Goal: Information Seeking & Learning: Compare options

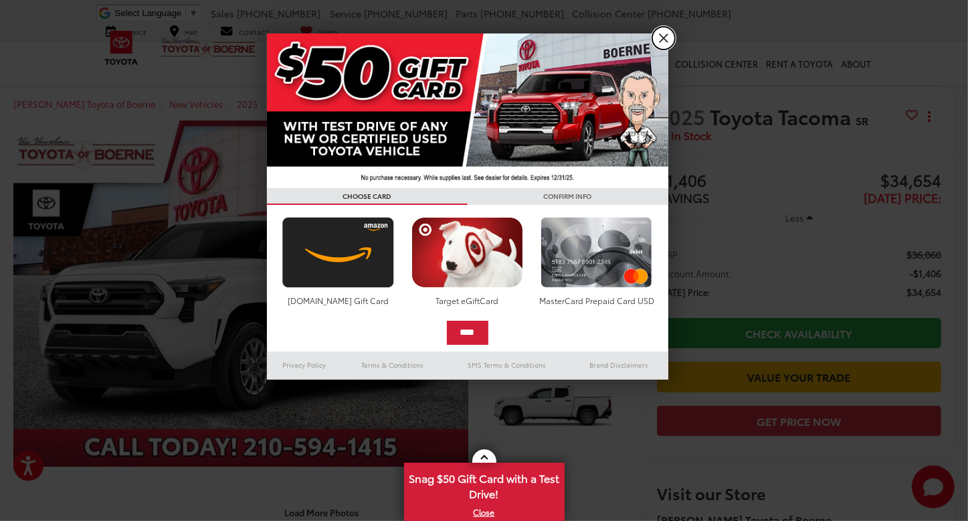
click at [658, 38] on link "X" at bounding box center [664, 38] width 23 height 23
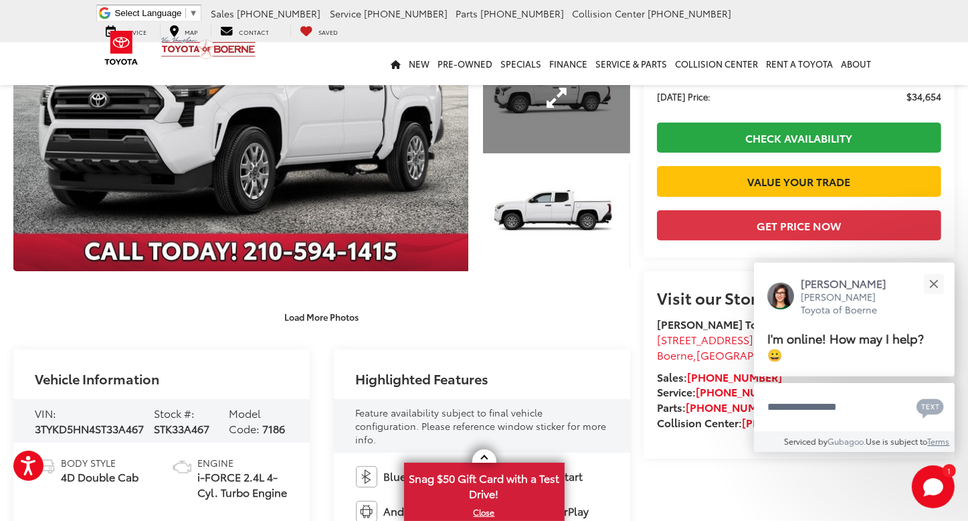
scroll to position [201, 0]
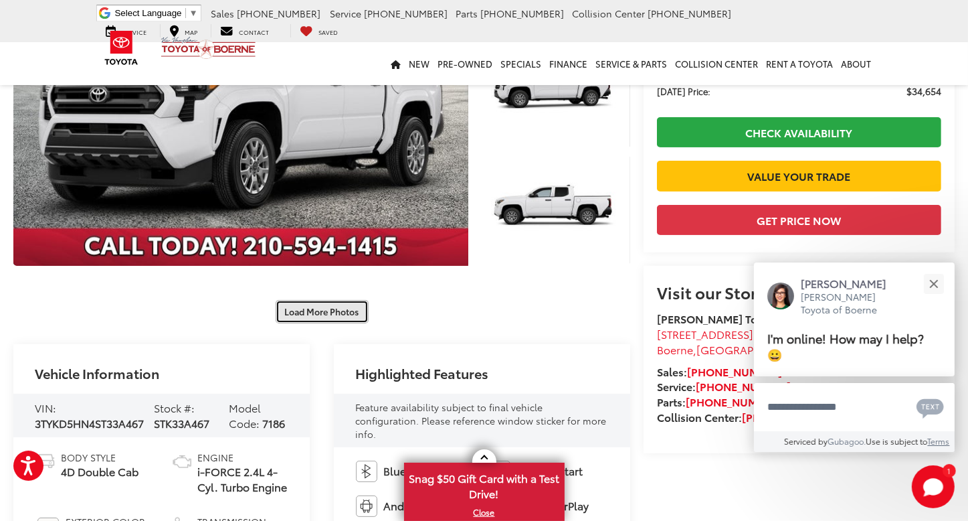
click at [337, 315] on button "Load More Photos" at bounding box center [322, 311] width 93 height 23
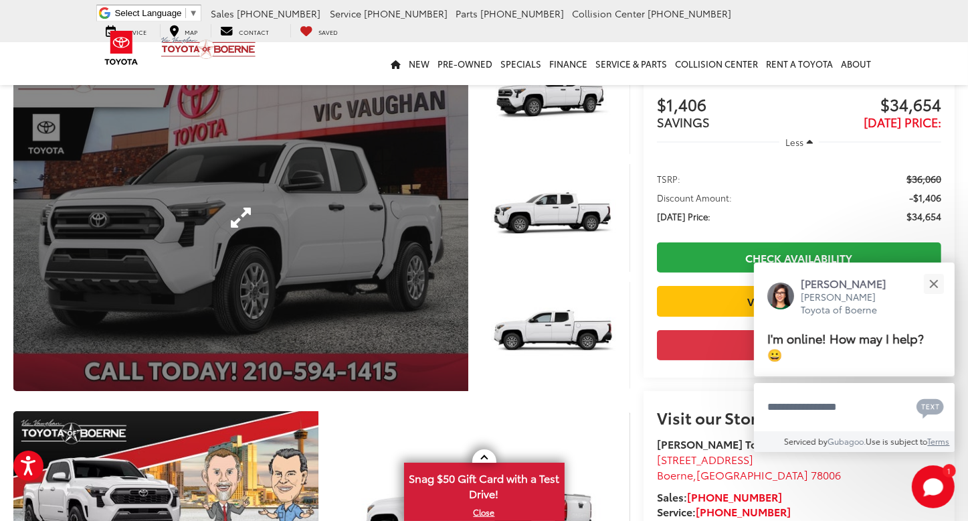
scroll to position [0, 0]
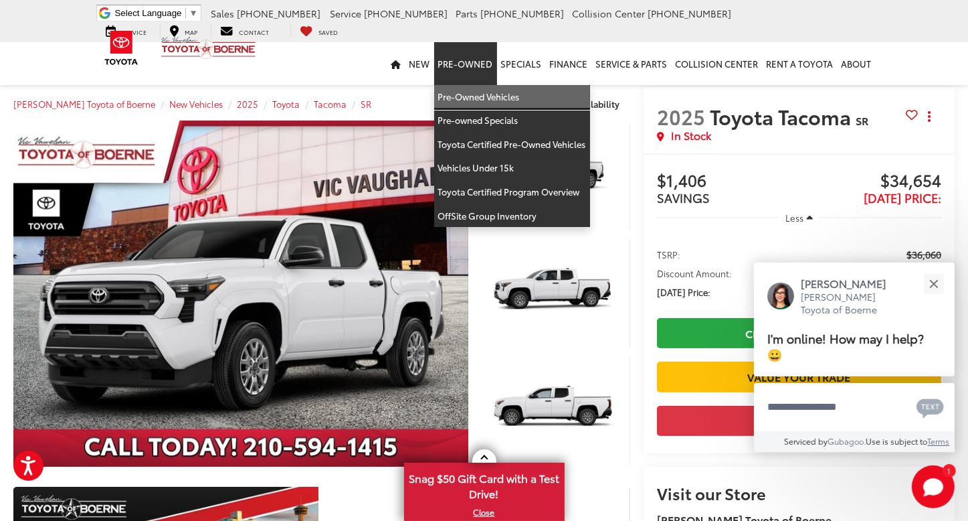
click at [495, 102] on link "Pre-Owned Vehicles" at bounding box center [512, 97] width 156 height 24
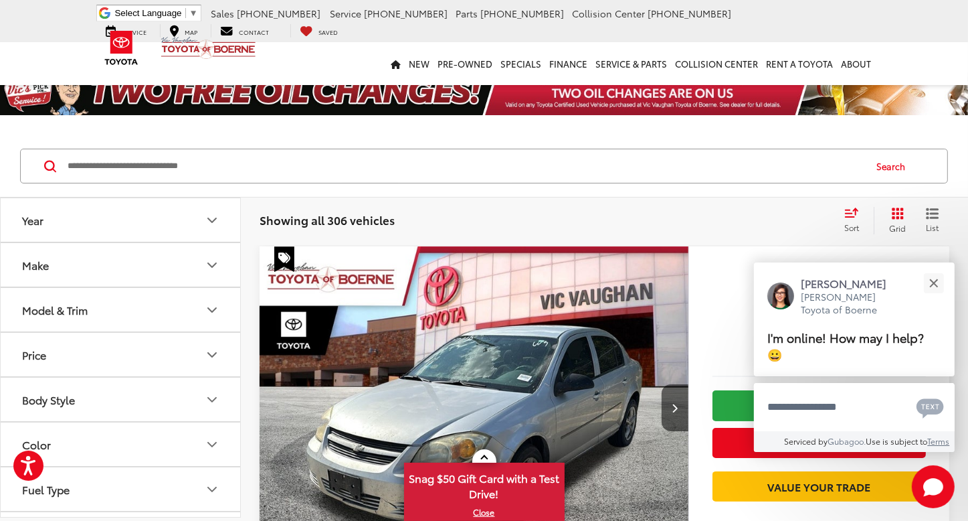
click at [219, 221] on icon "Year" at bounding box center [212, 220] width 16 height 16
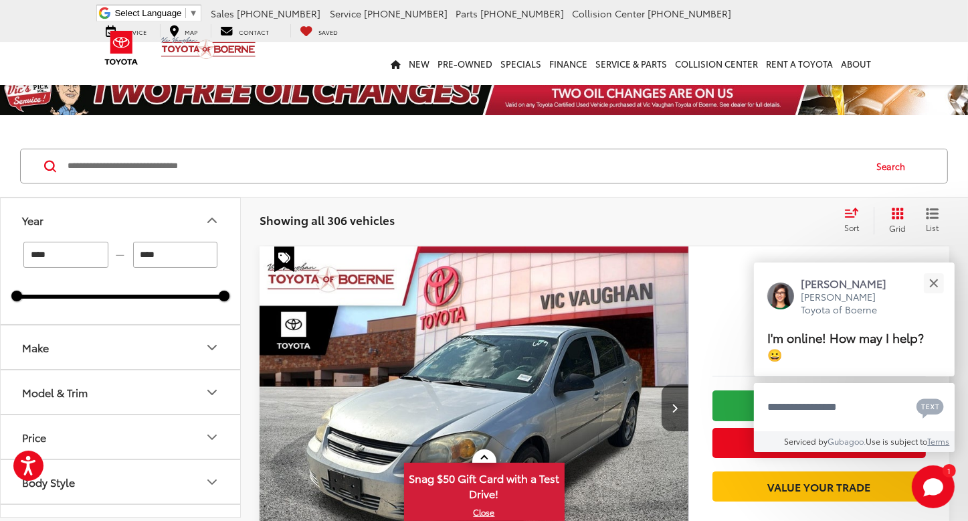
drag, startPoint x: 40, startPoint y: 260, endPoint x: 64, endPoint y: 251, distance: 25.6
click at [41, 258] on input "****" at bounding box center [65, 255] width 85 height 26
click at [80, 254] on input "****" at bounding box center [65, 255] width 85 height 26
type input "****"
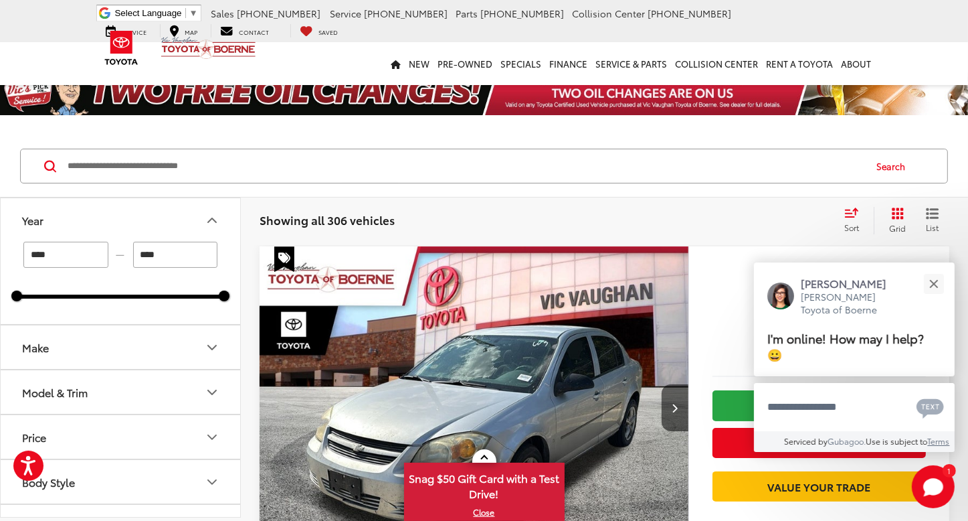
click at [277, 195] on div "Search" at bounding box center [484, 166] width 968 height 62
click at [215, 345] on icon "Make" at bounding box center [212, 347] width 8 height 4
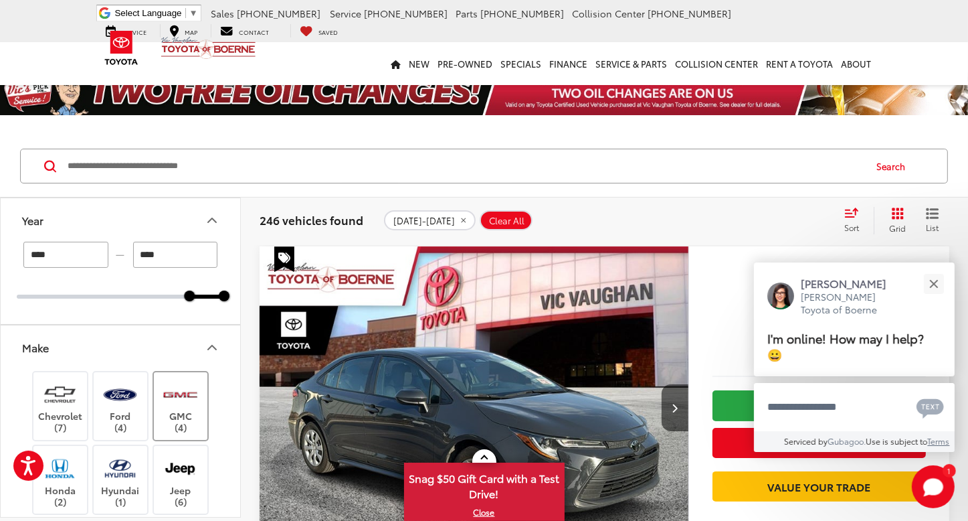
click at [196, 398] on img at bounding box center [180, 394] width 37 height 31
click at [51, 399] on img at bounding box center [59, 394] width 37 height 31
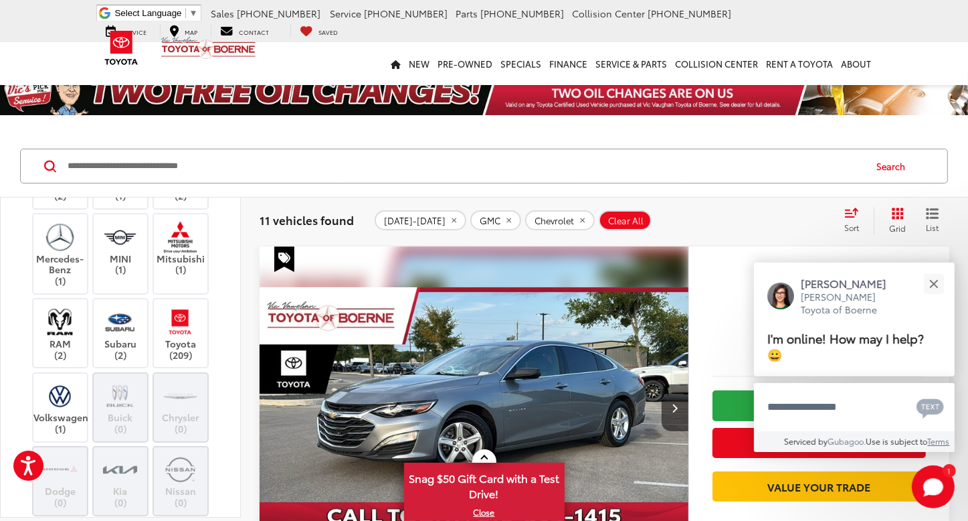
scroll to position [402, 0]
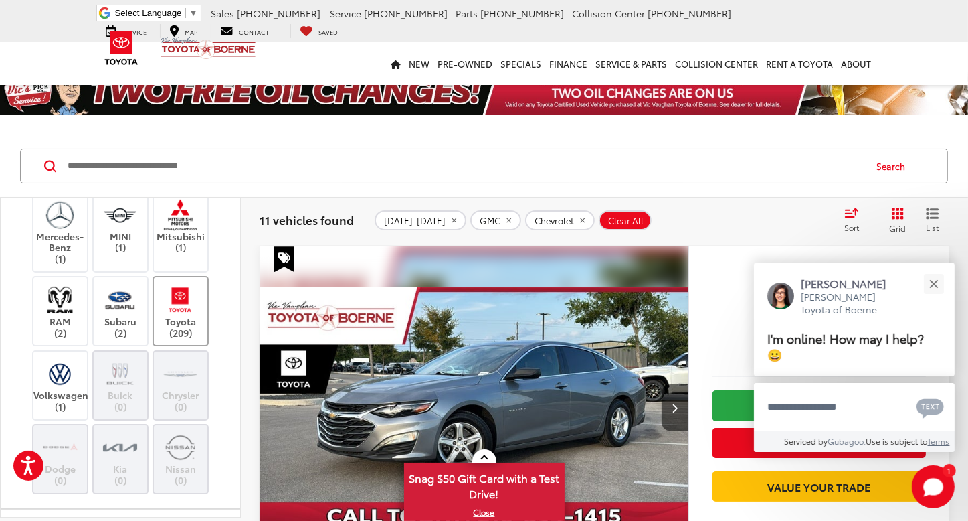
click at [187, 298] on img at bounding box center [180, 299] width 37 height 31
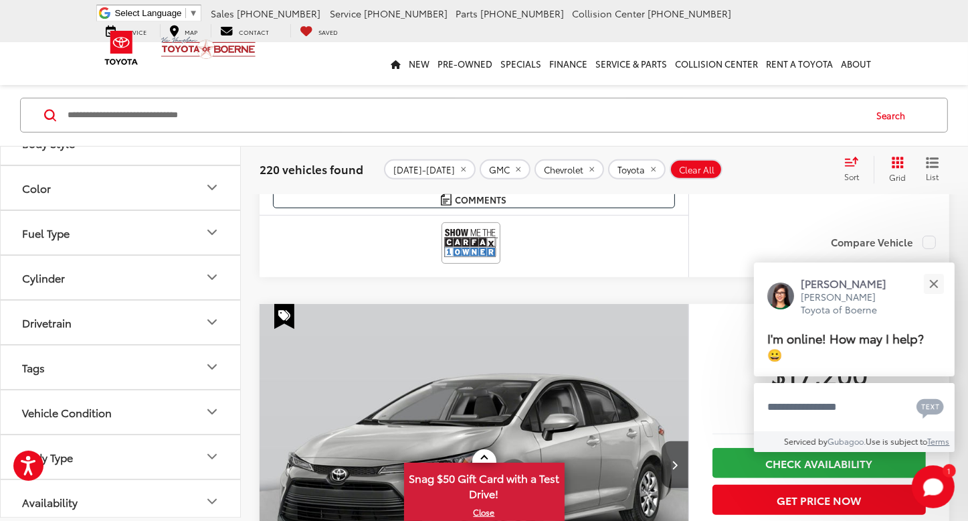
scroll to position [535, 0]
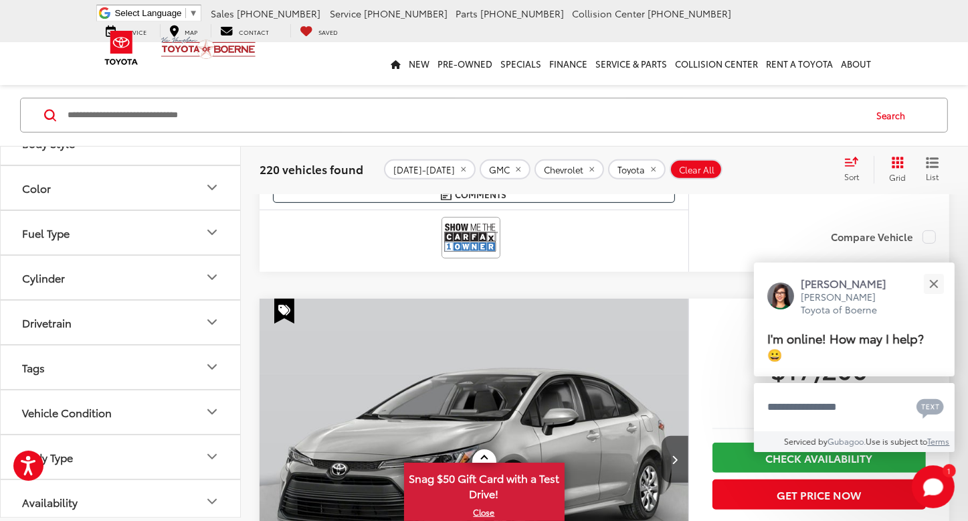
click at [208, 438] on button "Body Type" at bounding box center [121, 457] width 241 height 44
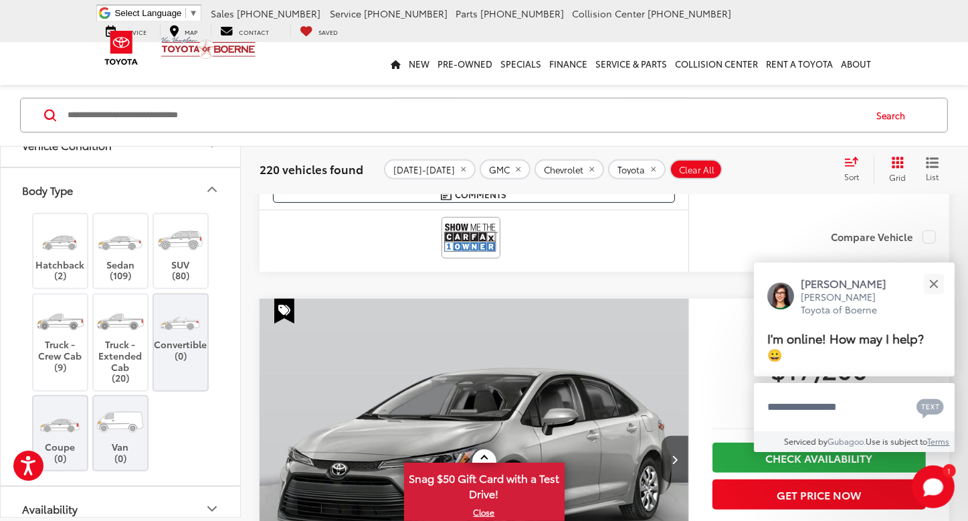
scroll to position [1080, 0]
click at [59, 349] on label "Truck - Crew Cab (9)" at bounding box center [60, 337] width 54 height 72
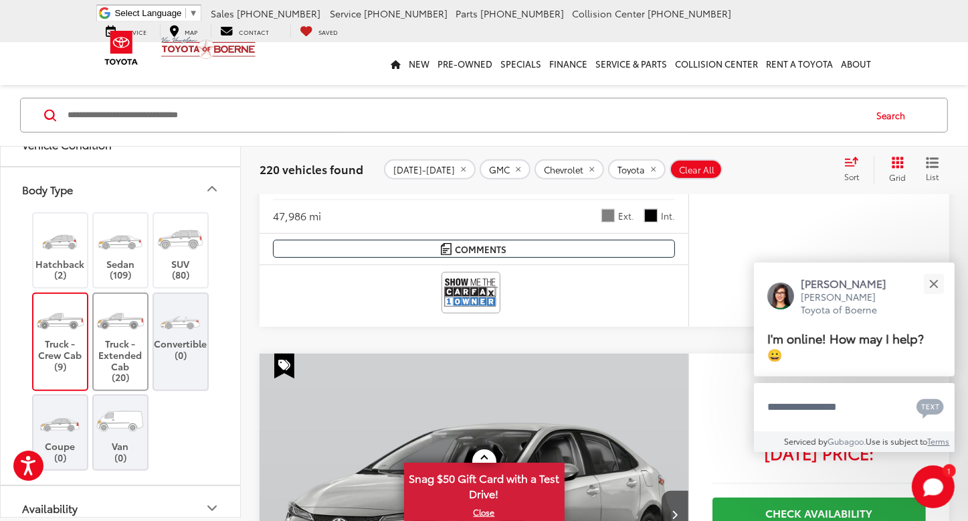
click at [106, 347] on label "Truck - Extended Cab (20)" at bounding box center [121, 342] width 54 height 82
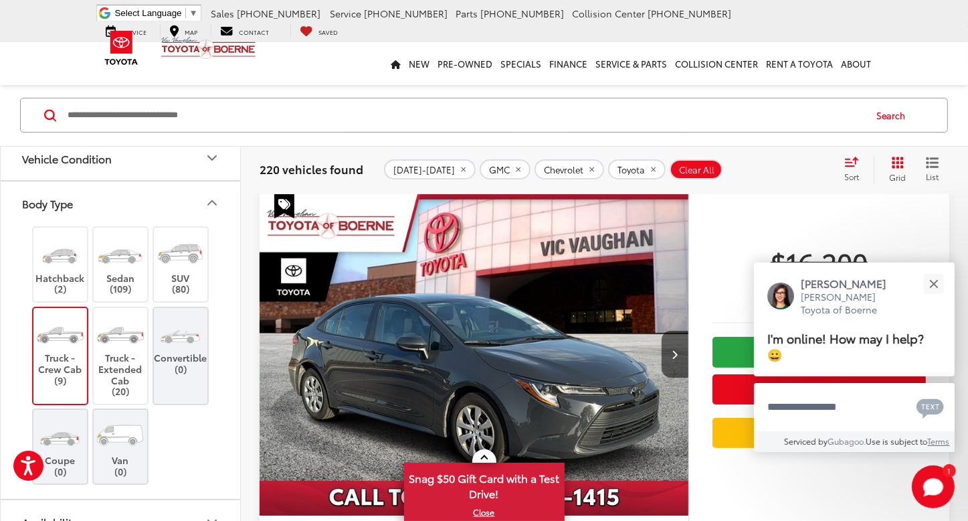
scroll to position [51, 0]
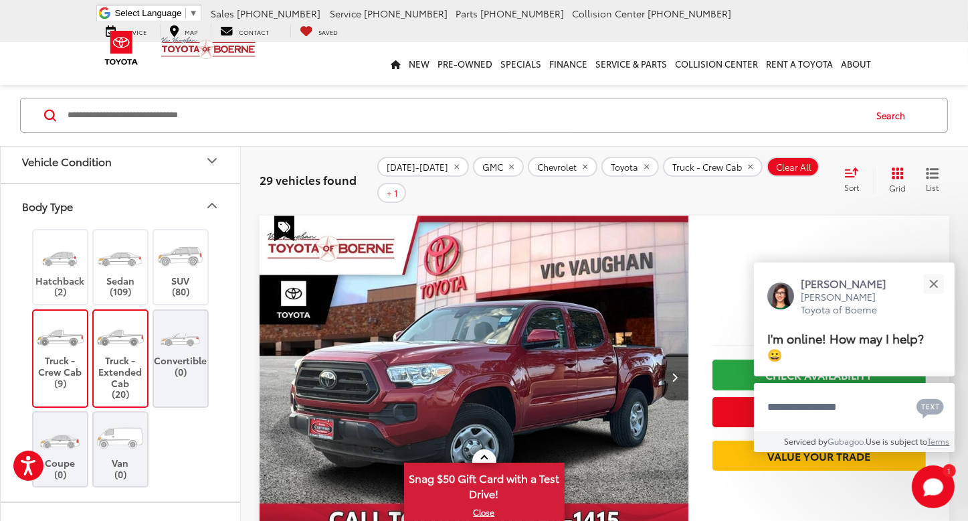
click at [208, 197] on icon "Body Type" at bounding box center [212, 205] width 16 height 16
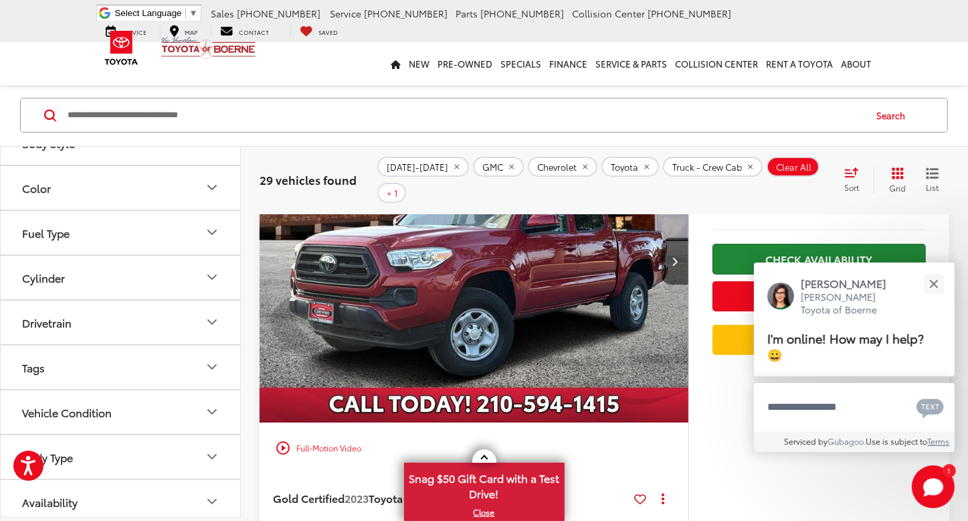
scroll to position [185, 0]
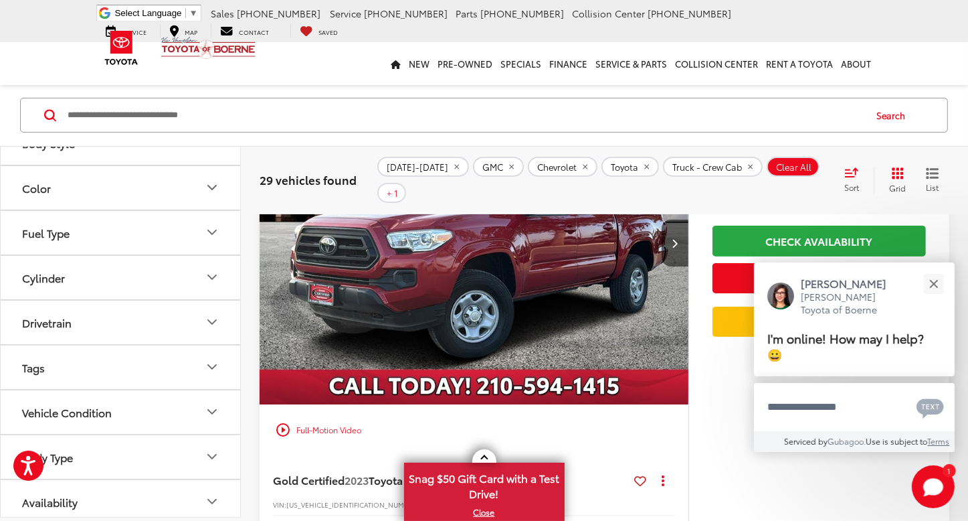
click at [938, 169] on icon "List View" at bounding box center [933, 173] width 11 height 9
click at [928, 279] on button "Close" at bounding box center [934, 283] width 29 height 29
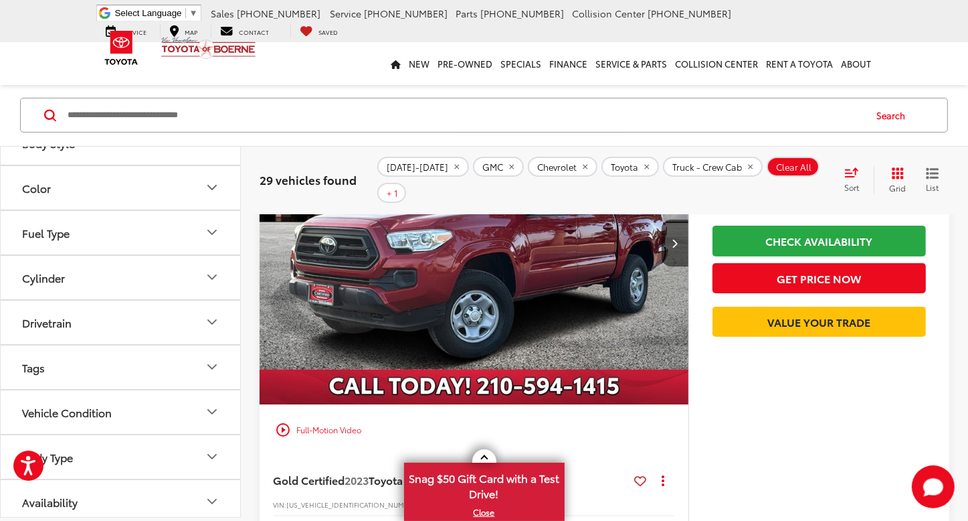
click at [939, 167] on icon "List View" at bounding box center [932, 173] width 13 height 12
click at [937, 167] on icon "List View" at bounding box center [932, 173] width 13 height 12
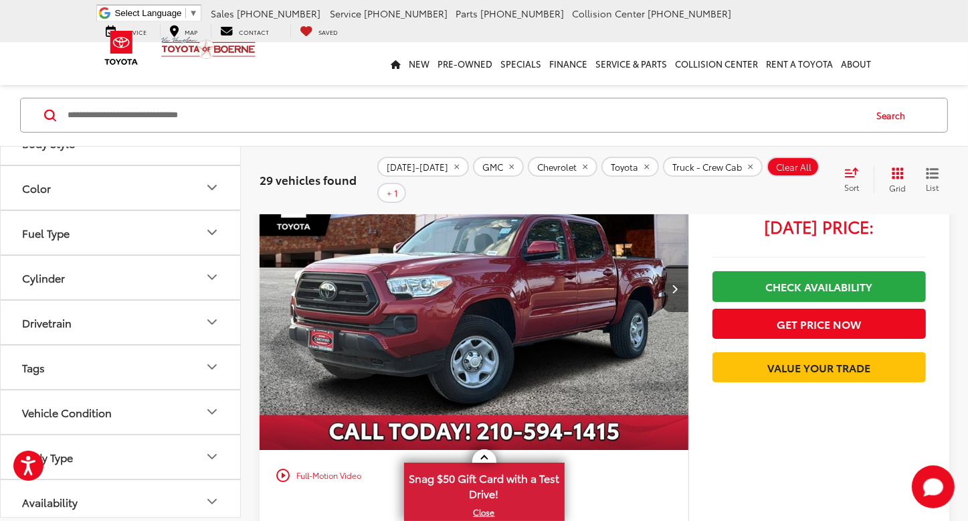
scroll to position [0, 0]
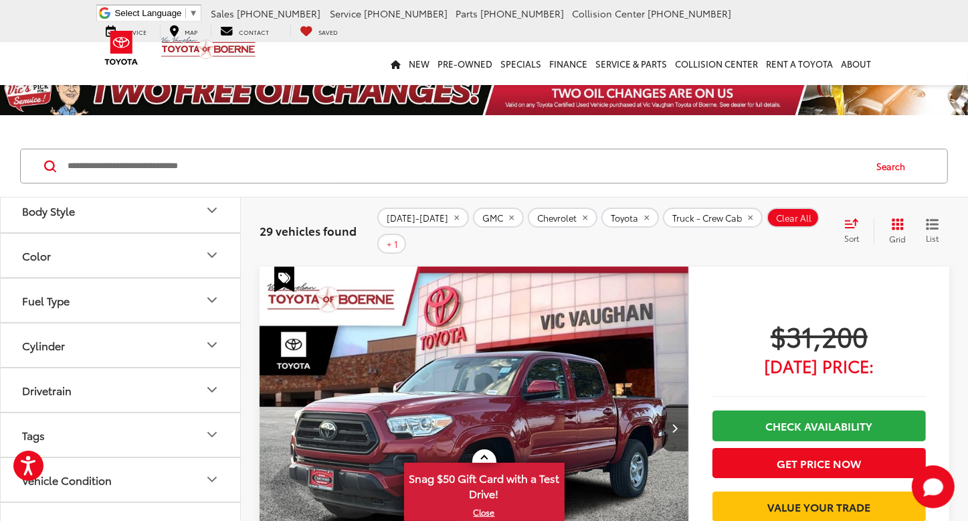
click at [847, 218] on div "Sort" at bounding box center [856, 231] width 36 height 27
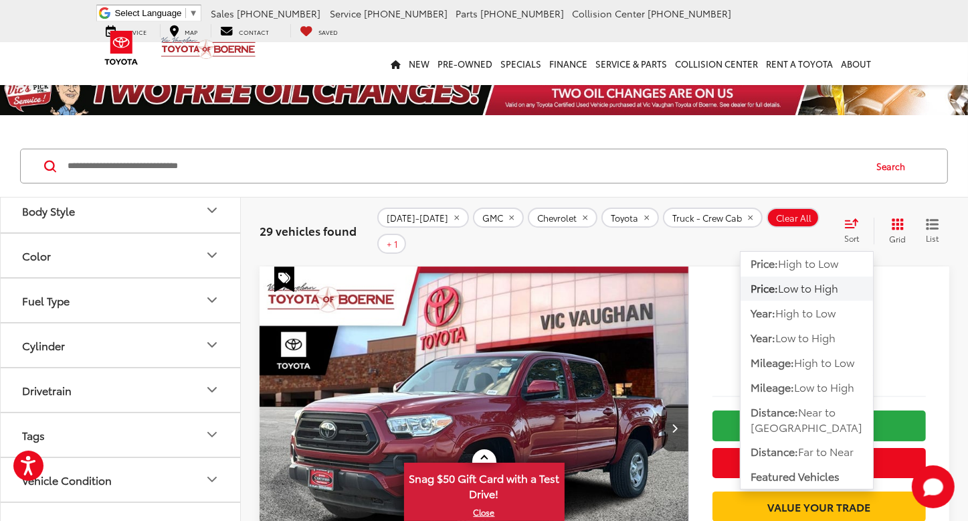
click at [830, 280] on span "Low to High" at bounding box center [808, 287] width 60 height 15
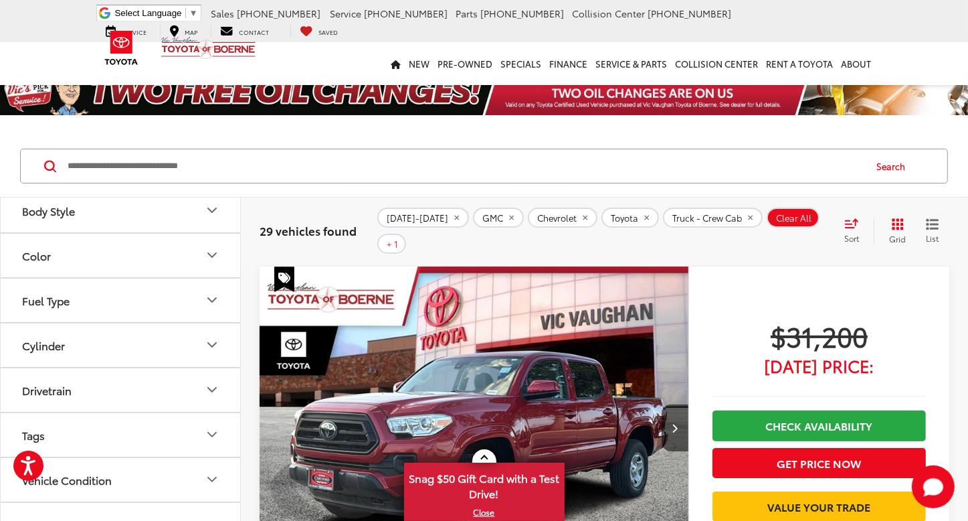
click at [898, 218] on icon "Grid View" at bounding box center [898, 224] width 12 height 12
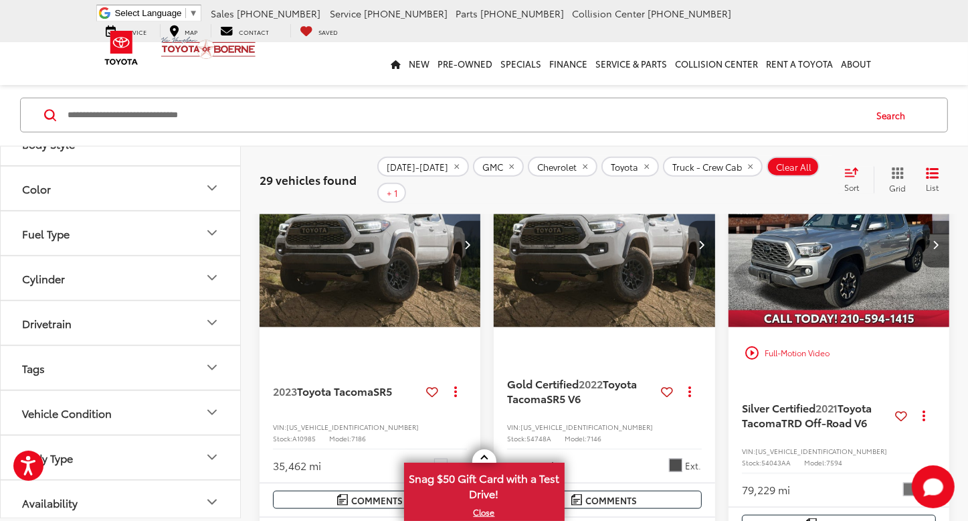
scroll to position [1472, 0]
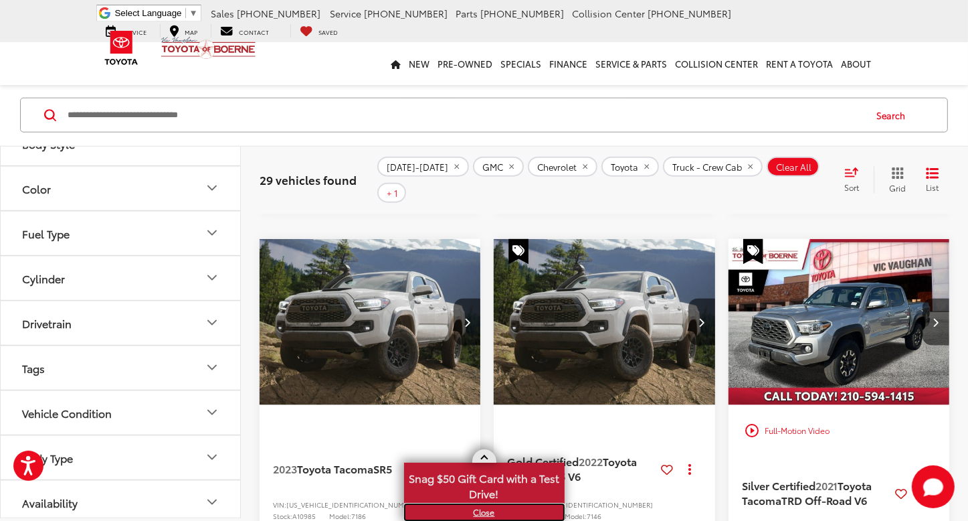
click at [492, 510] on link "X" at bounding box center [485, 512] width 158 height 15
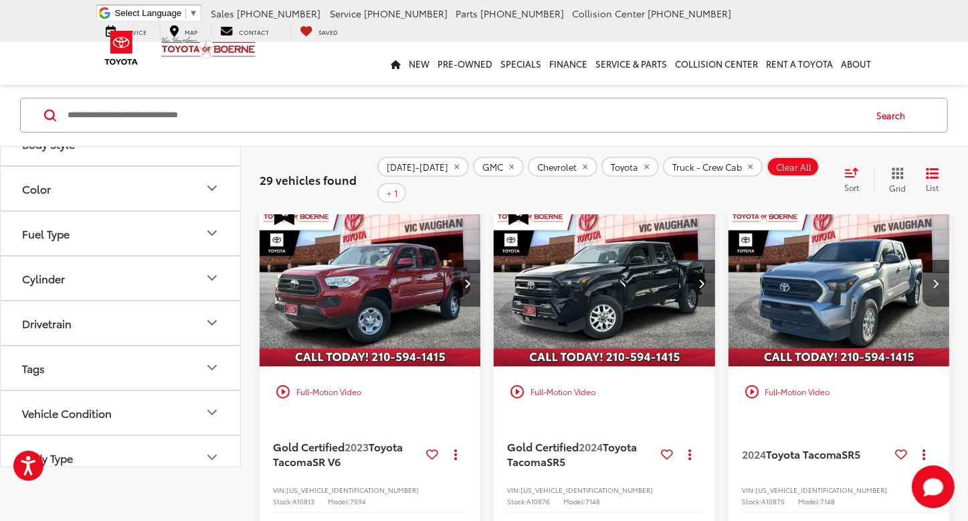
scroll to position [0, 0]
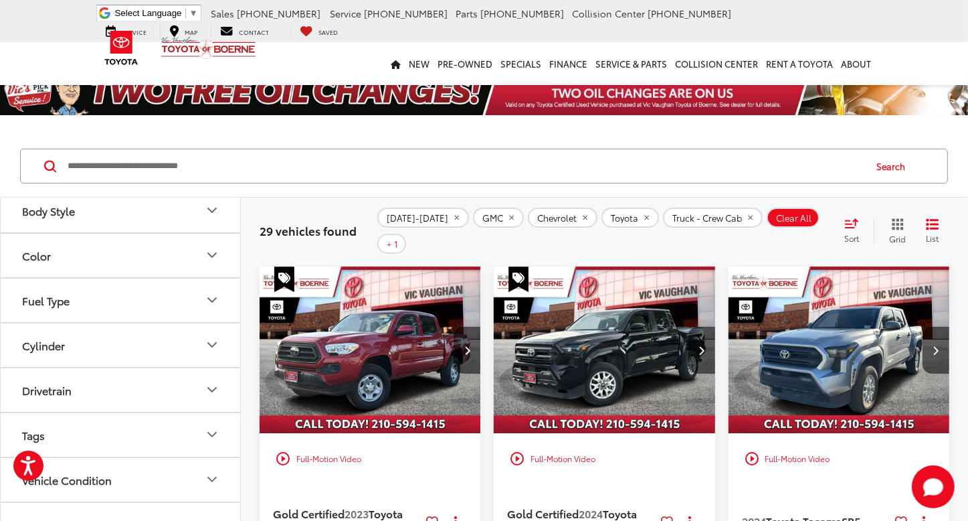
click at [618, 319] on img "2024 Toyota Tacoma SR5 0" at bounding box center [604, 349] width 223 height 167
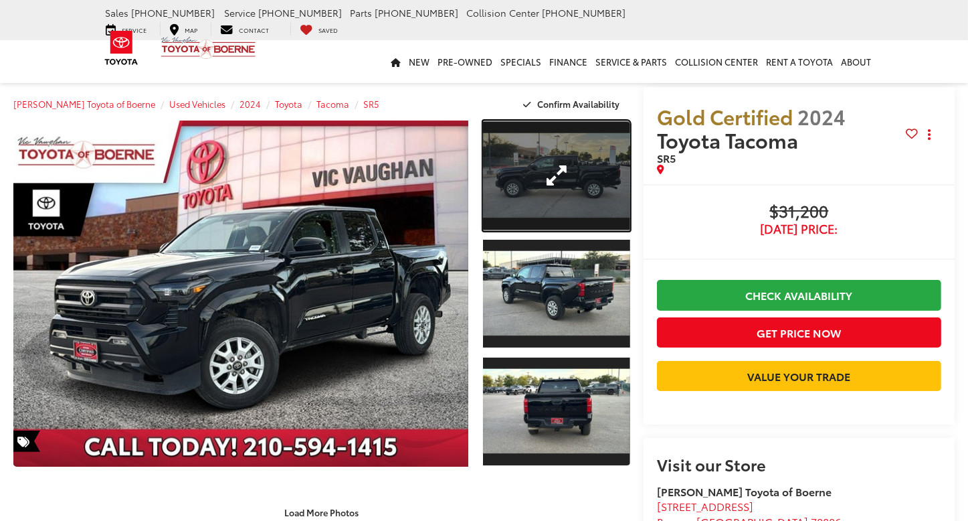
click at [570, 175] on link "Expand Photo 1" at bounding box center [556, 175] width 147 height 110
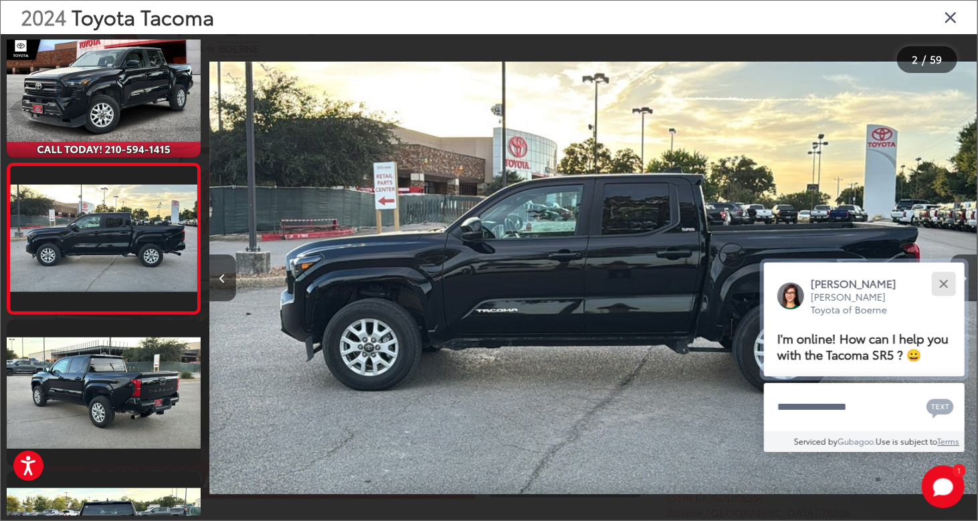
click at [950, 276] on button "Close" at bounding box center [944, 283] width 29 height 29
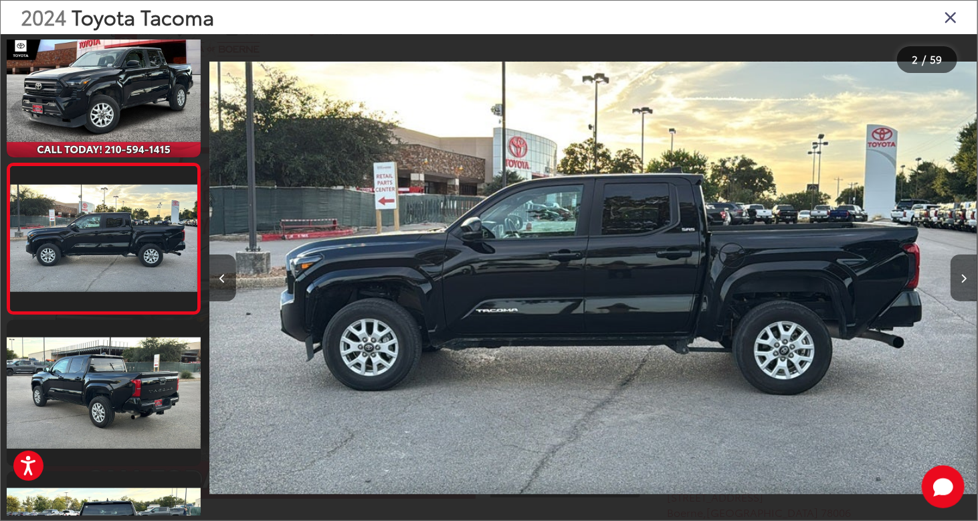
click at [964, 283] on button "Next image" at bounding box center [964, 277] width 27 height 47
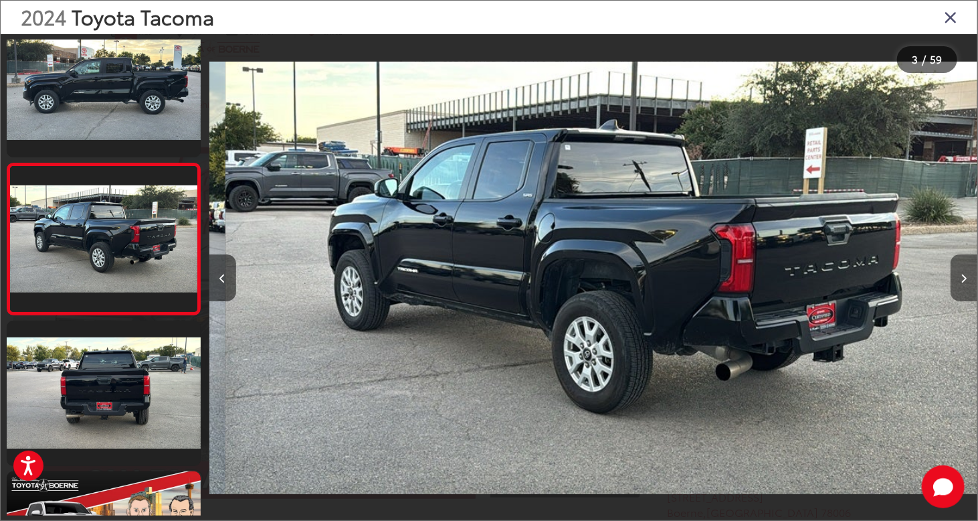
scroll to position [0, 1537]
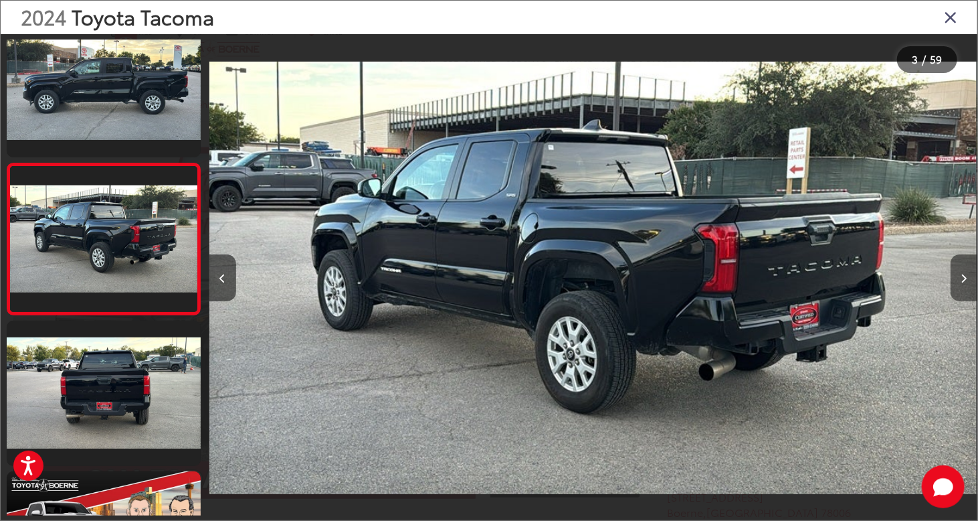
click at [964, 283] on button "Next image" at bounding box center [964, 277] width 27 height 47
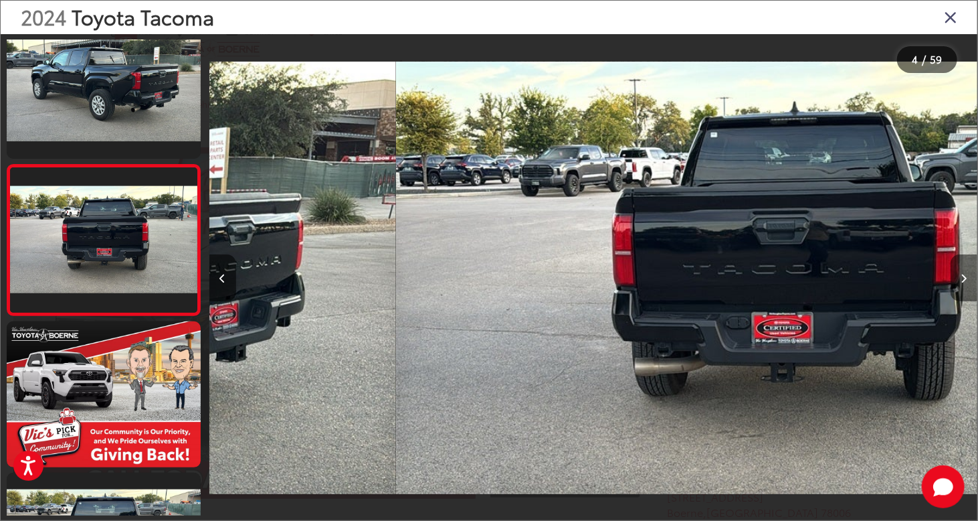
scroll to position [331, 0]
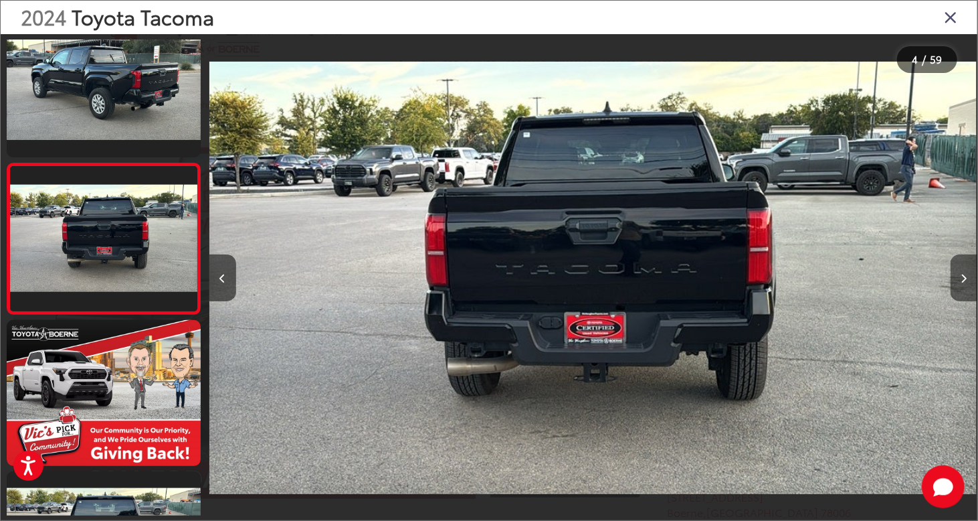
click at [964, 283] on button "Next image" at bounding box center [964, 277] width 27 height 47
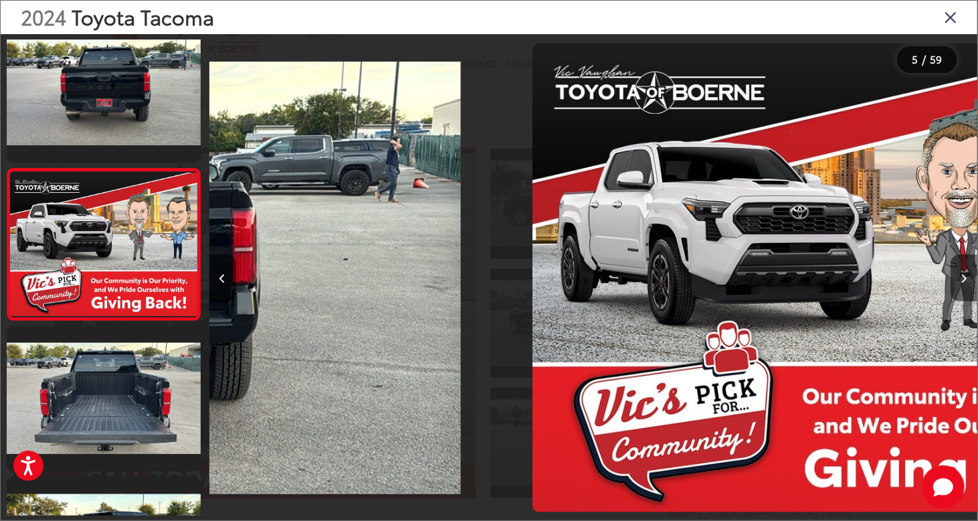
scroll to position [481, 0]
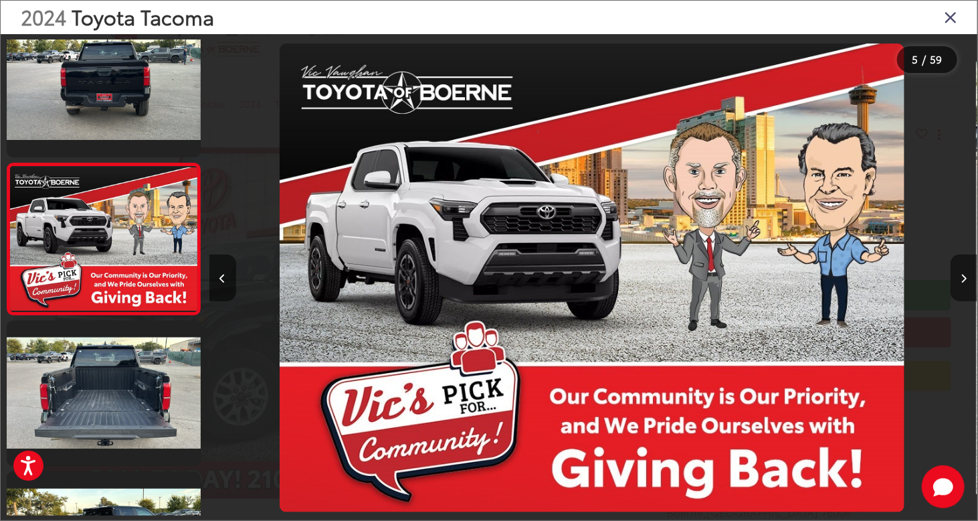
click at [964, 283] on button "Next image" at bounding box center [964, 277] width 27 height 47
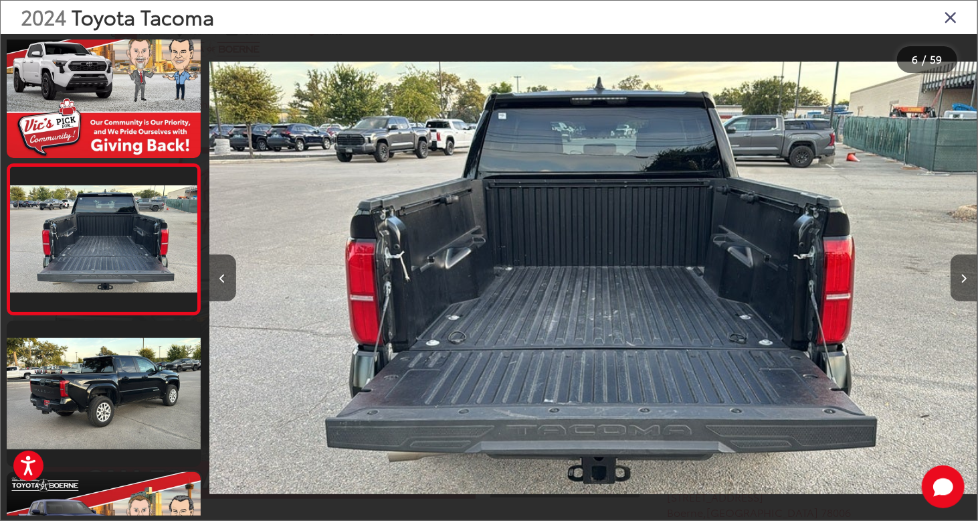
scroll to position [0, 3844]
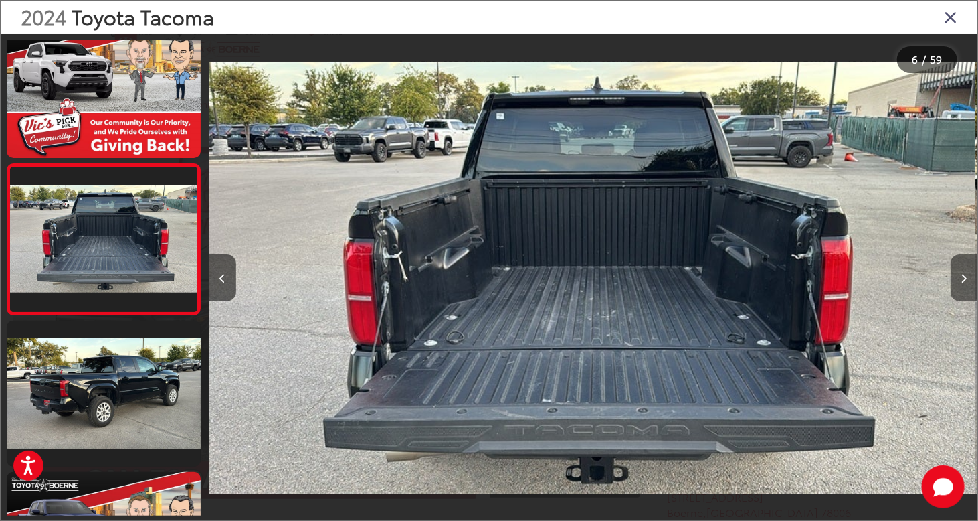
click at [964, 283] on button "Next image" at bounding box center [964, 277] width 27 height 47
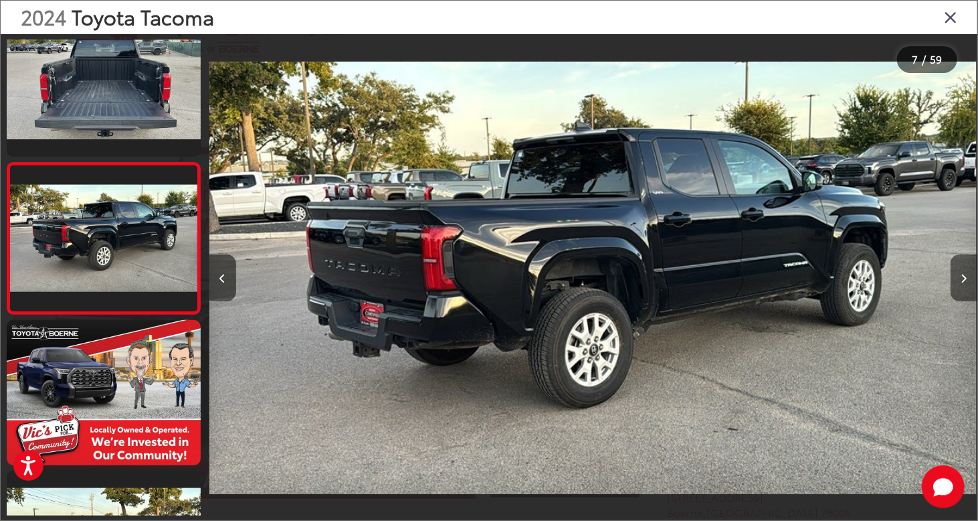
scroll to position [0, 4613]
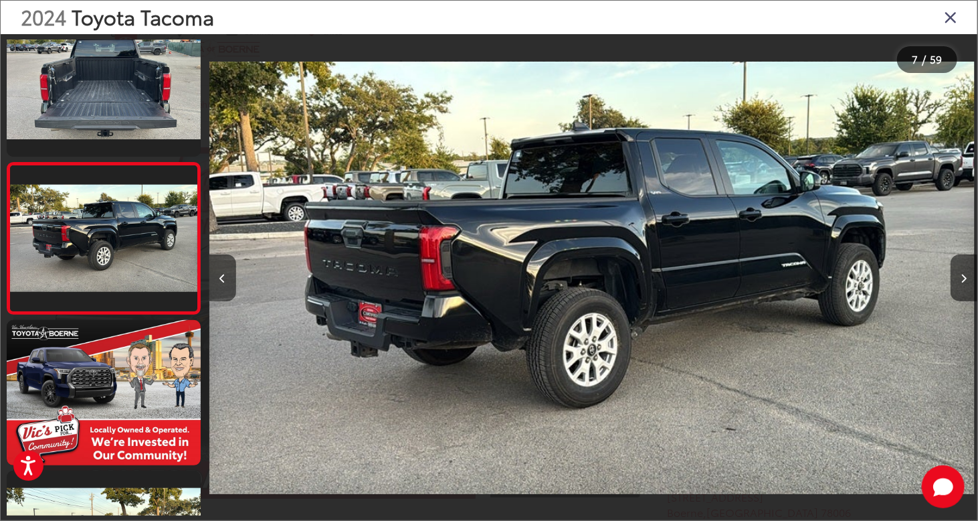
click at [948, 287] on div at bounding box center [882, 277] width 192 height 487
click at [960, 274] on button "Next image" at bounding box center [964, 277] width 27 height 47
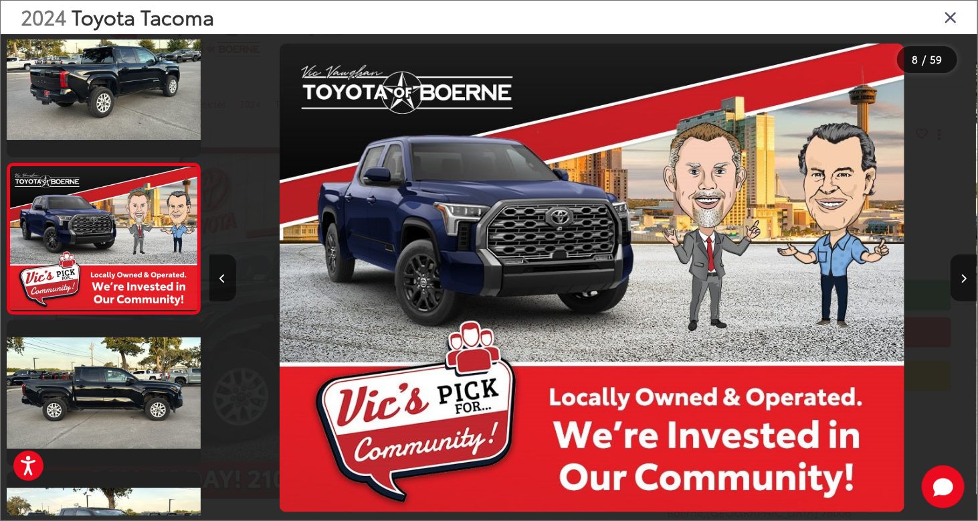
scroll to position [0, 5381]
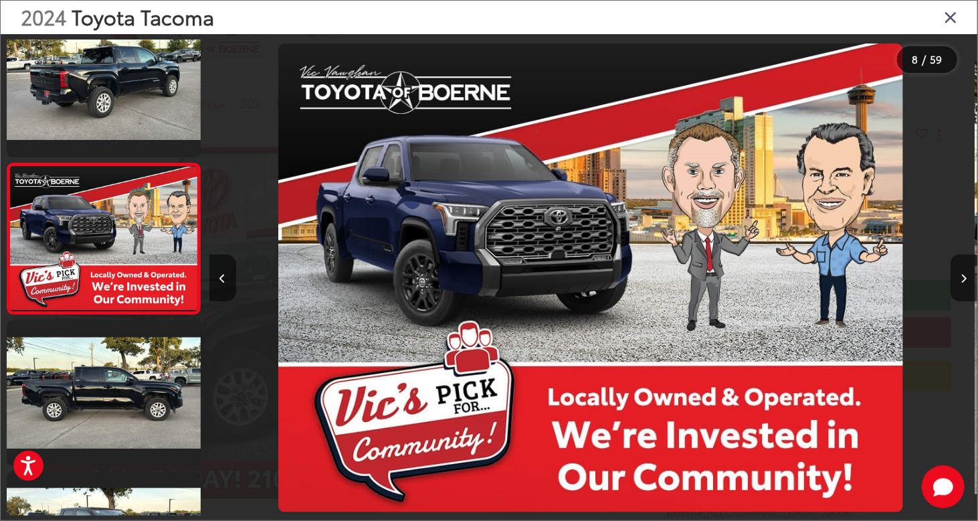
click at [947, 279] on div at bounding box center [882, 277] width 192 height 487
click at [966, 271] on button "Next image" at bounding box center [964, 277] width 27 height 47
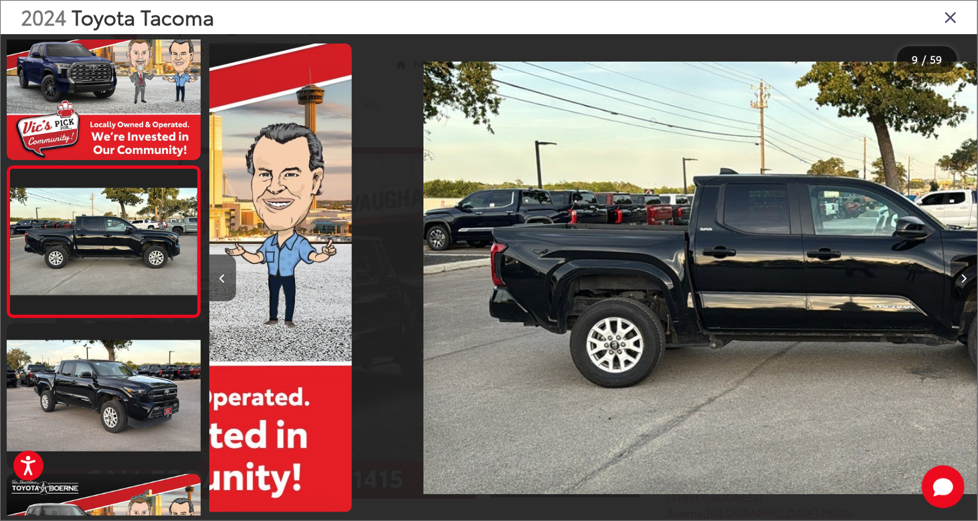
scroll to position [1086, 0]
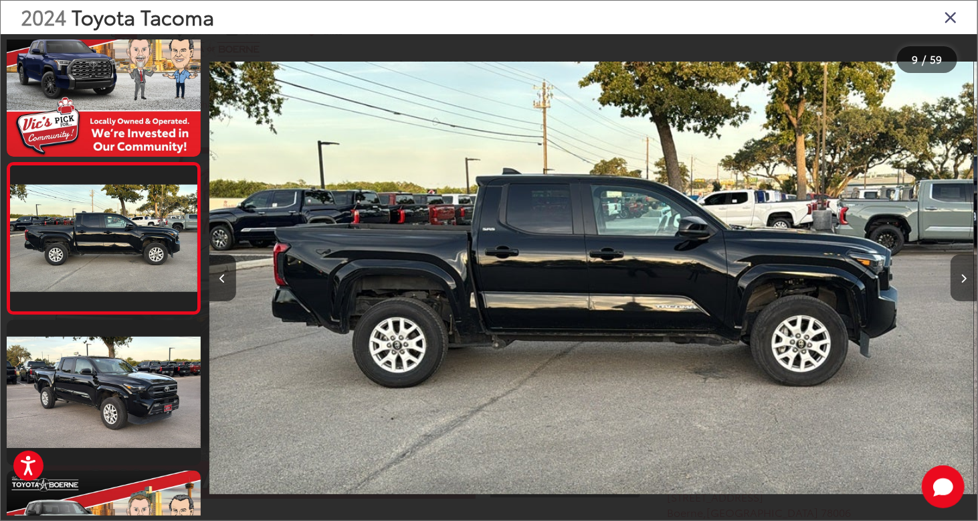
click at [968, 269] on button "Next image" at bounding box center [964, 277] width 27 height 47
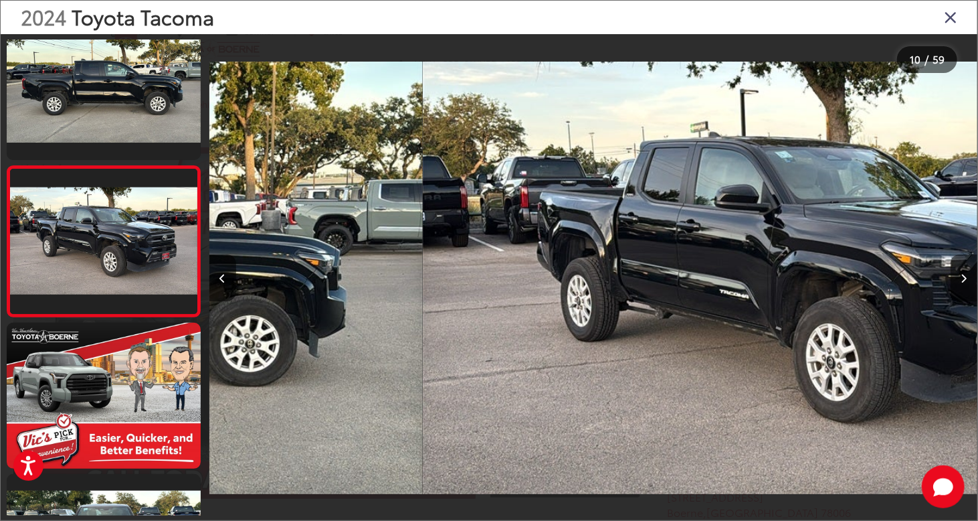
scroll to position [0, 0]
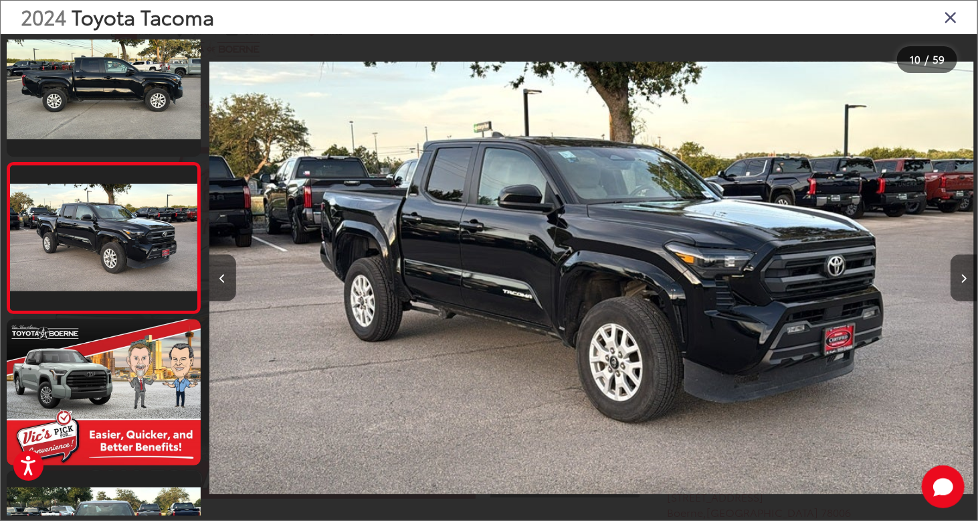
click at [968, 269] on button "Next image" at bounding box center [964, 277] width 27 height 47
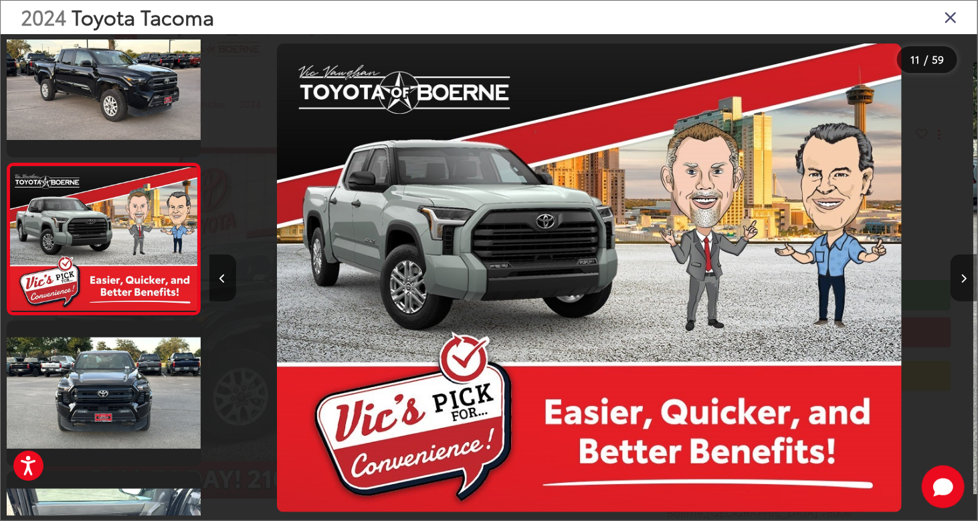
click at [968, 269] on button "Next image" at bounding box center [964, 277] width 27 height 47
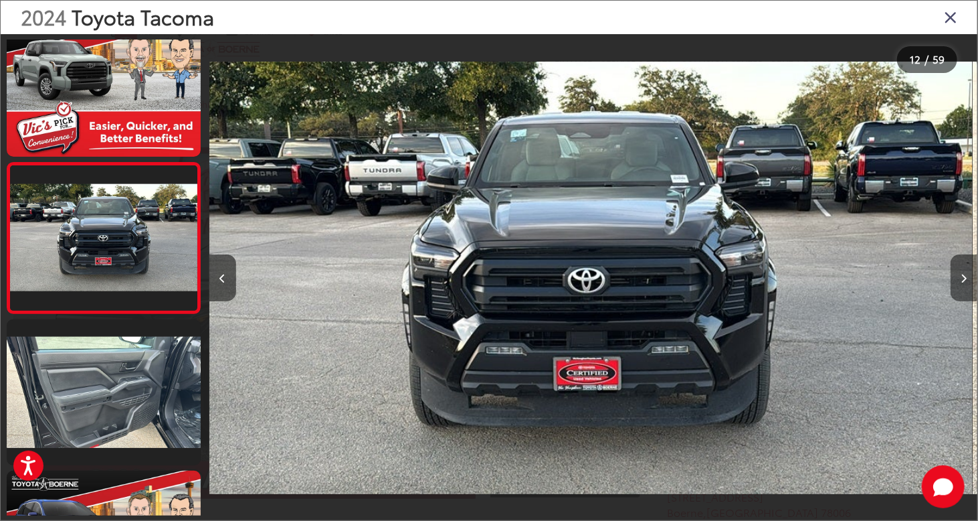
click at [968, 269] on button "Next image" at bounding box center [964, 277] width 27 height 47
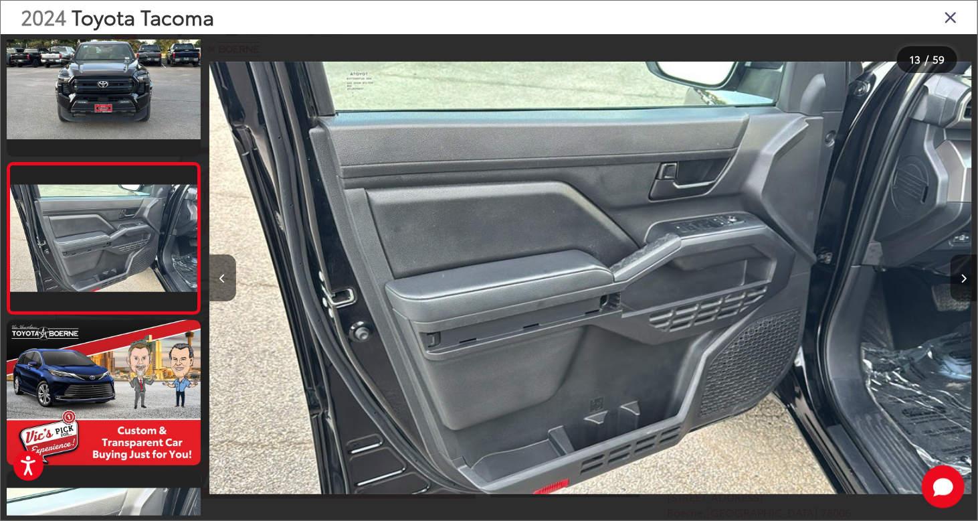
click at [968, 269] on button "Next image" at bounding box center [964, 277] width 27 height 47
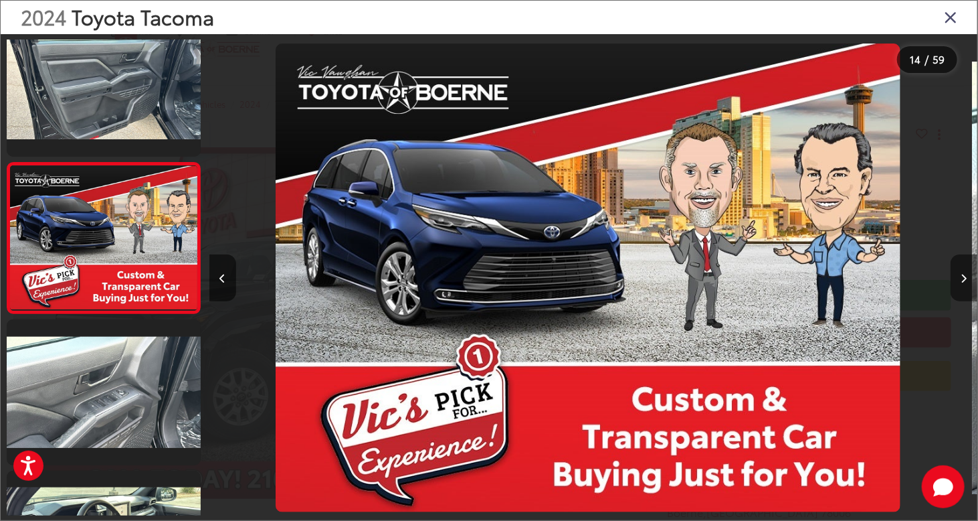
click at [968, 269] on button "Next image" at bounding box center [964, 277] width 27 height 47
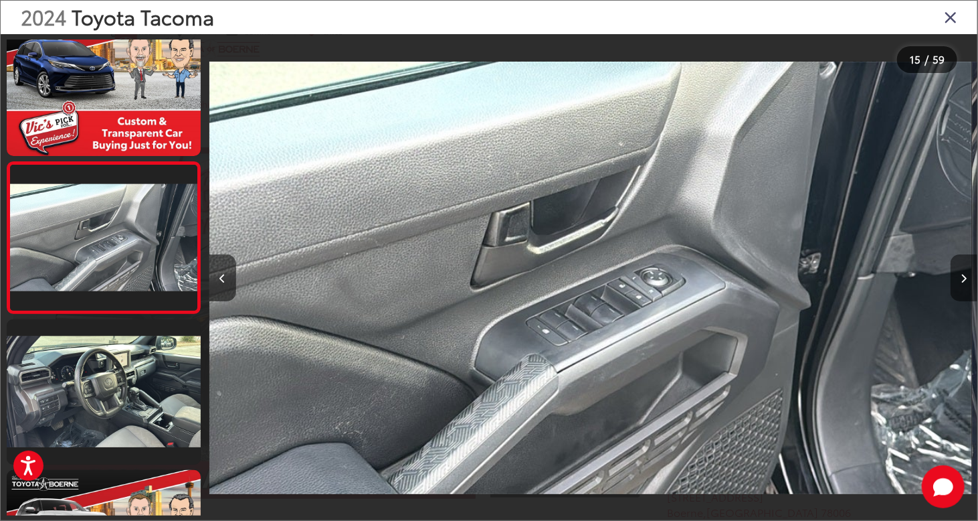
click at [968, 269] on button "Next image" at bounding box center [964, 277] width 27 height 47
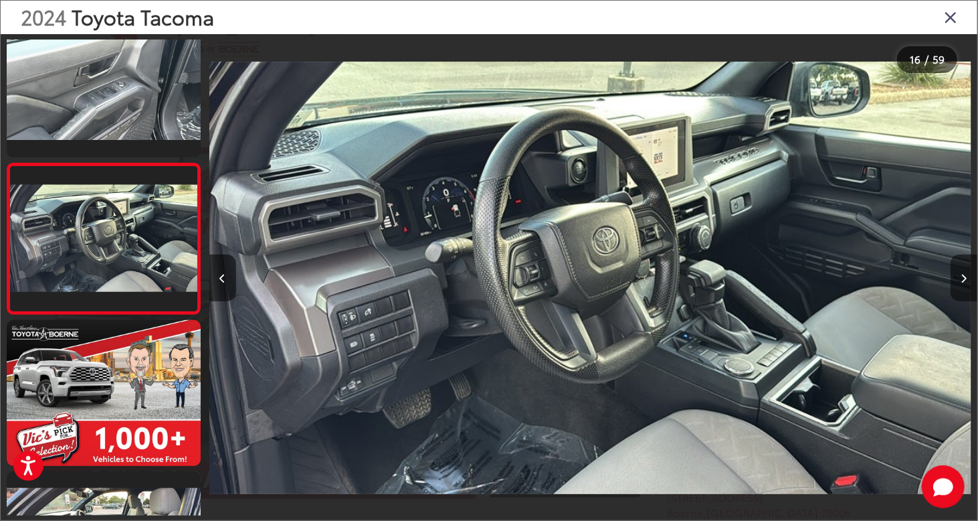
click at [967, 268] on button "Next image" at bounding box center [964, 277] width 27 height 47
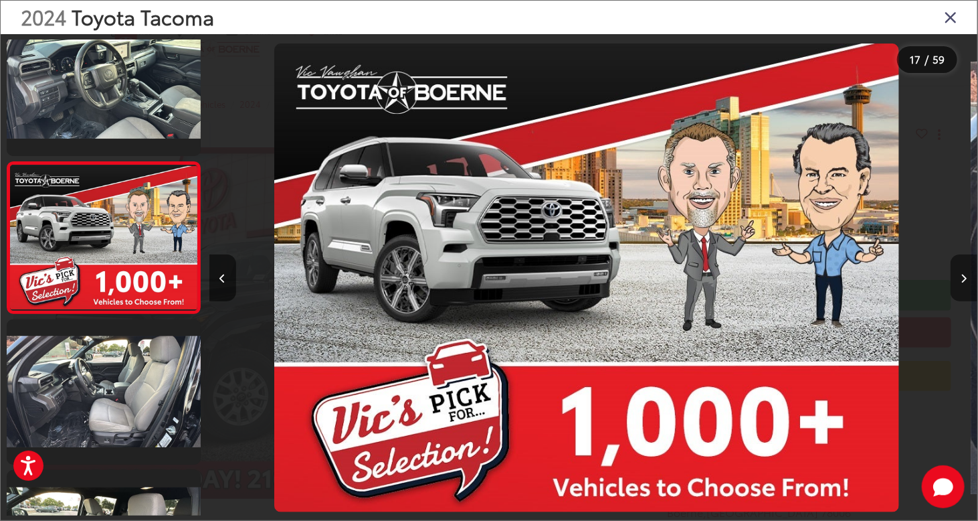
click at [967, 268] on button "Next image" at bounding box center [964, 277] width 27 height 47
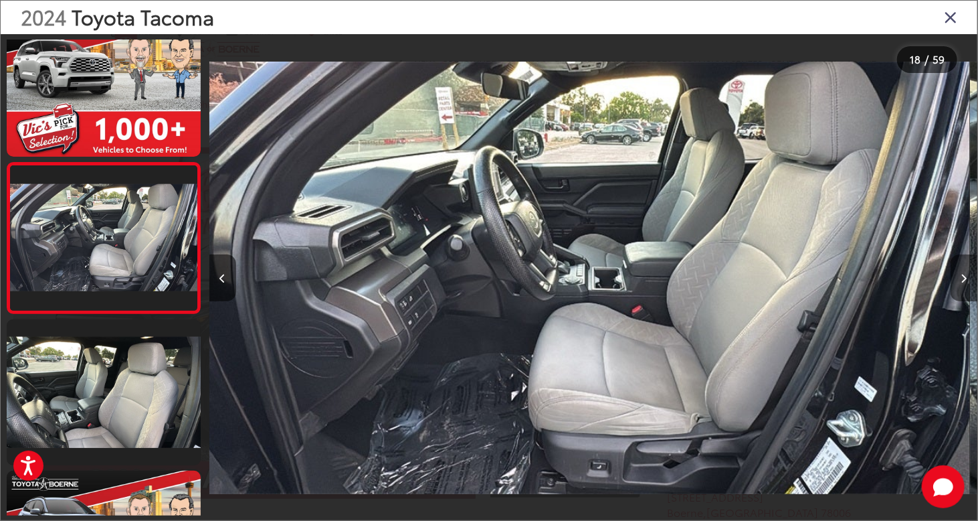
click at [966, 268] on button "Next image" at bounding box center [964, 277] width 27 height 47
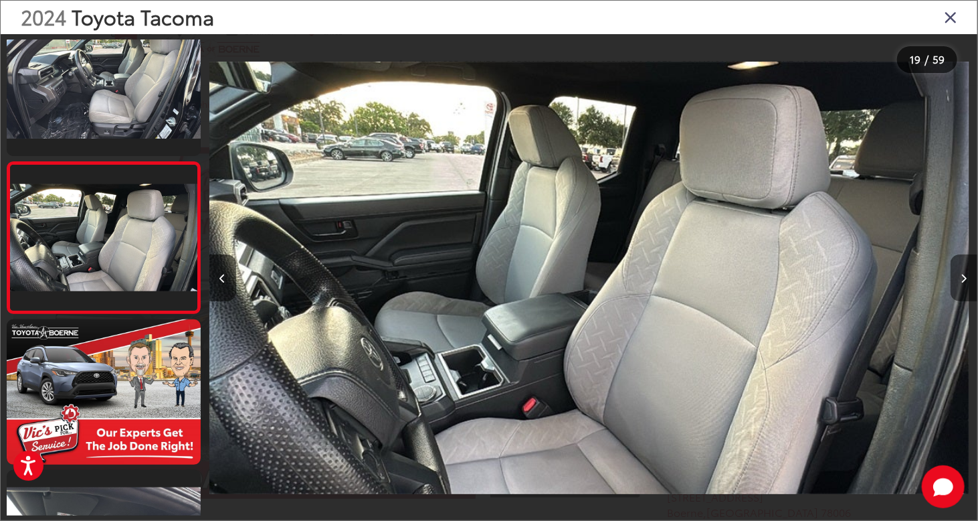
click at [964, 268] on button "Next image" at bounding box center [964, 277] width 27 height 47
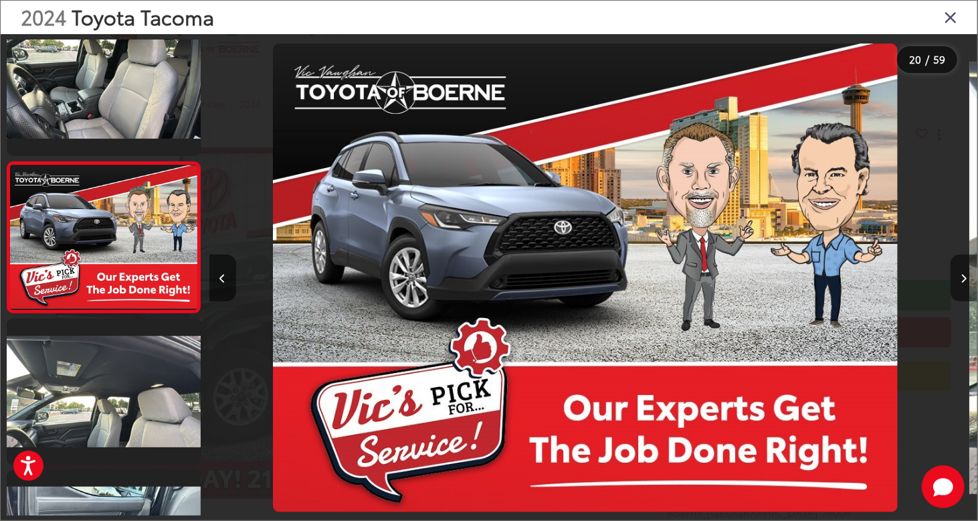
click at [964, 266] on button "Next image" at bounding box center [964, 277] width 27 height 47
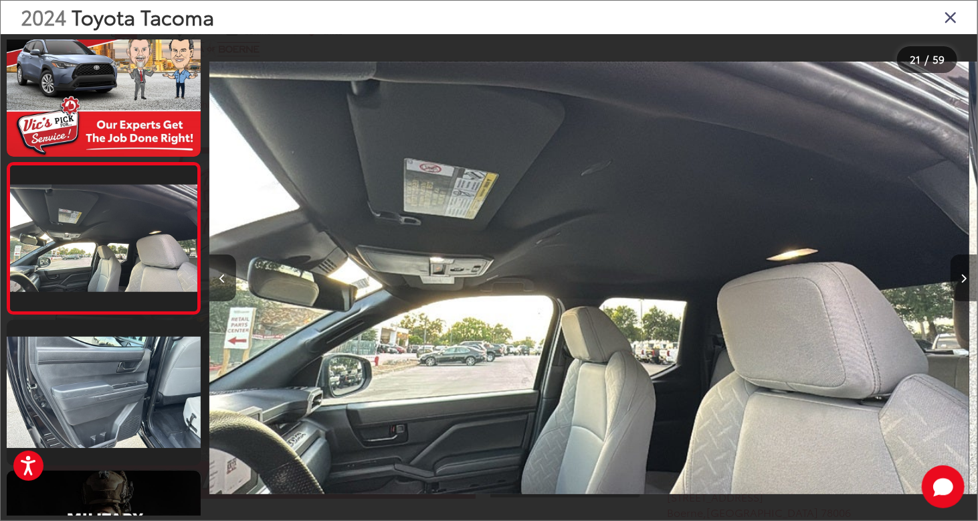
click at [963, 266] on button "Next image" at bounding box center [964, 277] width 27 height 47
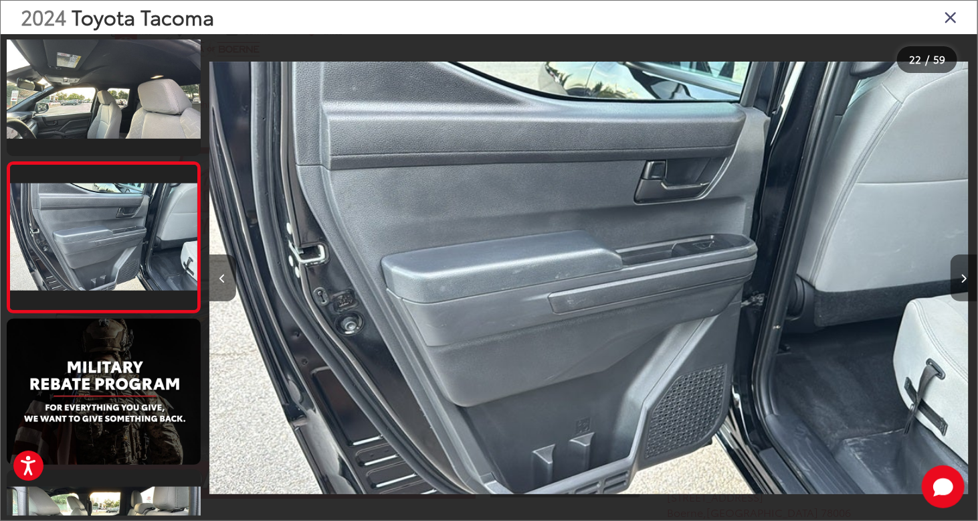
click at [962, 266] on button "Next image" at bounding box center [964, 277] width 27 height 47
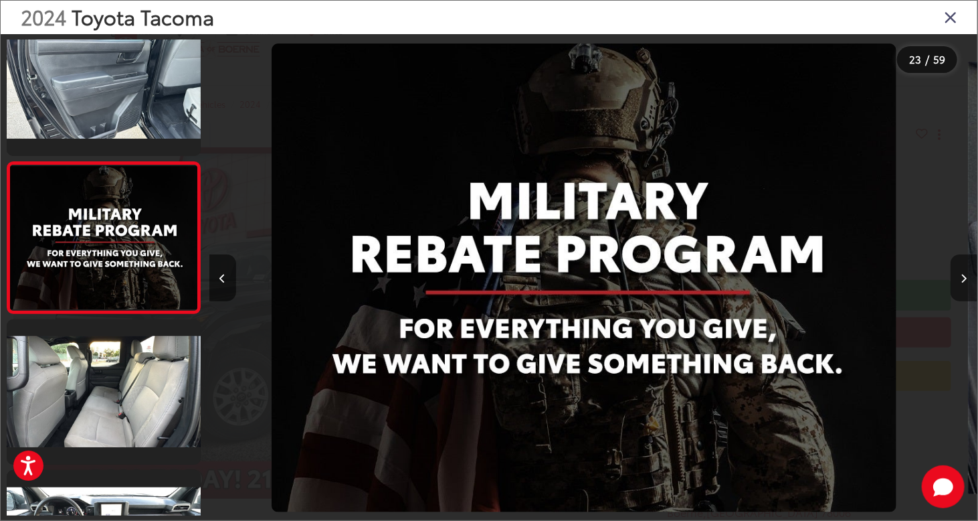
click at [960, 266] on button "Next image" at bounding box center [964, 277] width 27 height 47
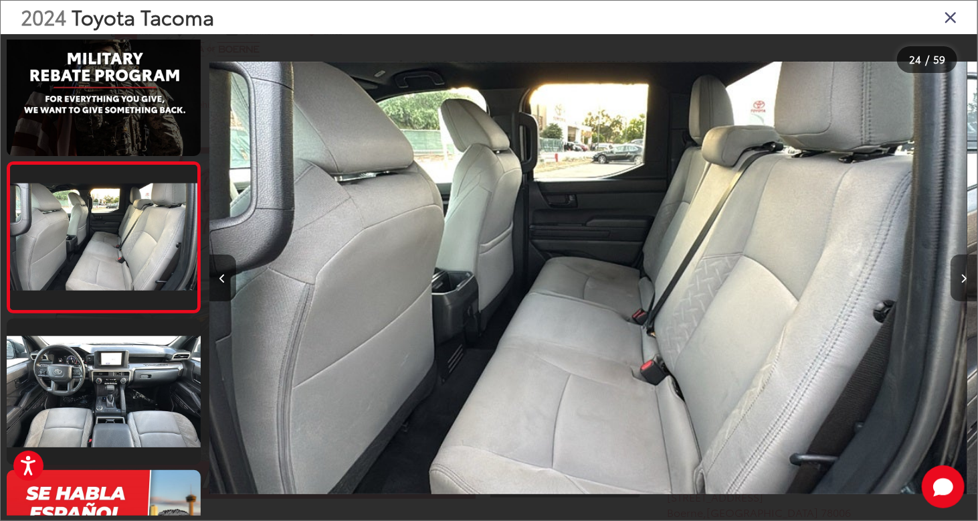
click at [959, 266] on button "Next image" at bounding box center [964, 277] width 27 height 47
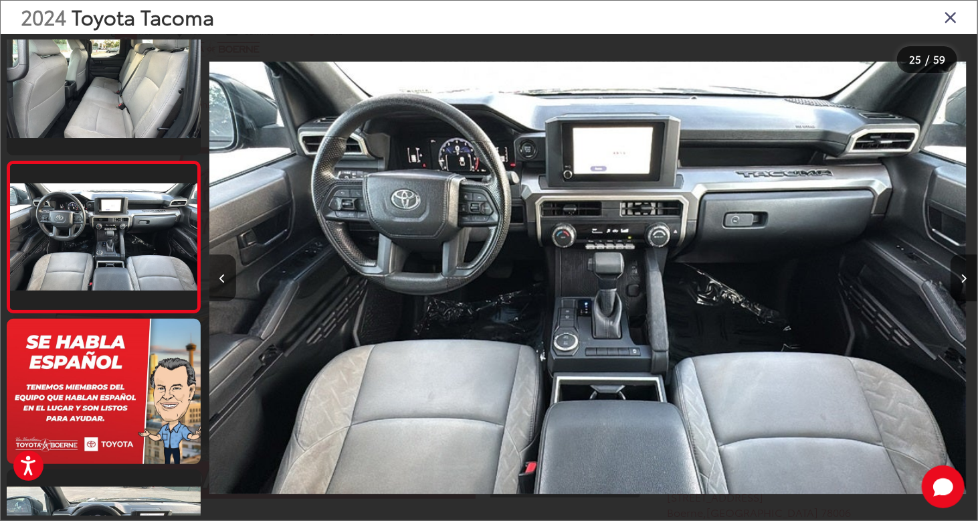
click at [954, 15] on icon "Close gallery" at bounding box center [950, 16] width 13 height 17
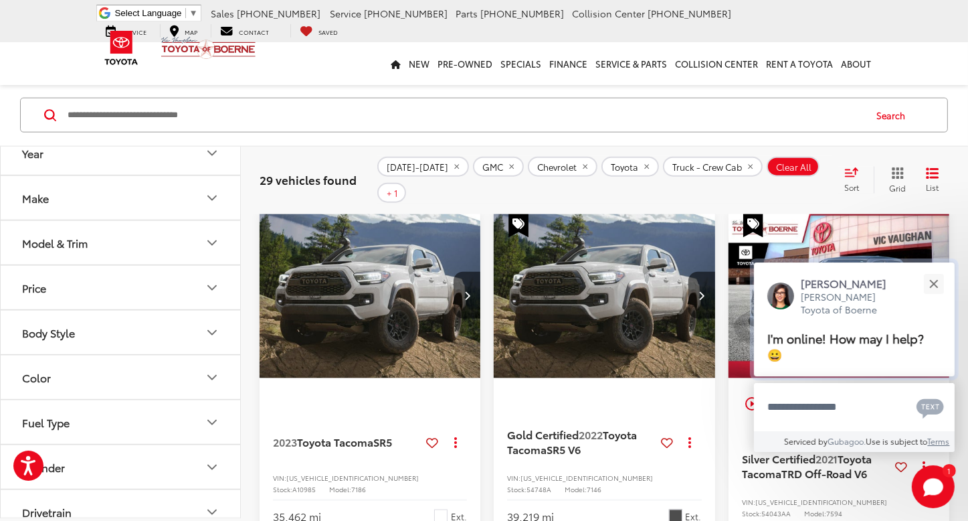
scroll to position [1606, 0]
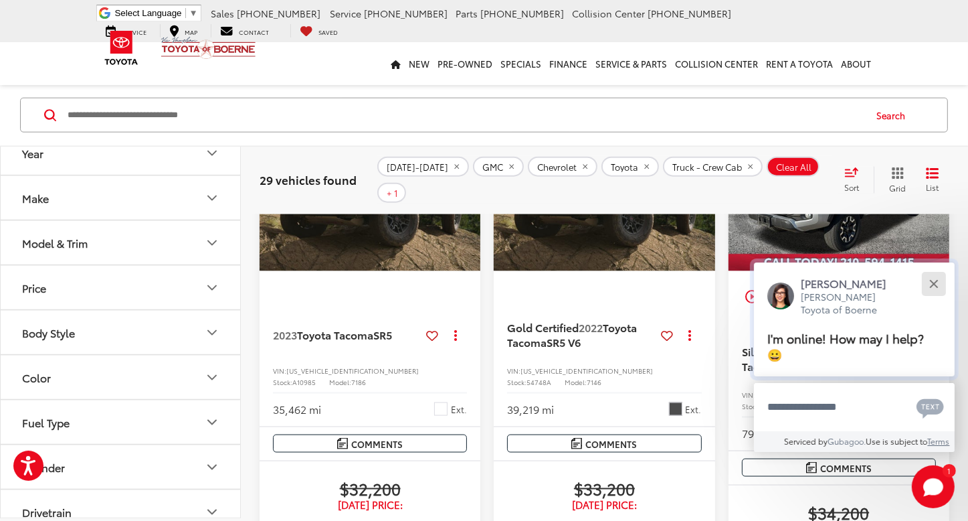
click at [930, 276] on button "Close" at bounding box center [934, 283] width 29 height 29
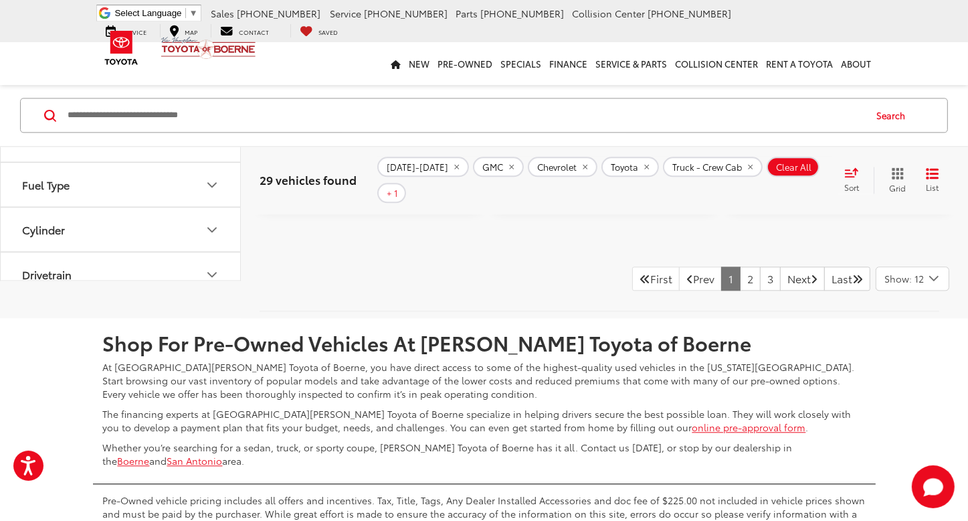
scroll to position [3012, 0]
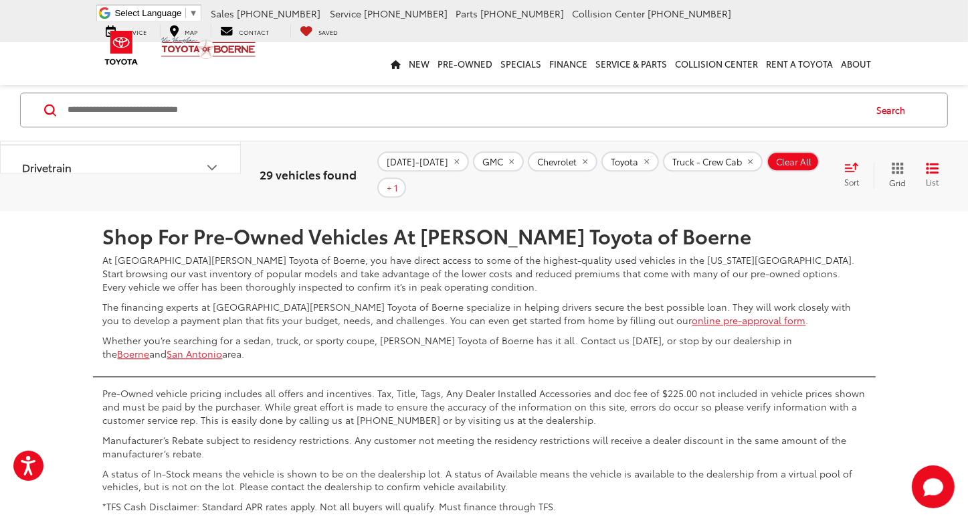
click at [910, 178] on span "Show: 12" at bounding box center [904, 171] width 39 height 13
click at [918, 284] on button "Show: 96" at bounding box center [913, 272] width 72 height 24
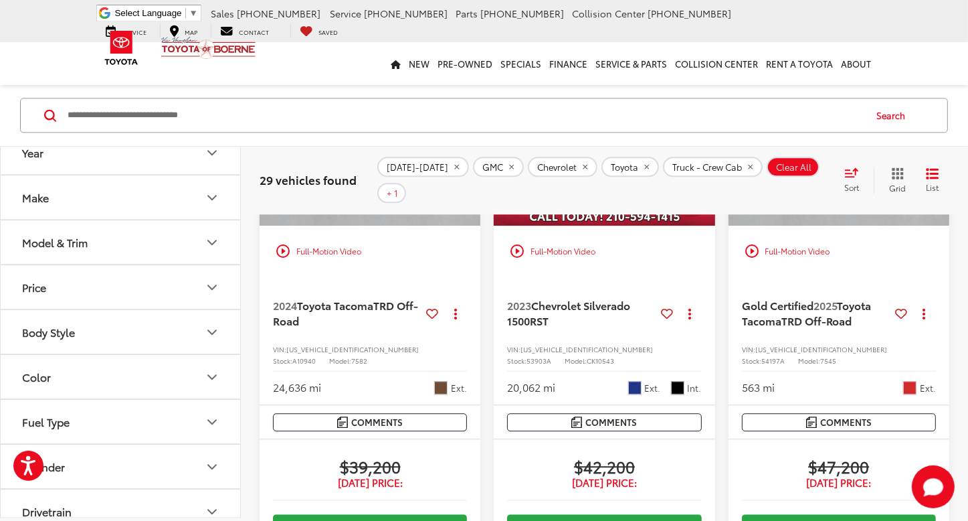
scroll to position [3063, 0]
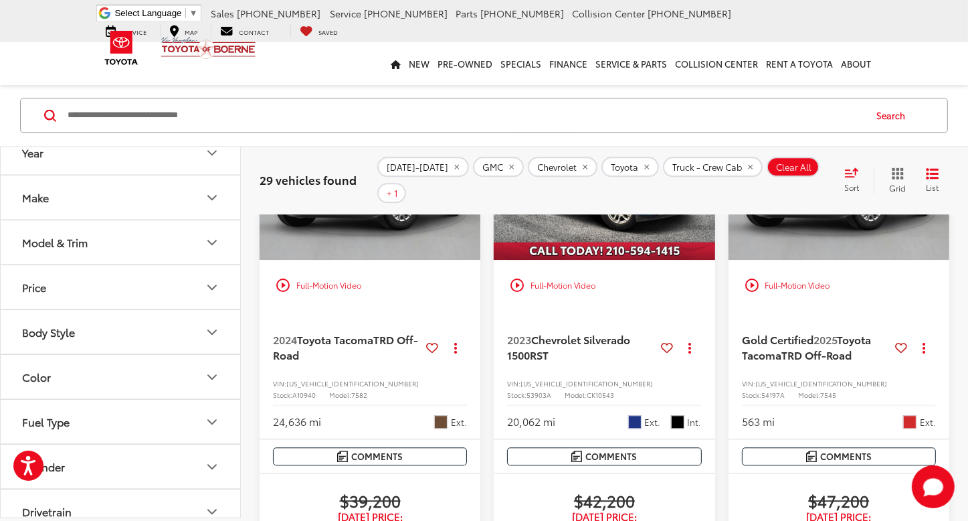
click at [597, 260] on img "2023 Chevrolet Silverado 1500 RST 0" at bounding box center [604, 176] width 223 height 167
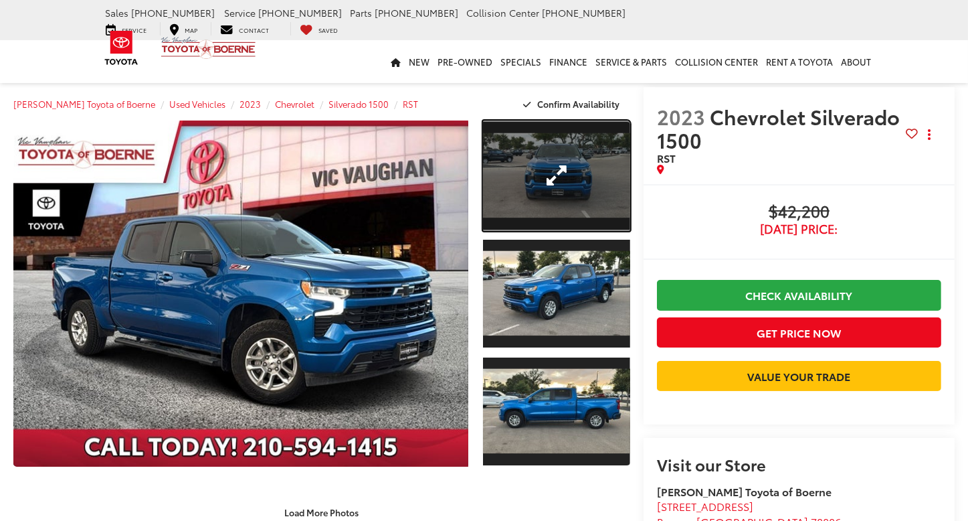
click at [556, 179] on link "Expand Photo 1" at bounding box center [556, 175] width 147 height 110
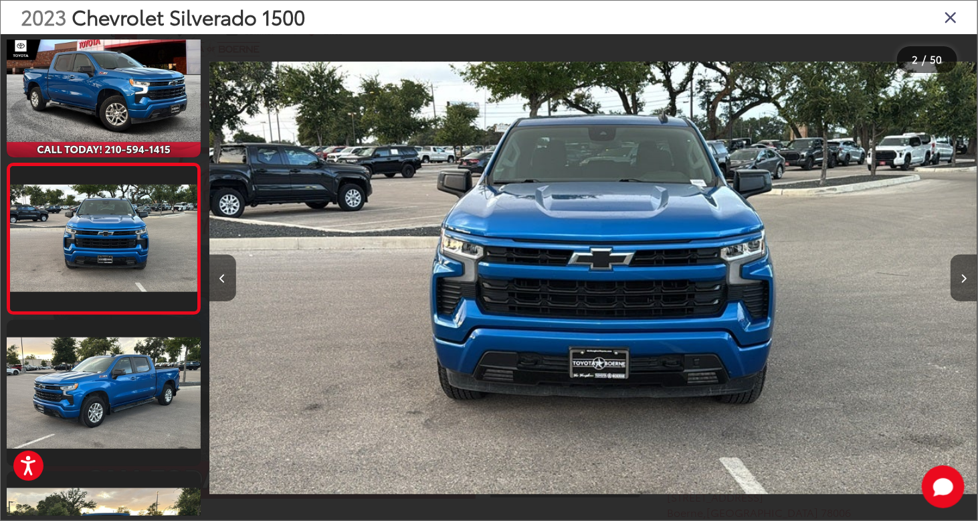
click at [960, 292] on button "Next image" at bounding box center [964, 277] width 27 height 47
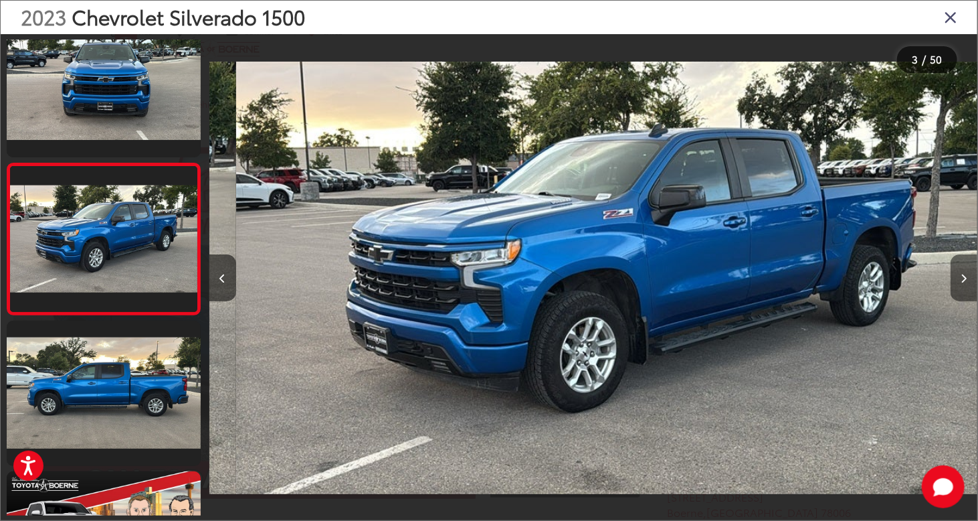
scroll to position [0, 1537]
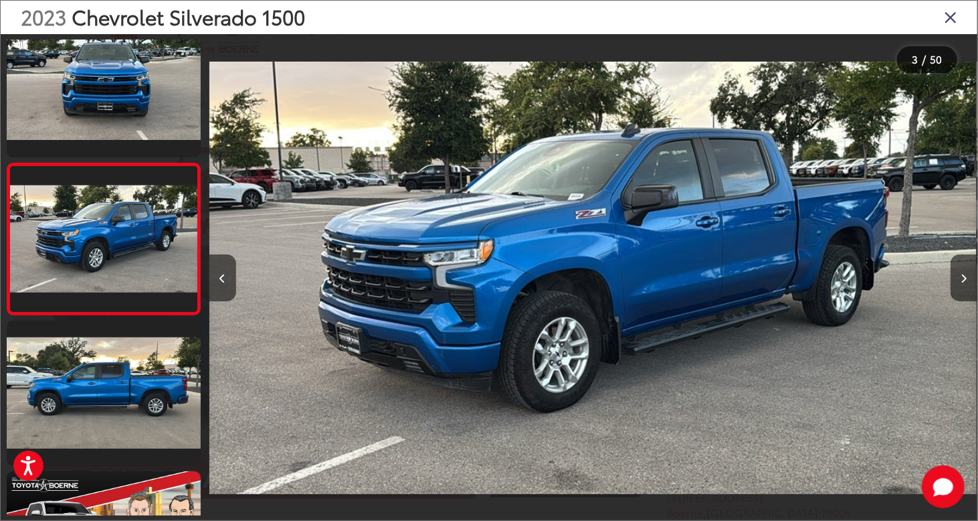
click at [948, 288] on div at bounding box center [882, 277] width 192 height 487
click at [966, 271] on button "Next image" at bounding box center [964, 277] width 27 height 47
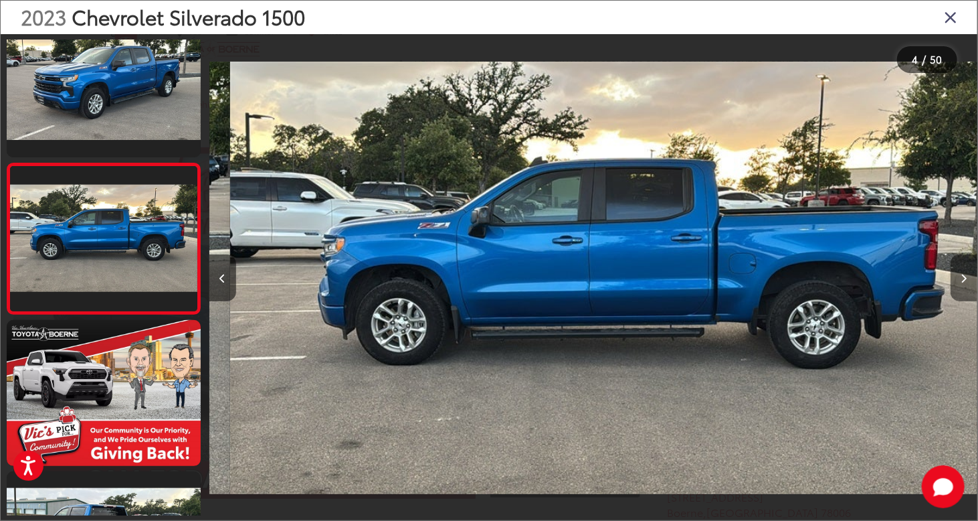
scroll to position [0, 2306]
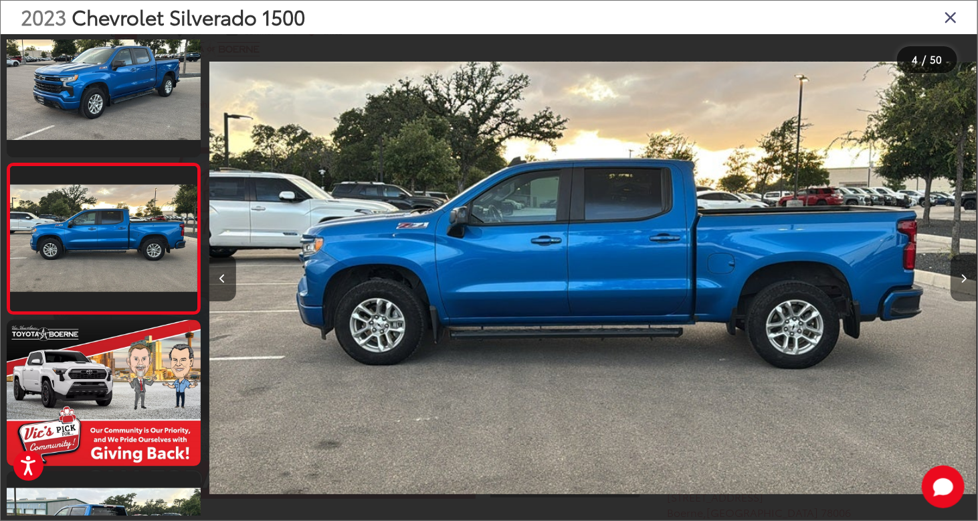
click at [966, 276] on icon "Next image" at bounding box center [965, 278] width 6 height 9
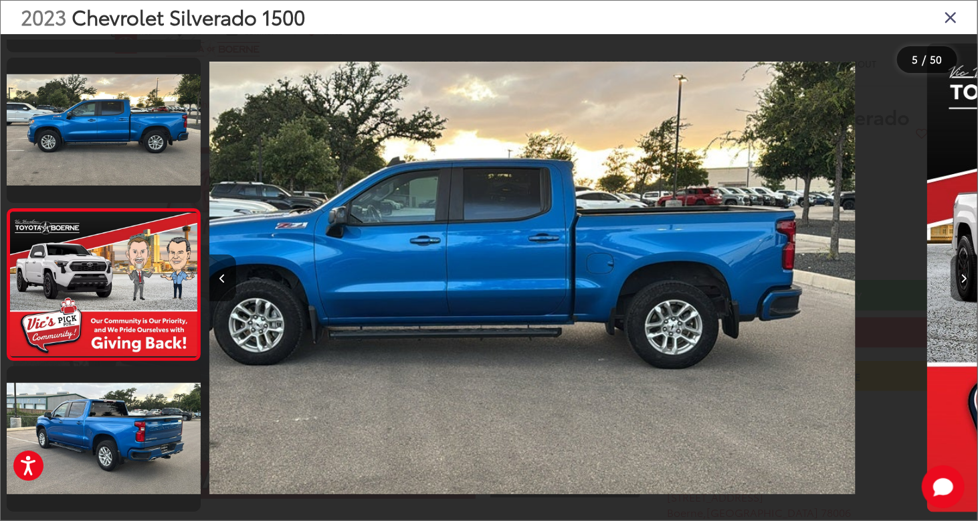
scroll to position [481, 0]
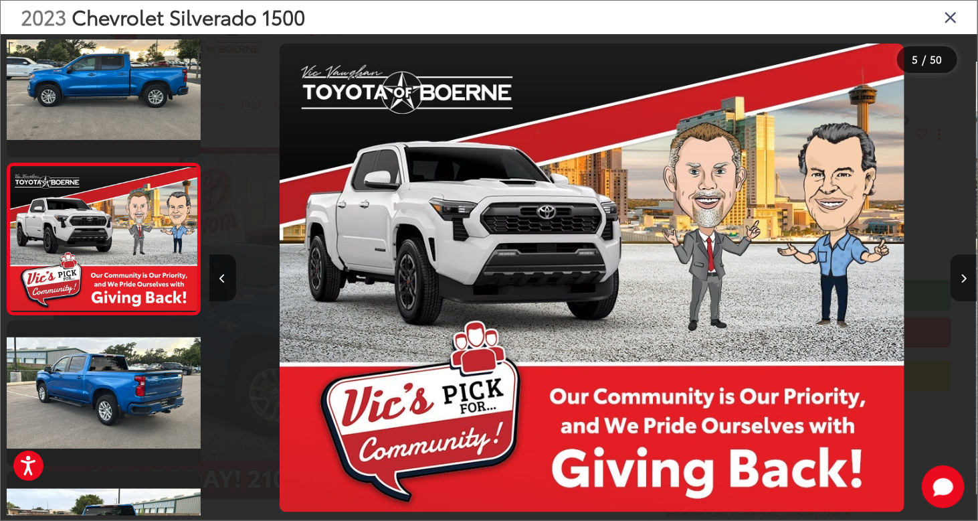
click at [964, 279] on icon "Next image" at bounding box center [965, 278] width 6 height 9
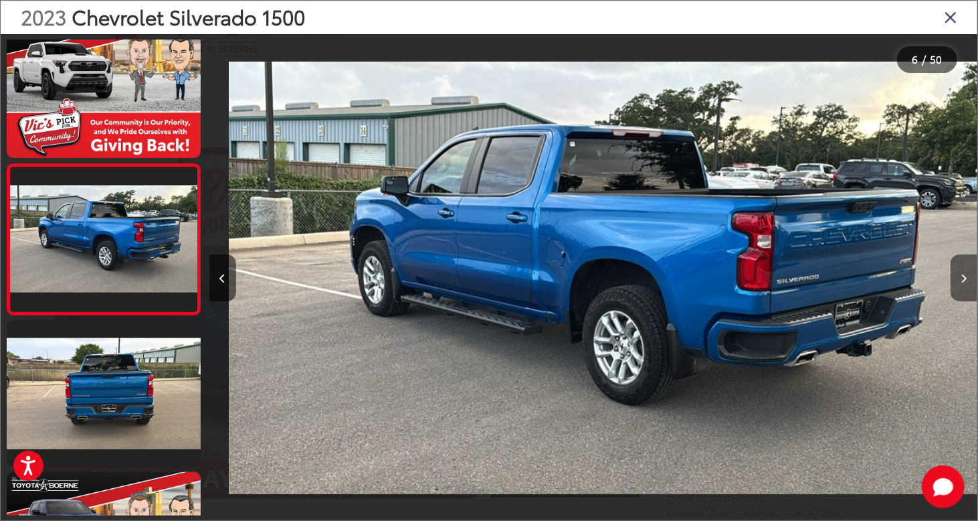
scroll to position [0, 3844]
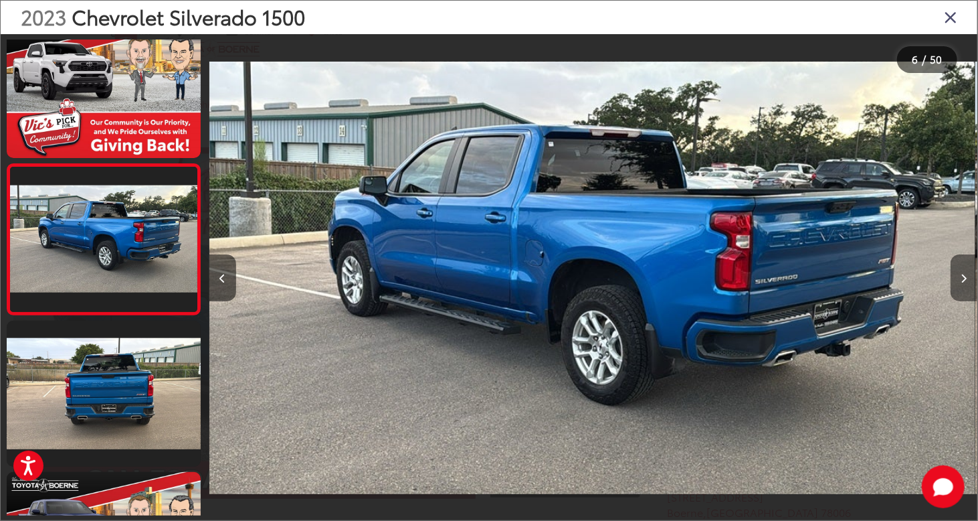
click at [962, 280] on icon "Next image" at bounding box center [965, 278] width 6 height 9
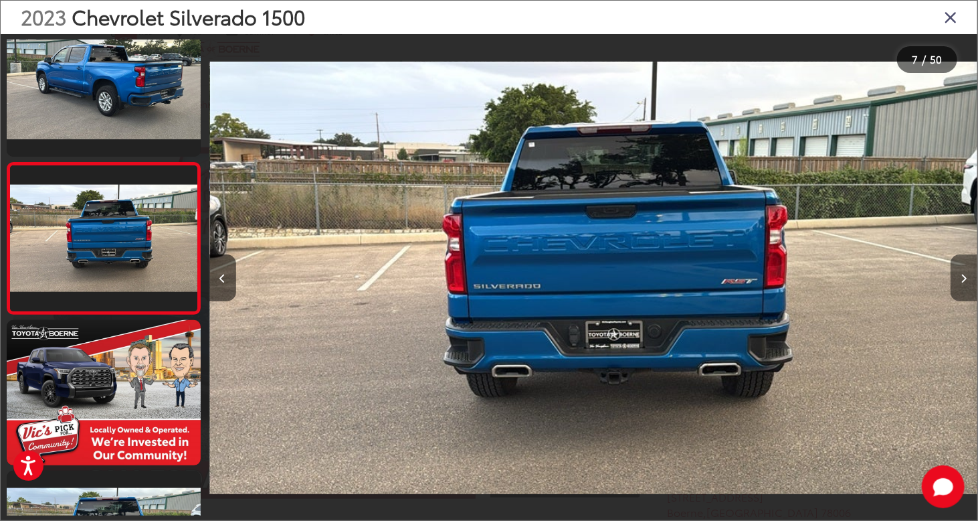
scroll to position [0, 4613]
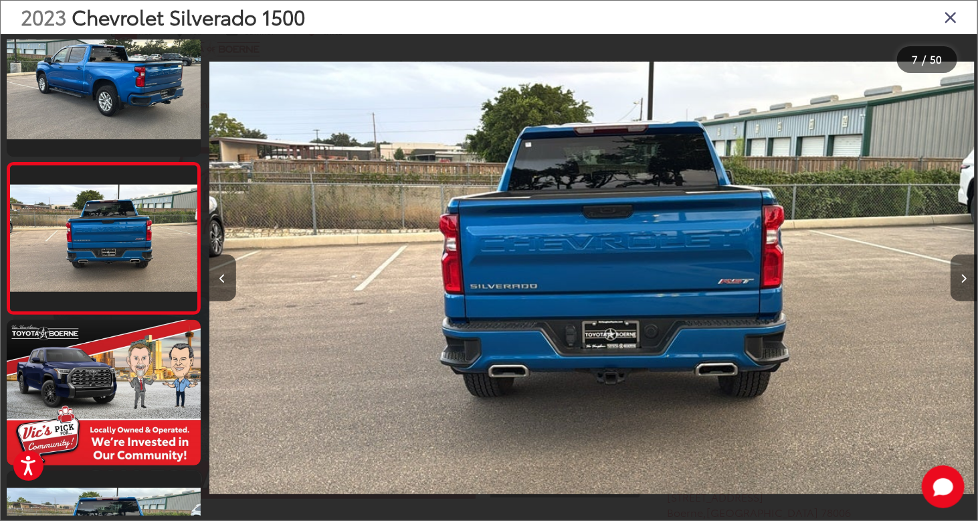
click at [962, 280] on icon "Next image" at bounding box center [965, 278] width 6 height 9
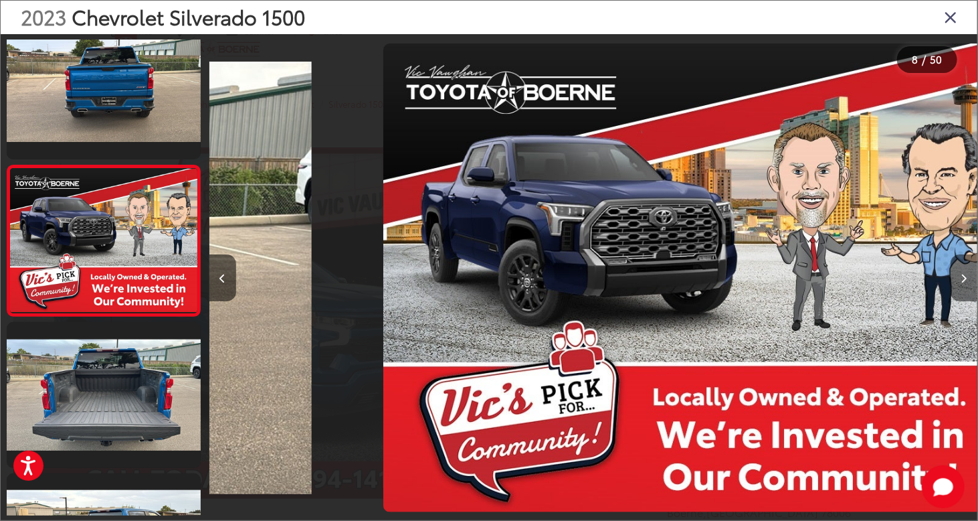
scroll to position [934, 0]
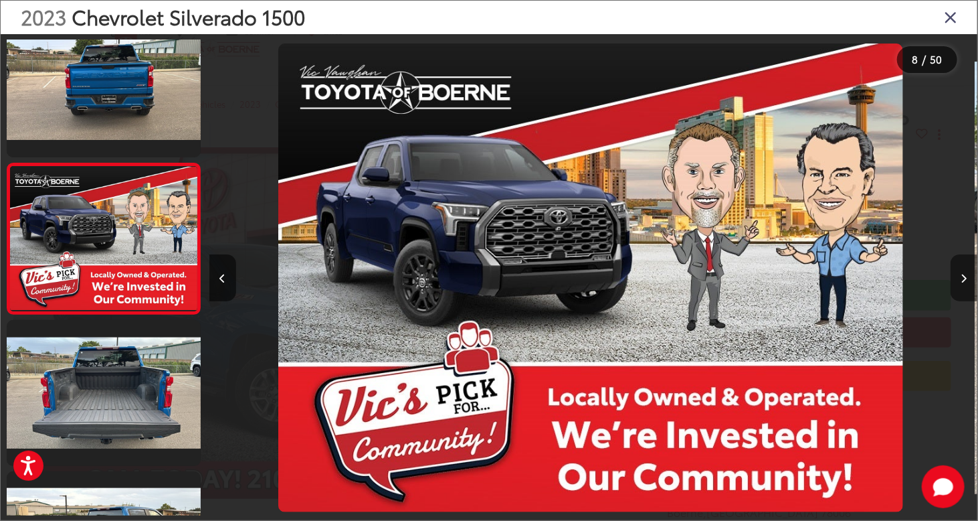
click at [962, 280] on icon "Next image" at bounding box center [965, 278] width 6 height 9
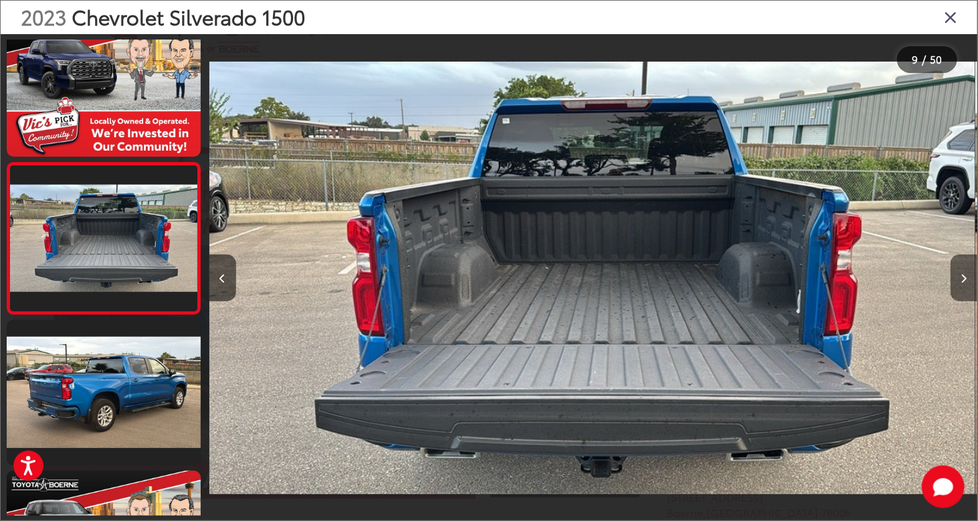
scroll to position [0, 6150]
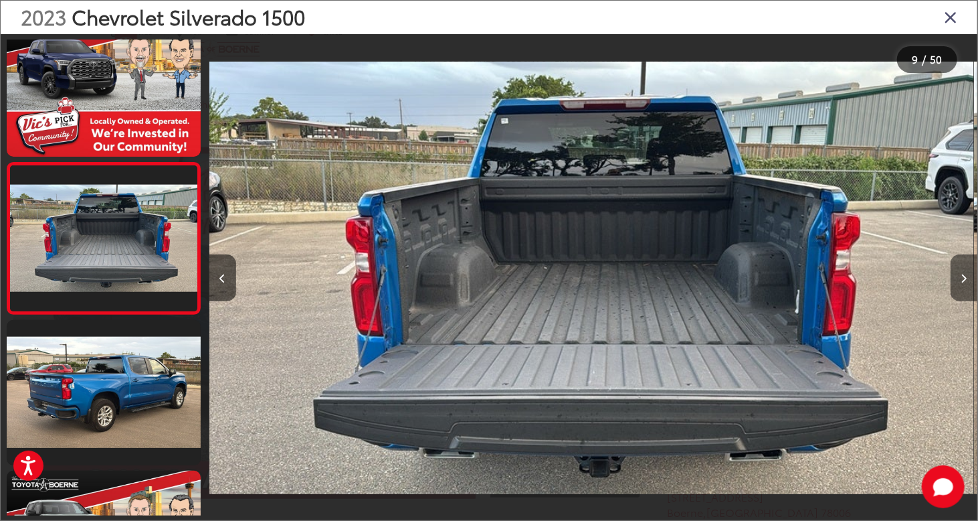
click at [962, 280] on icon "Next image" at bounding box center [965, 278] width 6 height 9
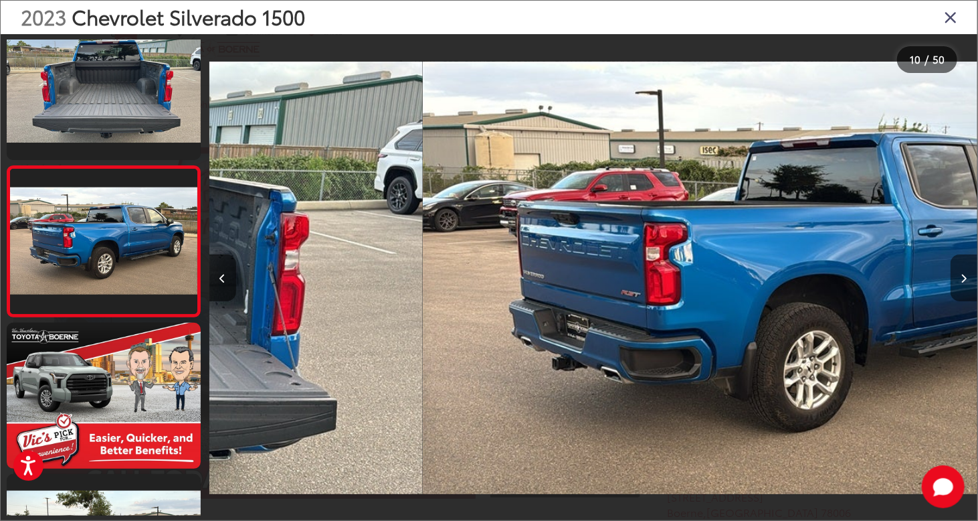
scroll to position [0, 0]
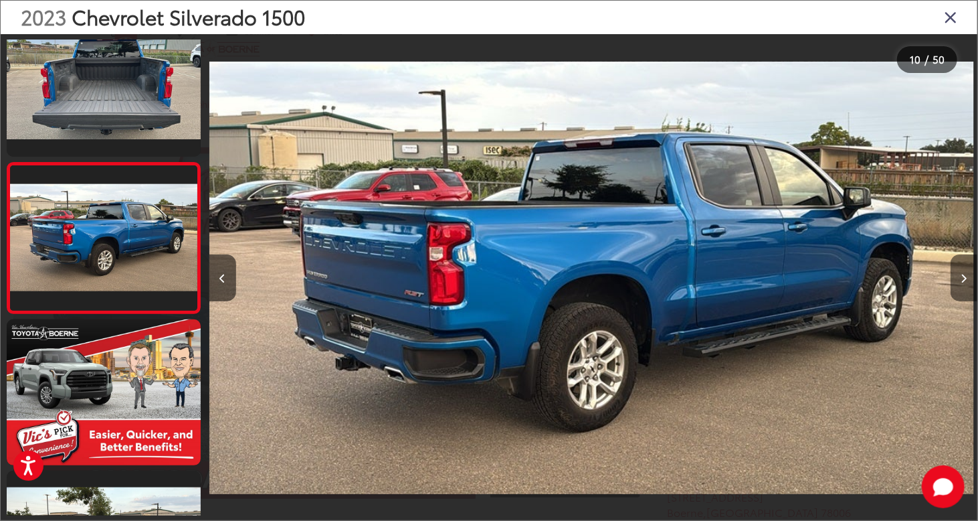
click at [962, 280] on icon "Next image" at bounding box center [965, 278] width 6 height 9
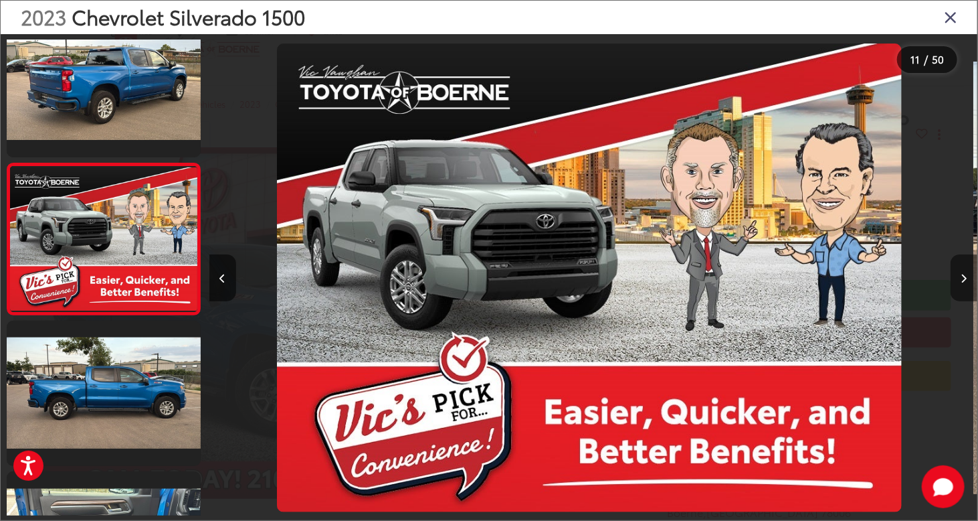
click at [962, 280] on icon "Next image" at bounding box center [965, 278] width 6 height 9
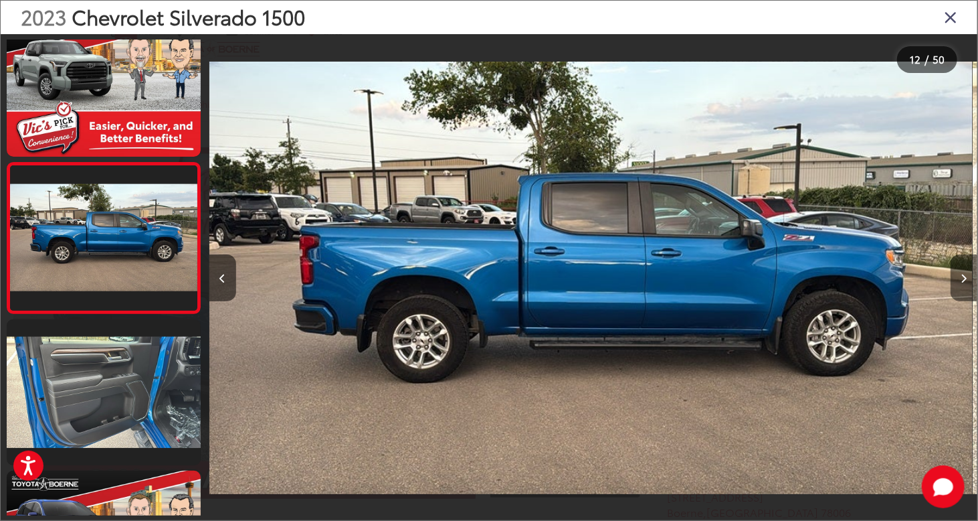
drag, startPoint x: 962, startPoint y: 280, endPoint x: 961, endPoint y: 274, distance: 6.7
click at [961, 274] on button "Next image" at bounding box center [964, 277] width 27 height 47
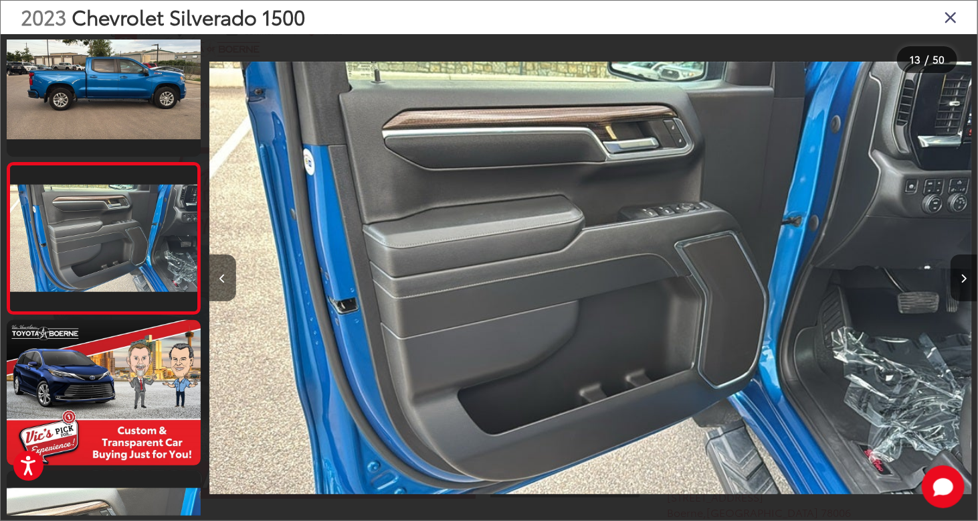
click at [926, 244] on div at bounding box center [882, 277] width 192 height 487
click at [968, 272] on button "Next image" at bounding box center [964, 277] width 27 height 47
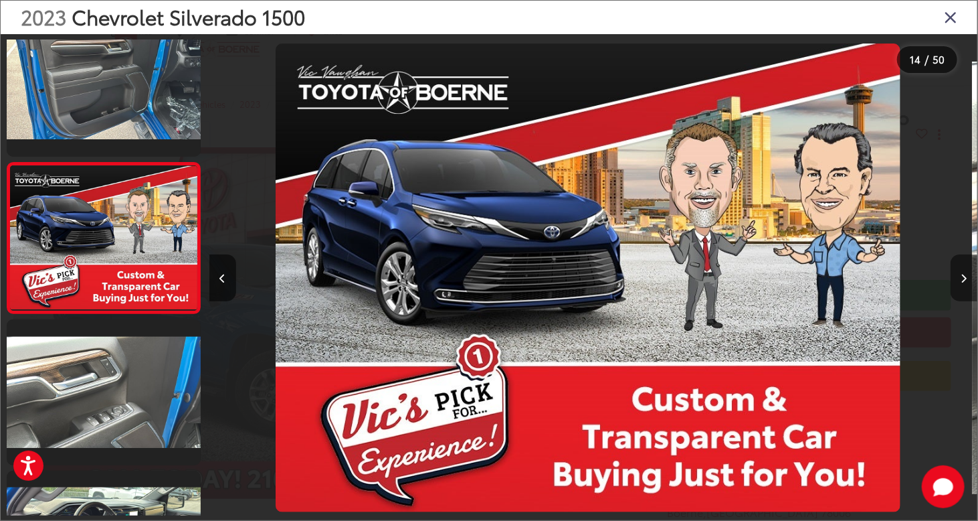
click at [968, 272] on button "Next image" at bounding box center [964, 277] width 27 height 47
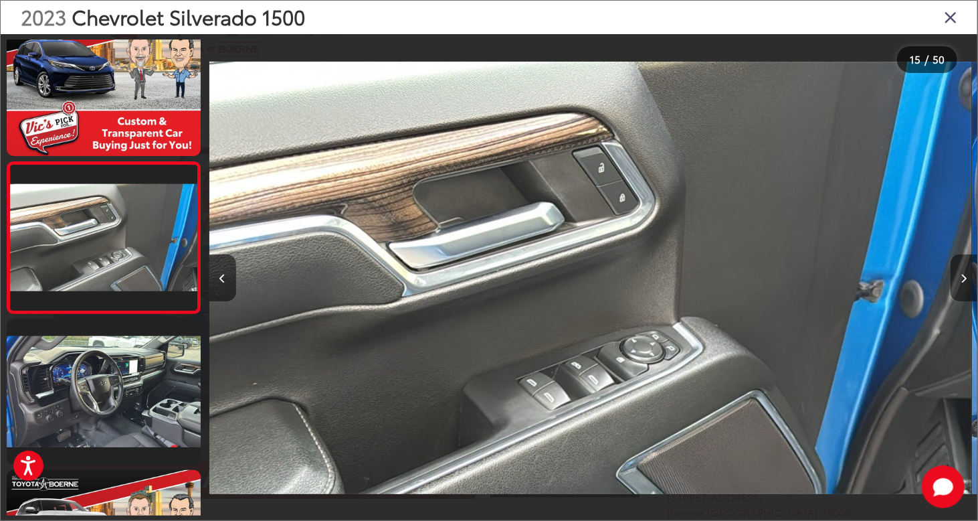
click at [968, 272] on button "Next image" at bounding box center [964, 277] width 27 height 47
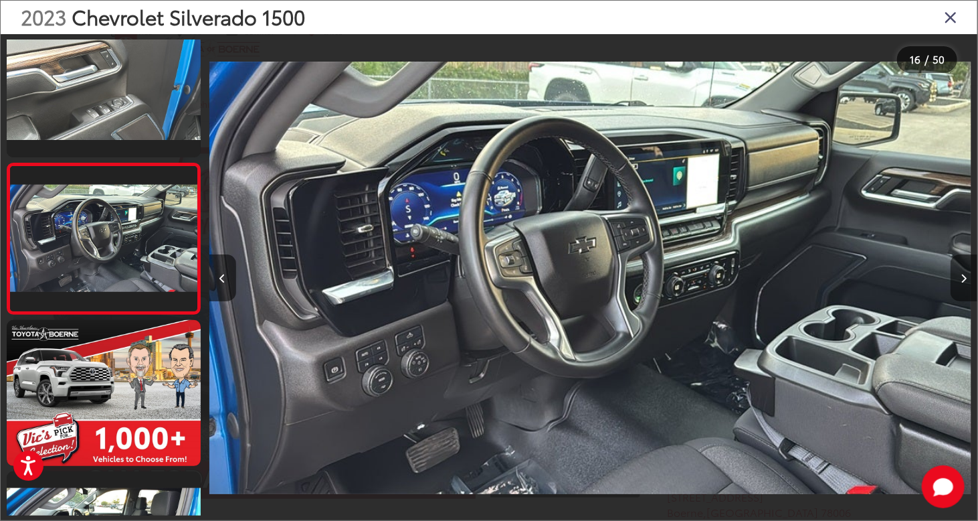
click at [968, 272] on button "Next image" at bounding box center [964, 277] width 27 height 47
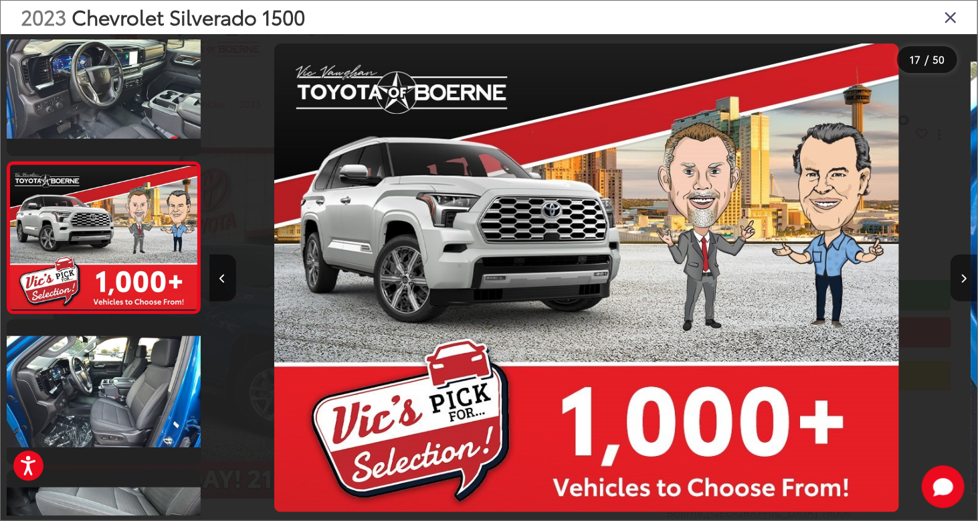
click at [968, 272] on button "Next image" at bounding box center [964, 277] width 27 height 47
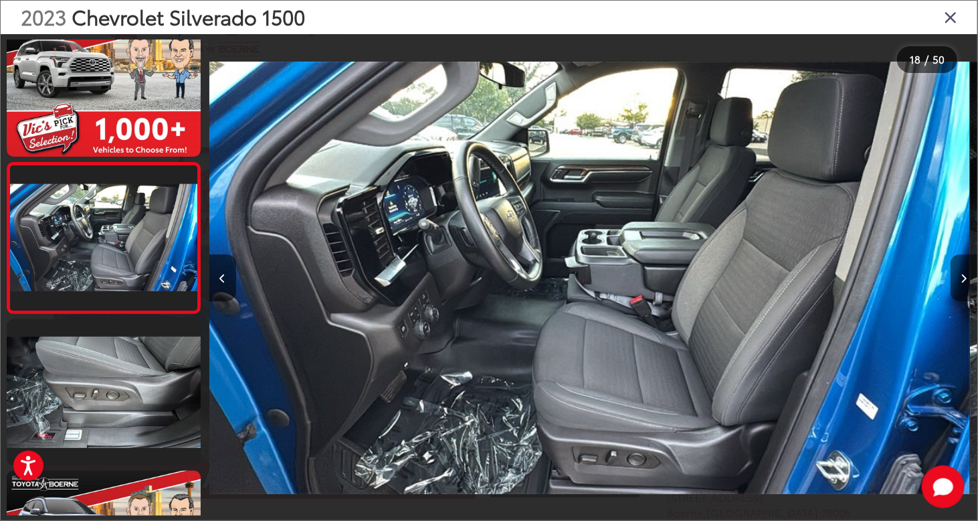
click at [968, 272] on button "Next image" at bounding box center [964, 277] width 27 height 47
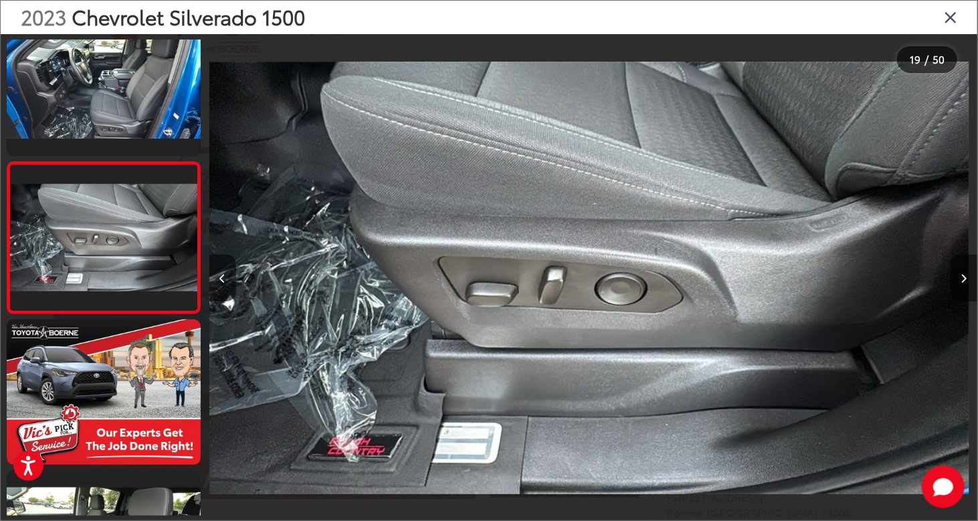
click at [968, 272] on button "Next image" at bounding box center [964, 277] width 27 height 47
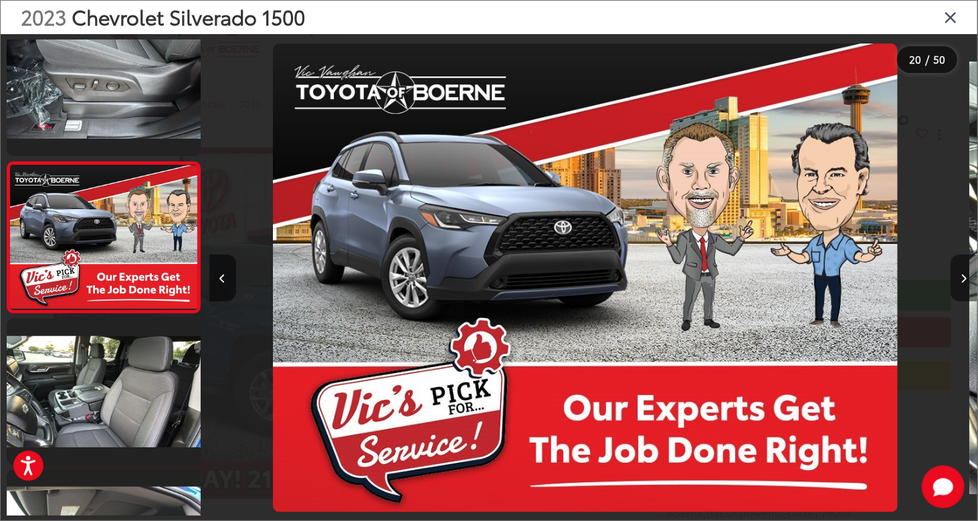
click at [968, 272] on button "Next image" at bounding box center [964, 277] width 27 height 47
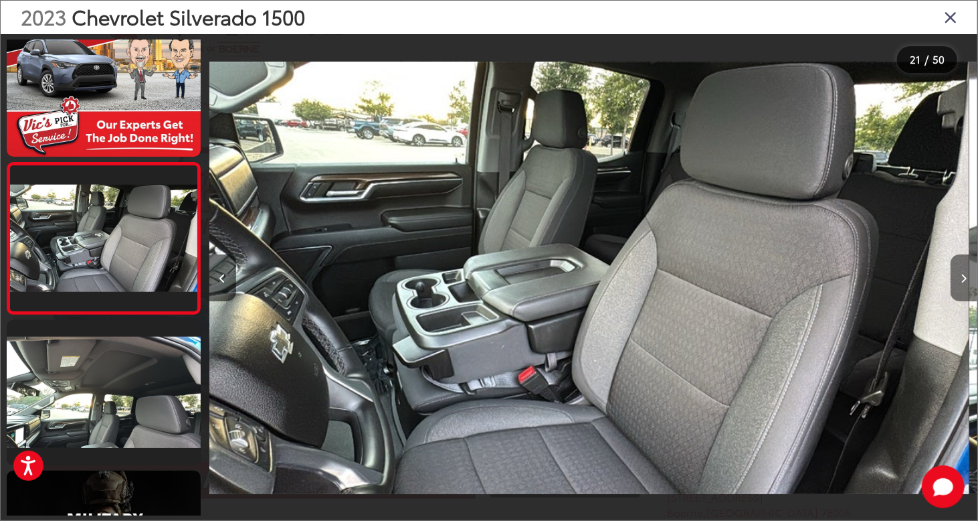
click at [968, 272] on button "Next image" at bounding box center [964, 277] width 27 height 47
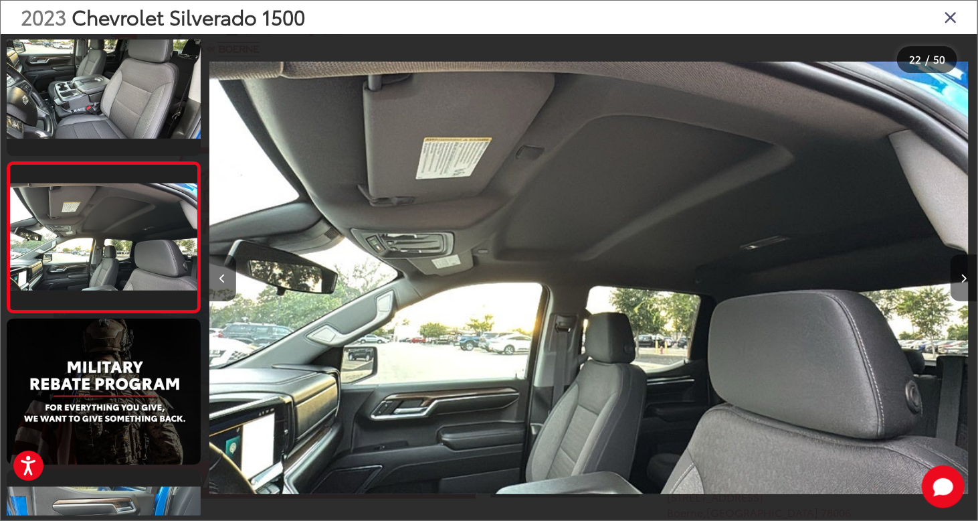
click at [968, 272] on button "Next image" at bounding box center [964, 277] width 27 height 47
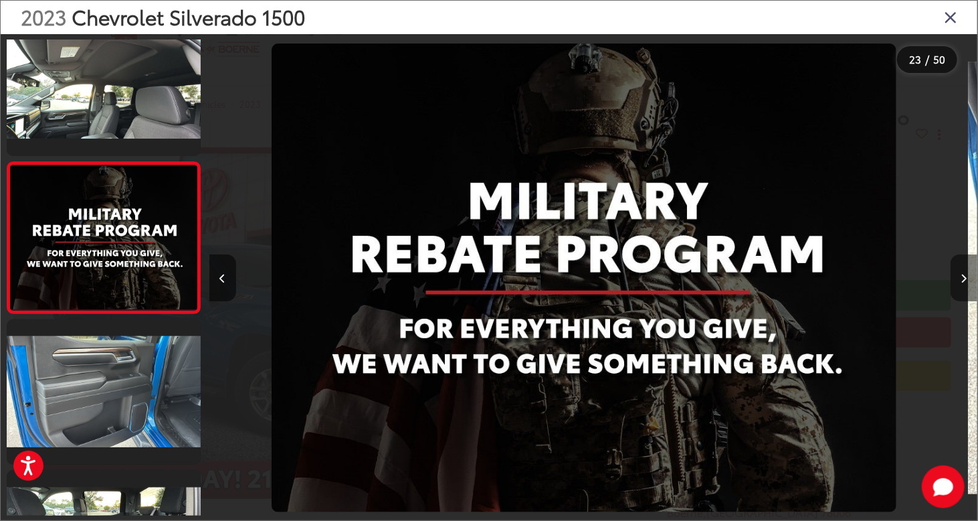
click at [968, 272] on button "Next image" at bounding box center [964, 277] width 27 height 47
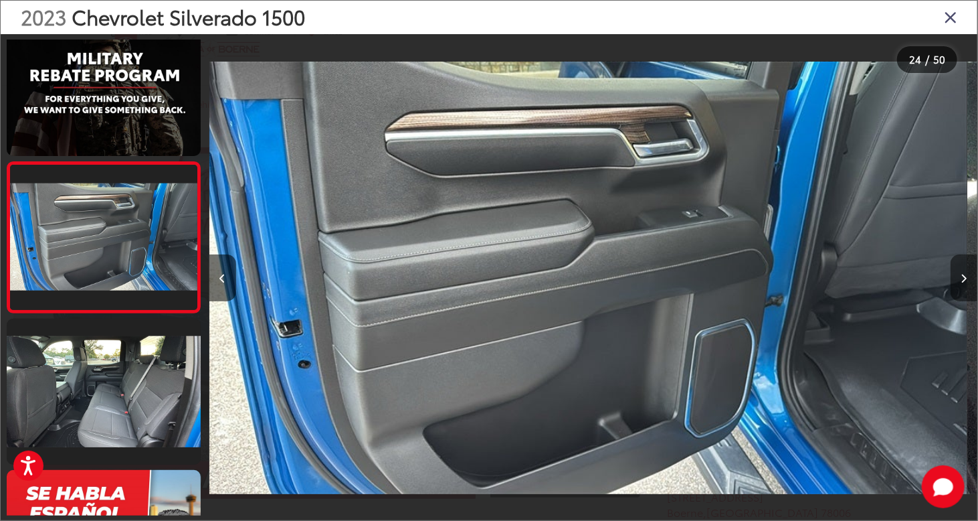
click at [968, 272] on button "Next image" at bounding box center [964, 277] width 27 height 47
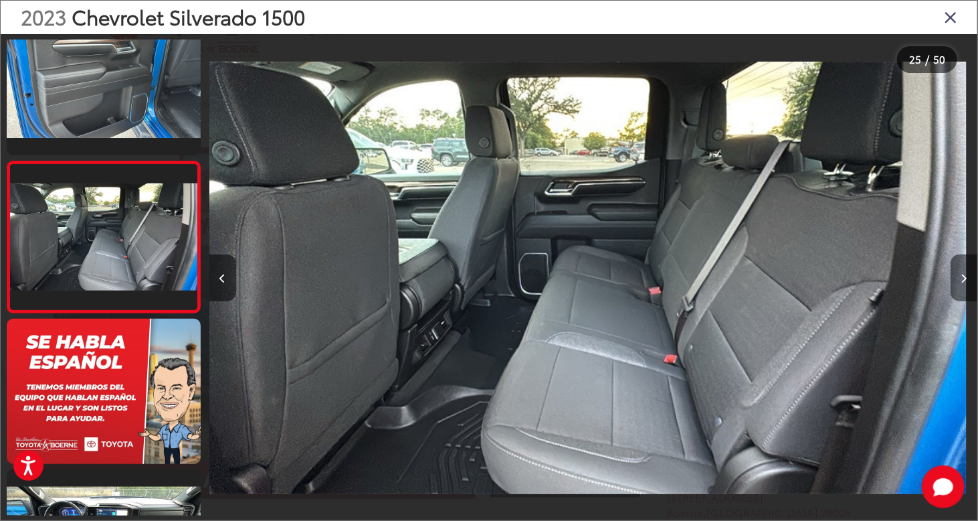
click at [968, 272] on button "Next image" at bounding box center [964, 277] width 27 height 47
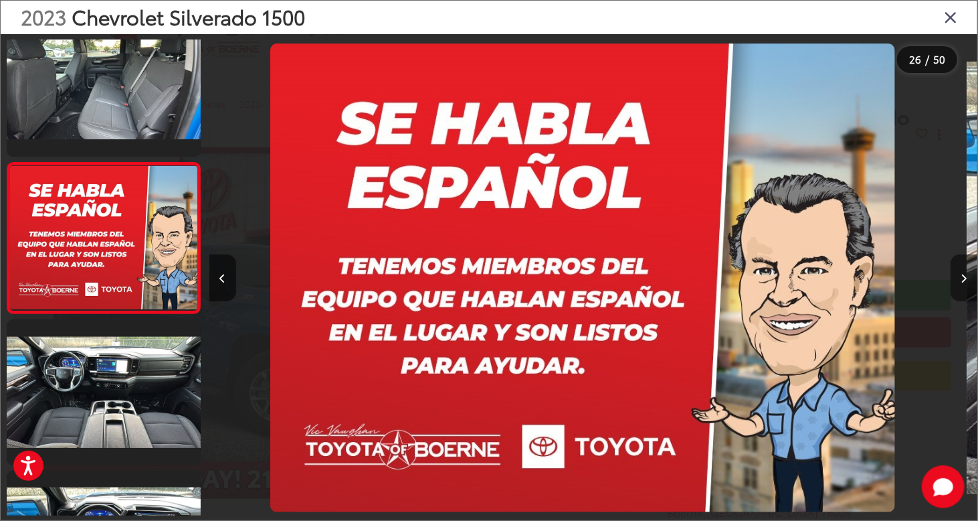
click at [968, 272] on button "Next image" at bounding box center [964, 277] width 27 height 47
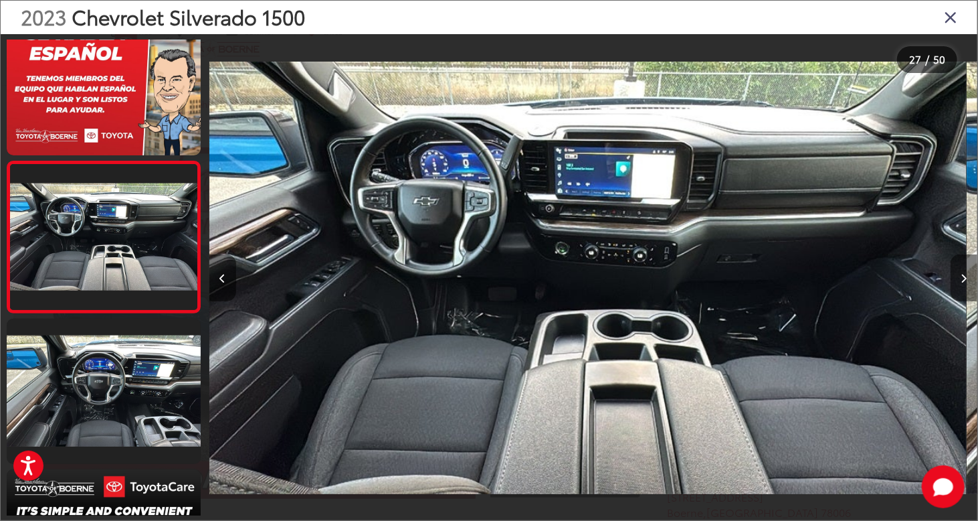
click at [968, 276] on button "Next image" at bounding box center [964, 277] width 27 height 47
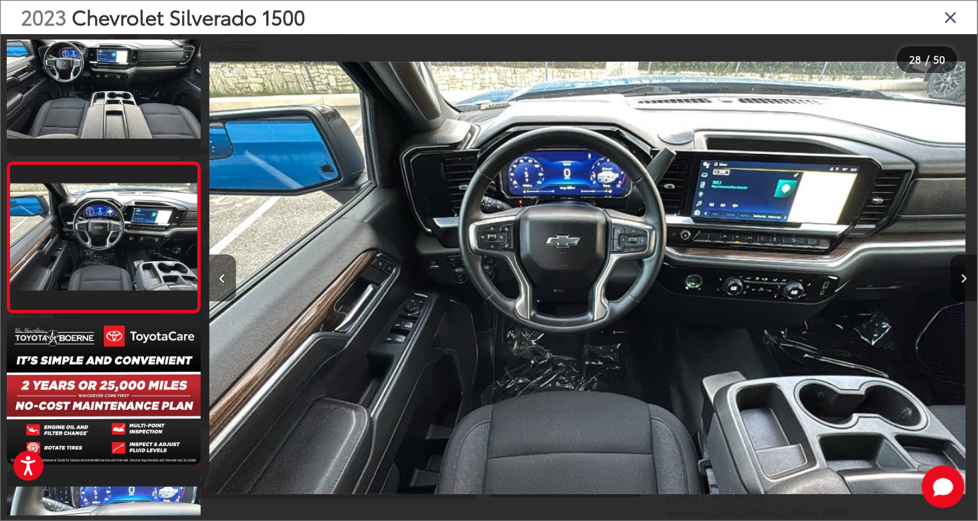
click at [968, 276] on button "Next image" at bounding box center [964, 277] width 27 height 47
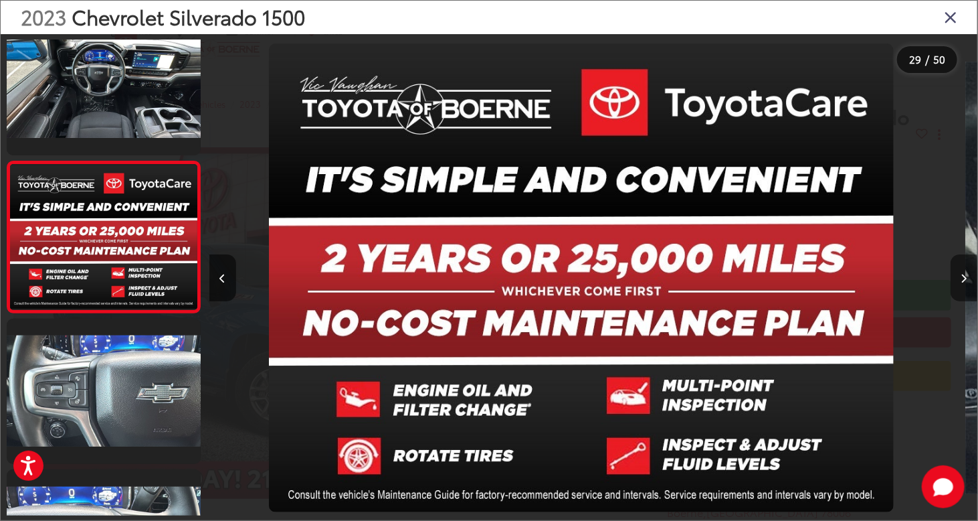
click at [968, 276] on button "Next image" at bounding box center [964, 277] width 27 height 47
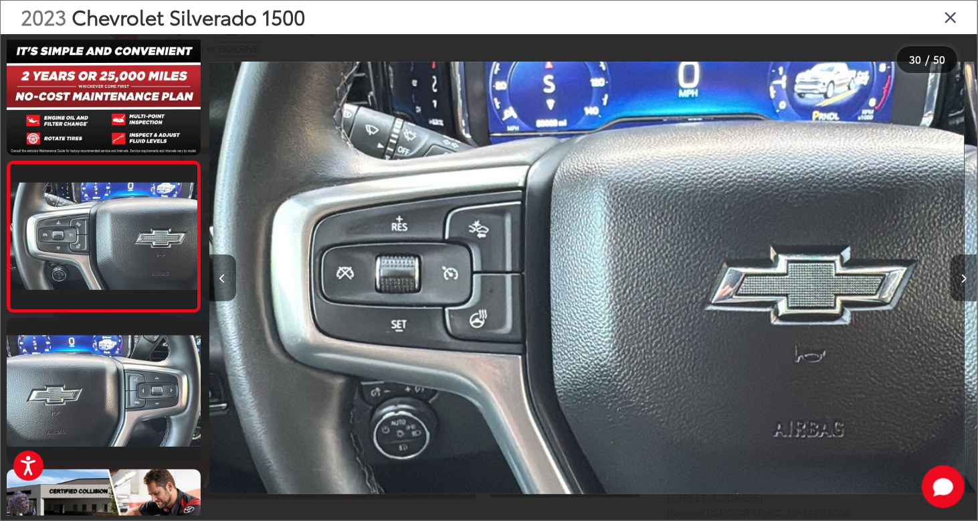
click at [968, 276] on button "Next image" at bounding box center [964, 277] width 27 height 47
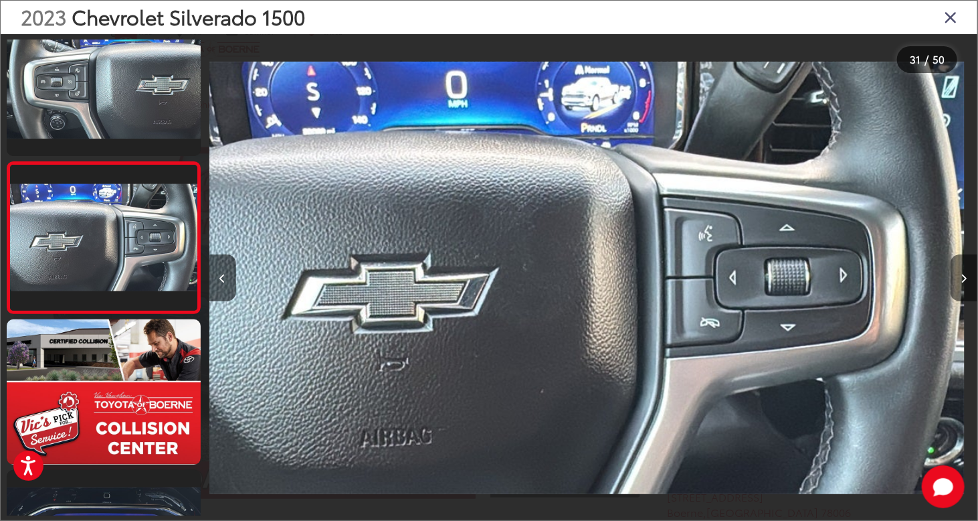
click at [968, 276] on button "Next image" at bounding box center [964, 277] width 27 height 47
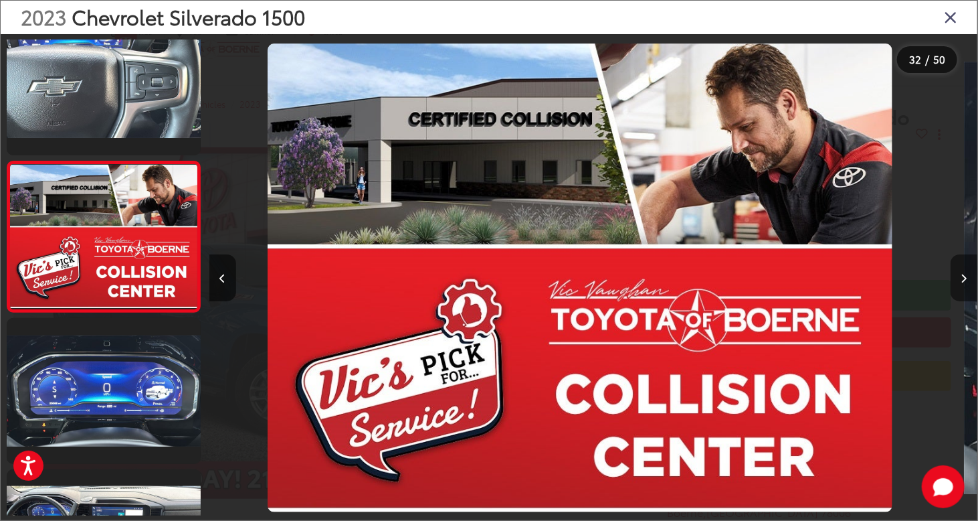
click at [968, 276] on button "Next image" at bounding box center [964, 277] width 27 height 47
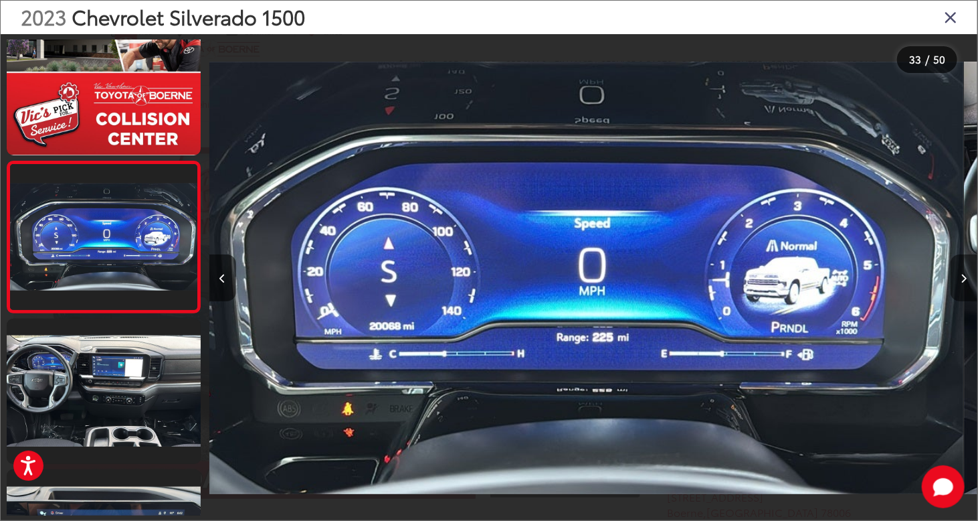
click at [968, 276] on button "Next image" at bounding box center [964, 277] width 27 height 47
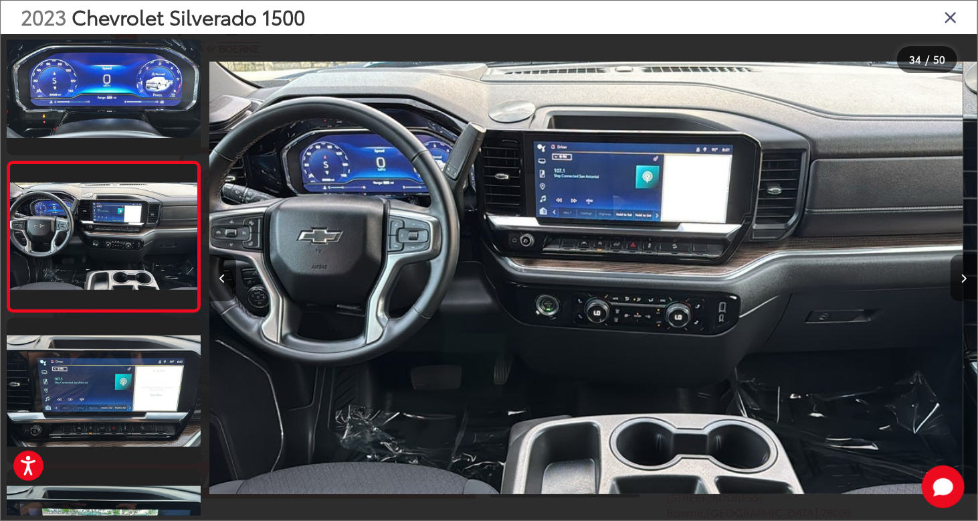
click at [968, 276] on button "Next image" at bounding box center [964, 277] width 27 height 47
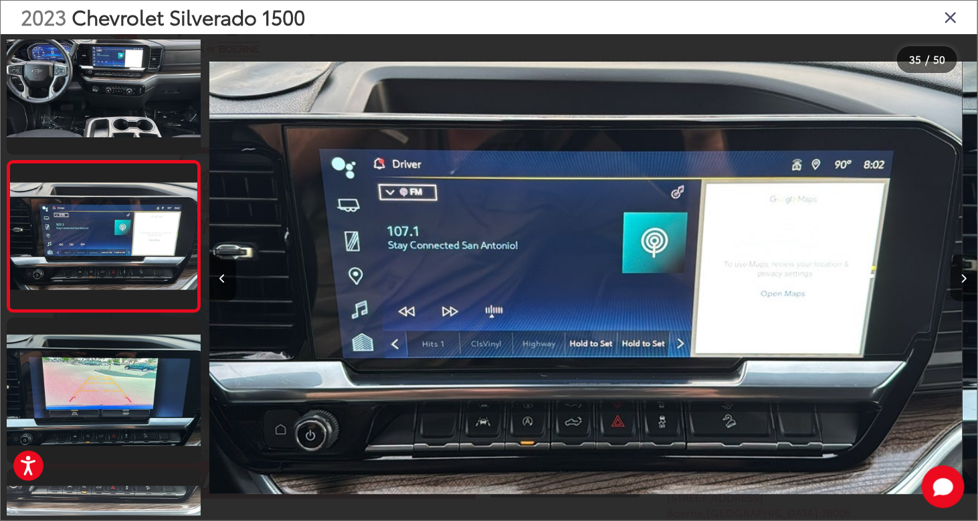
click at [963, 270] on button "Next image" at bounding box center [964, 277] width 27 height 47
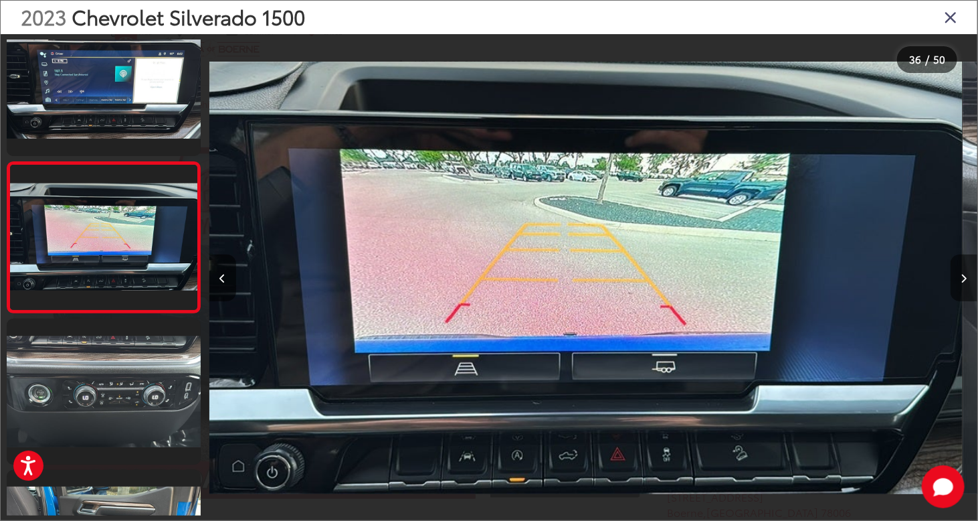
click at [963, 270] on button "Next image" at bounding box center [964, 277] width 27 height 47
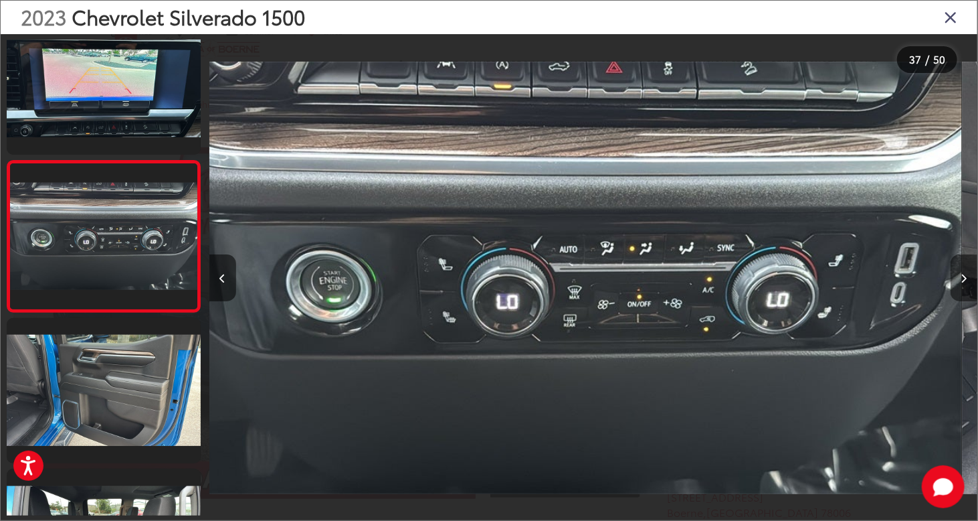
click at [963, 270] on button "Next image" at bounding box center [964, 277] width 27 height 47
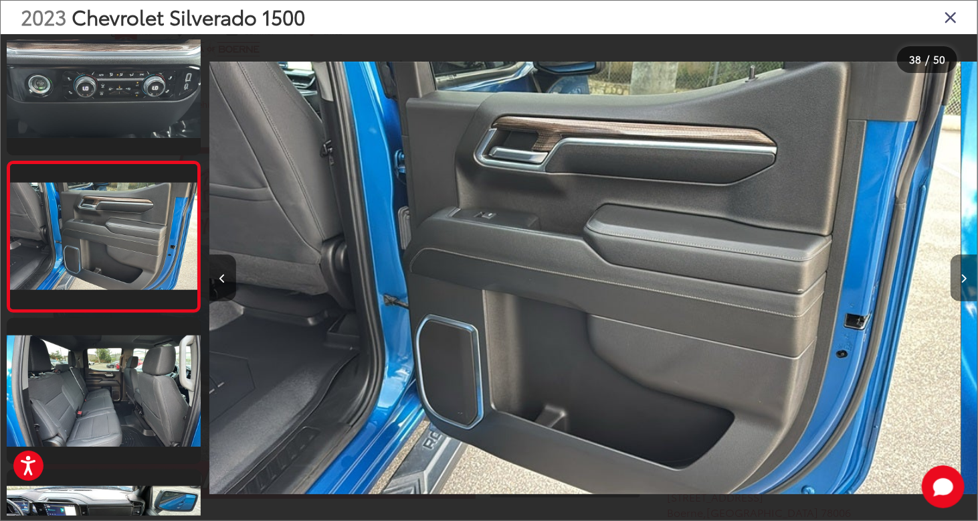
click at [963, 270] on button "Next image" at bounding box center [964, 277] width 27 height 47
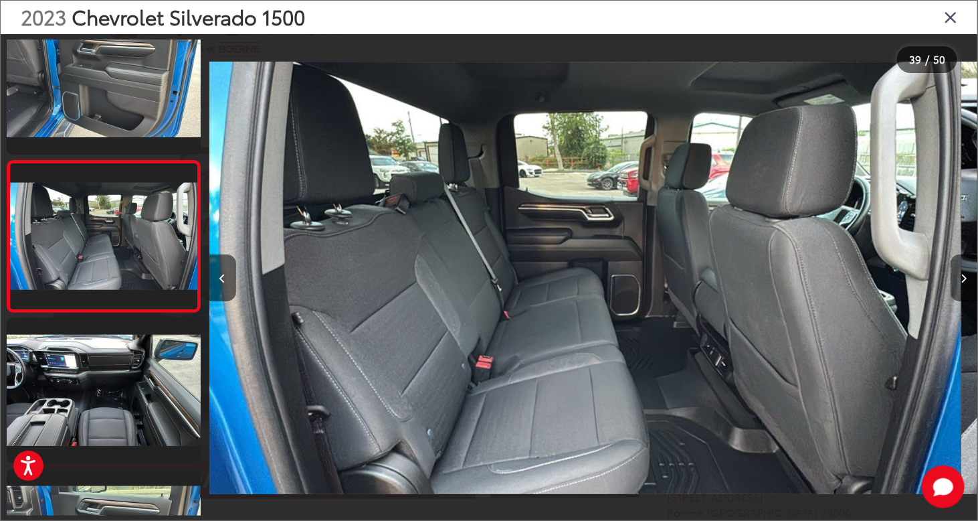
click at [963, 270] on button "Next image" at bounding box center [964, 277] width 27 height 47
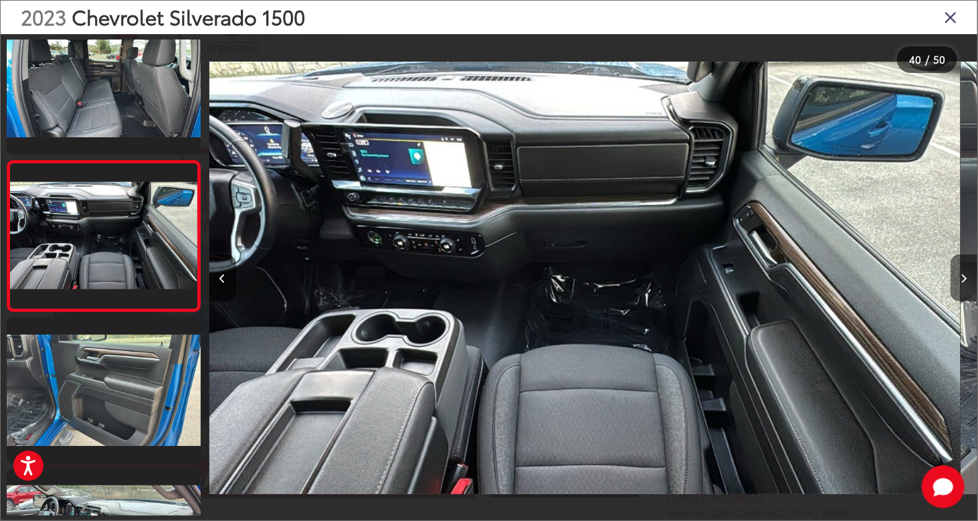
click at [963, 270] on button "Next image" at bounding box center [964, 277] width 27 height 47
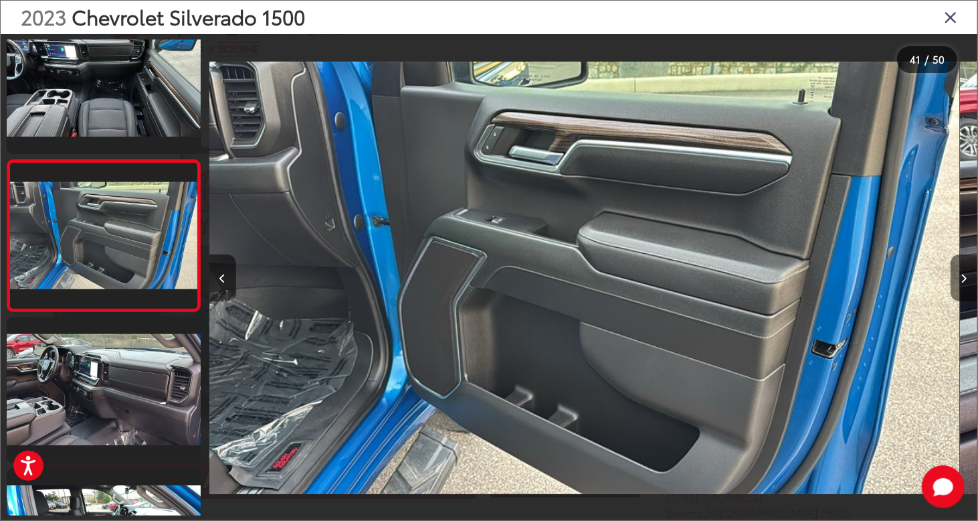
click at [963, 270] on button "Next image" at bounding box center [964, 277] width 27 height 47
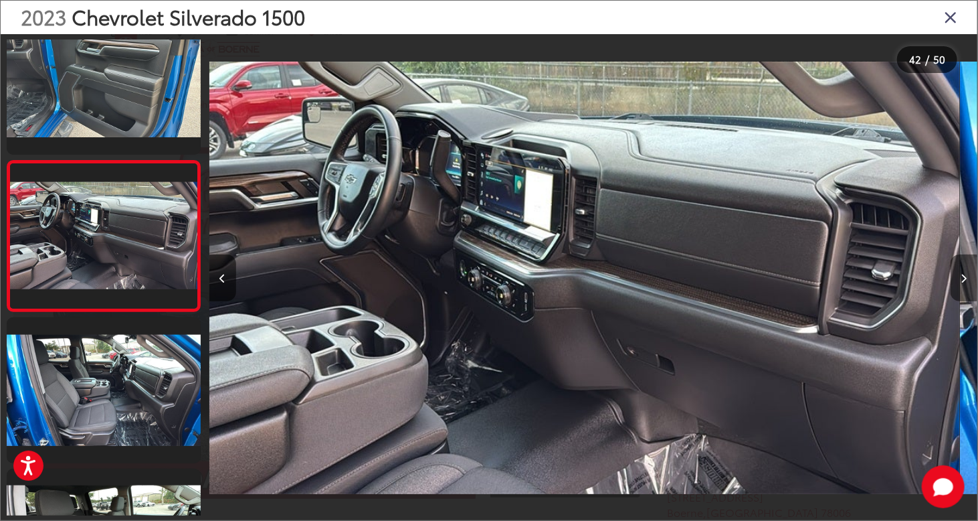
click at [963, 270] on button "Next image" at bounding box center [964, 277] width 27 height 47
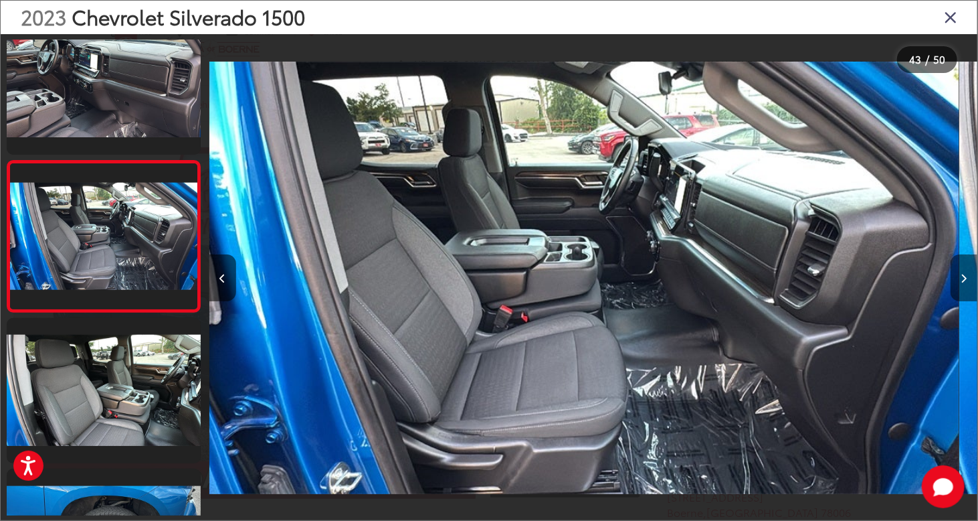
click at [963, 270] on button "Next image" at bounding box center [964, 277] width 27 height 47
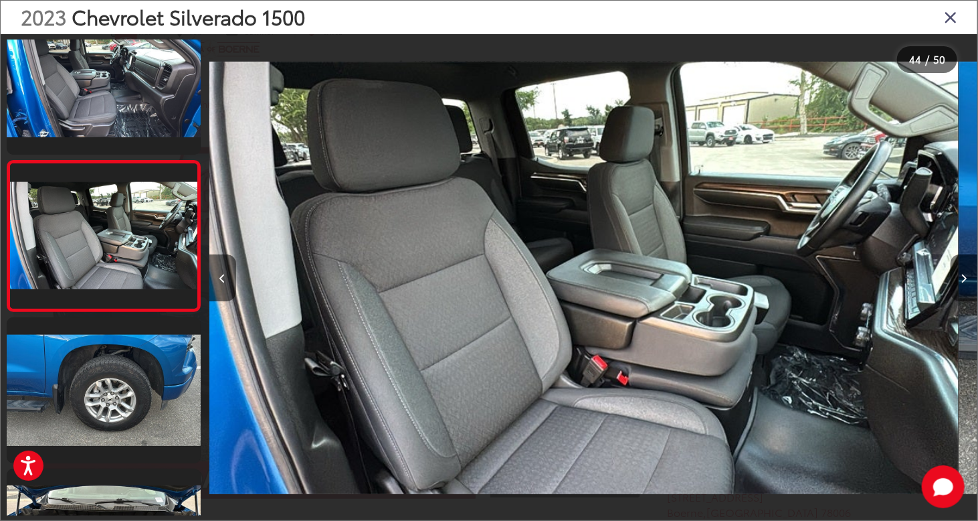
click at [963, 270] on button "Next image" at bounding box center [964, 277] width 27 height 47
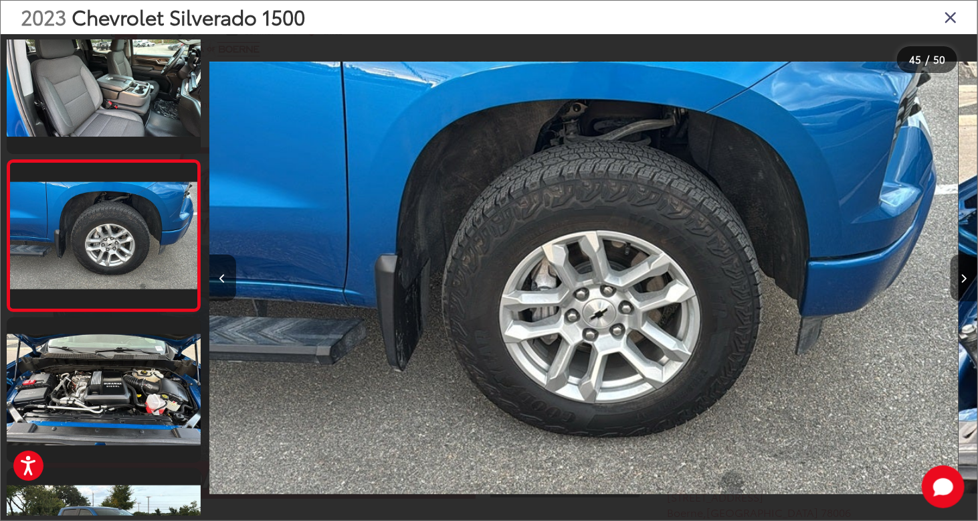
click at [963, 270] on button "Next image" at bounding box center [964, 277] width 27 height 47
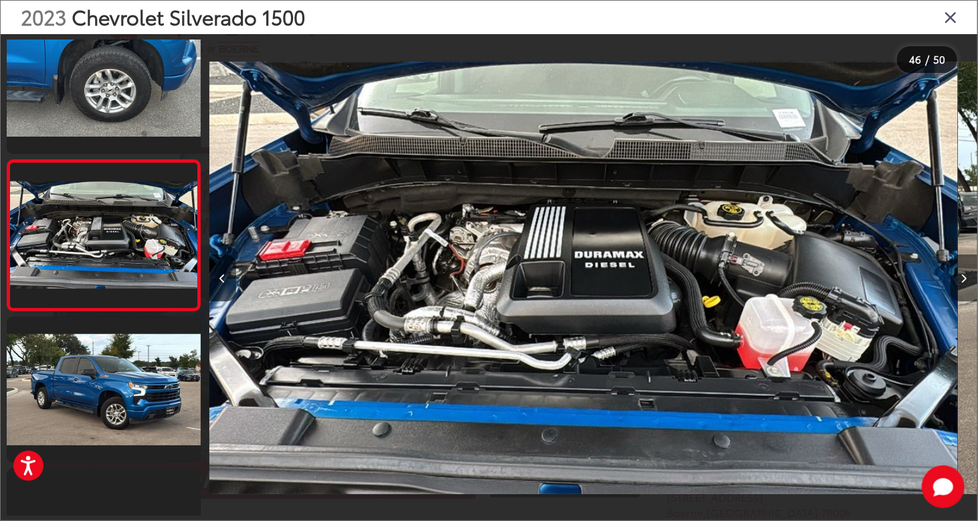
click at [968, 275] on button "Next image" at bounding box center [964, 277] width 27 height 47
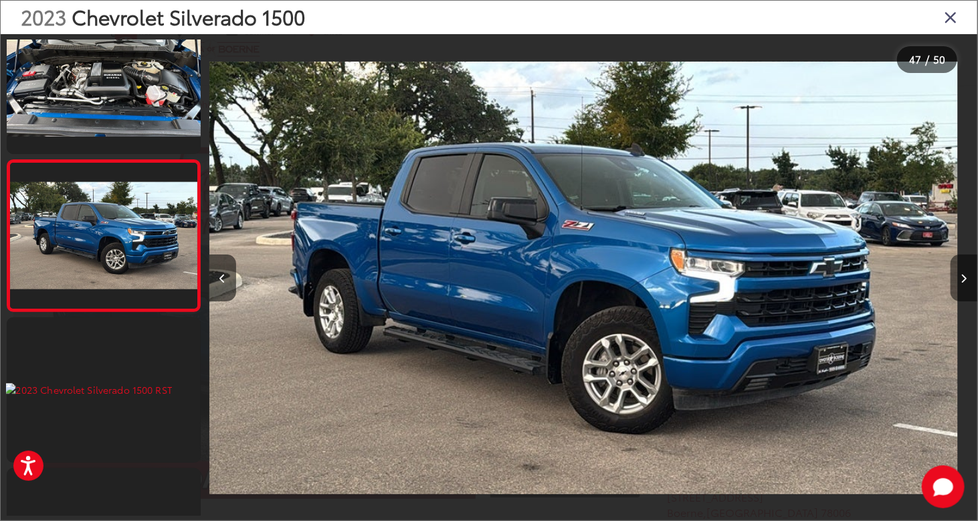
click at [968, 275] on button "Next image" at bounding box center [964, 277] width 27 height 47
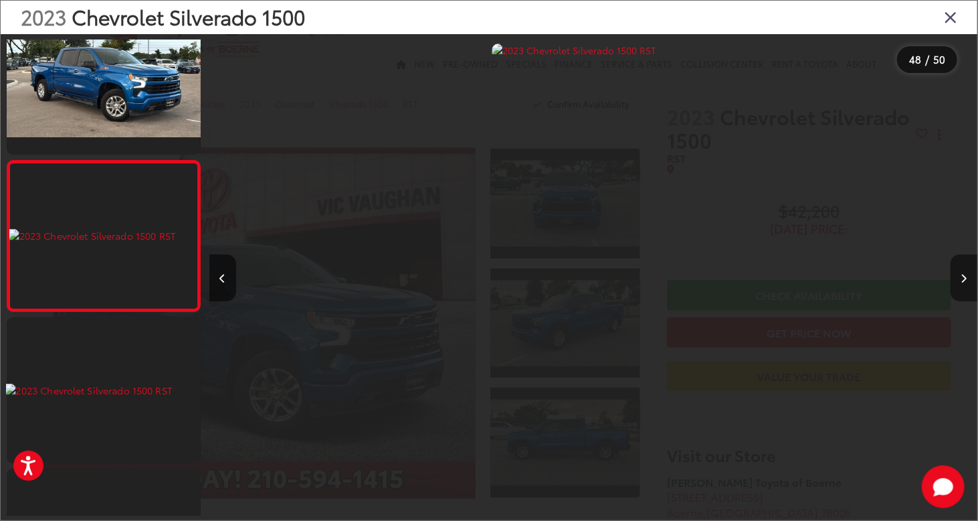
click at [968, 275] on button "Next image" at bounding box center [964, 277] width 27 height 47
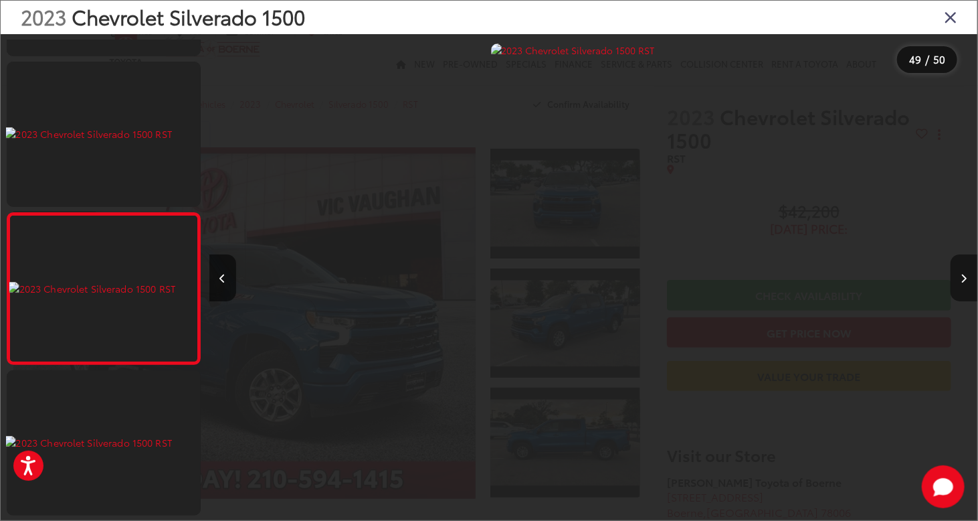
click at [968, 275] on button "Next image" at bounding box center [964, 277] width 27 height 47
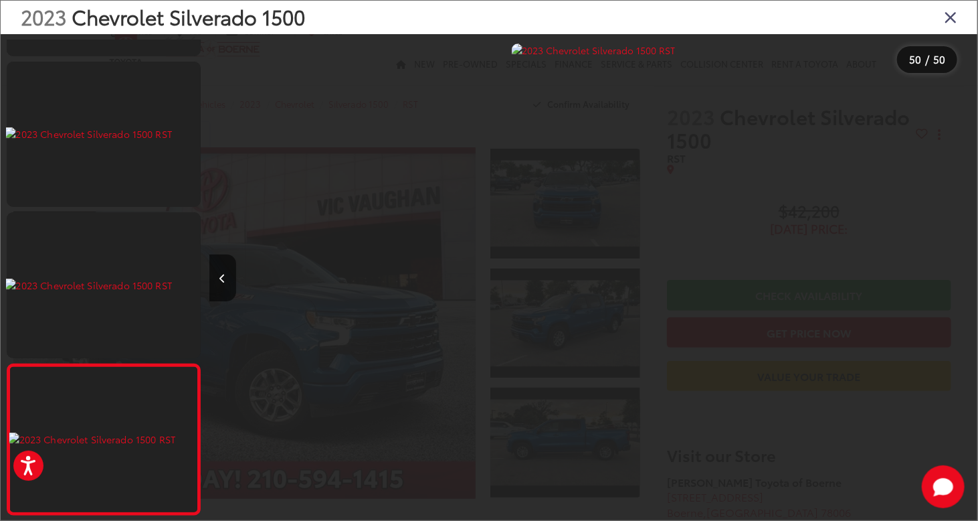
click at [950, 21] on icon "Close gallery" at bounding box center [950, 16] width 13 height 17
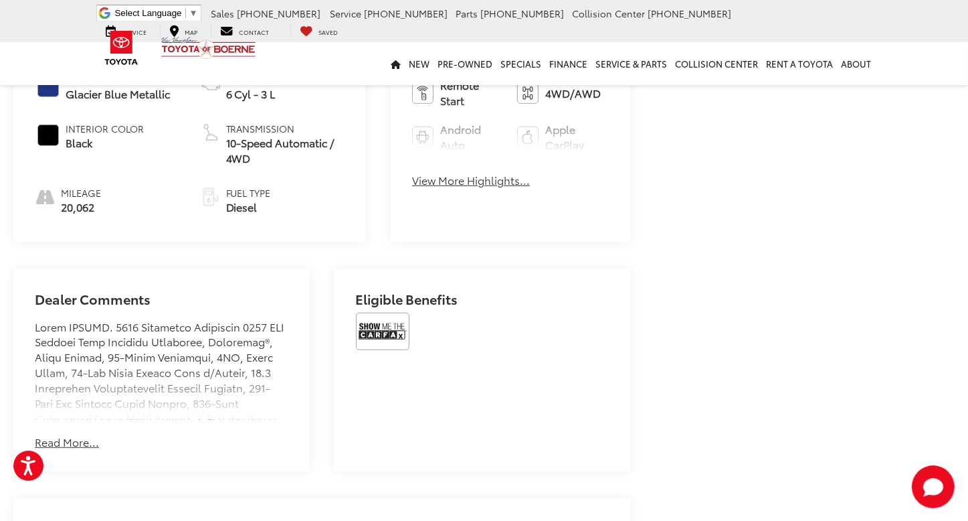
click at [76, 448] on button "Read More..." at bounding box center [67, 441] width 64 height 15
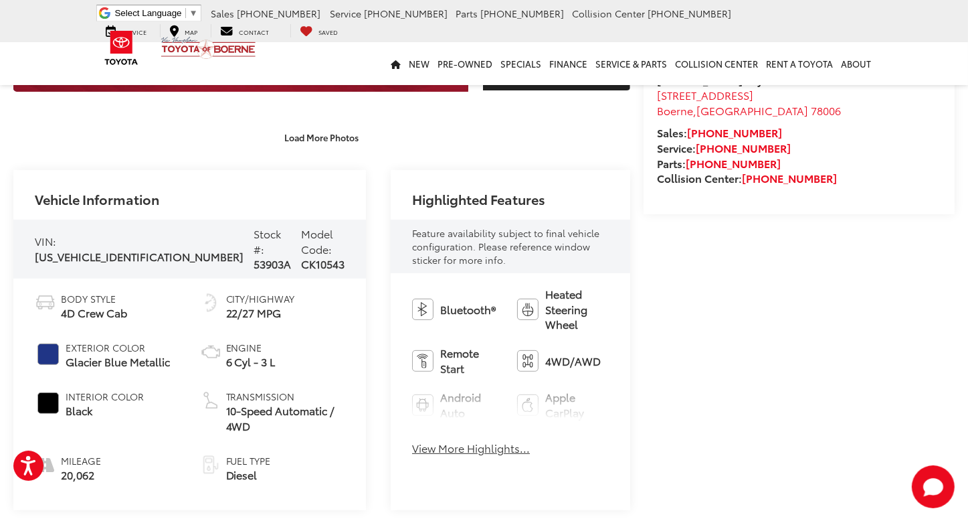
click at [452, 440] on button "View More Highlights..." at bounding box center [471, 447] width 118 height 15
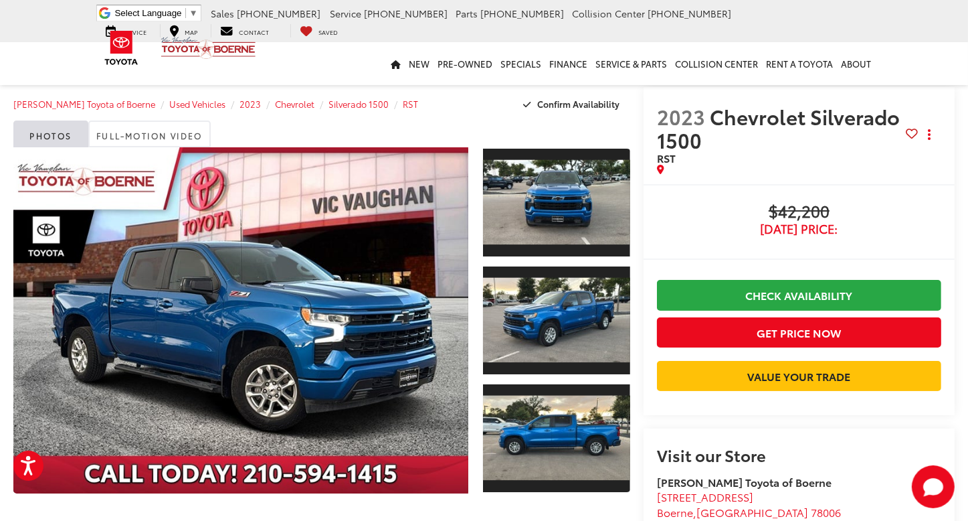
click at [657, 398] on capital-one-entry-button at bounding box center [657, 398] width 0 height 0
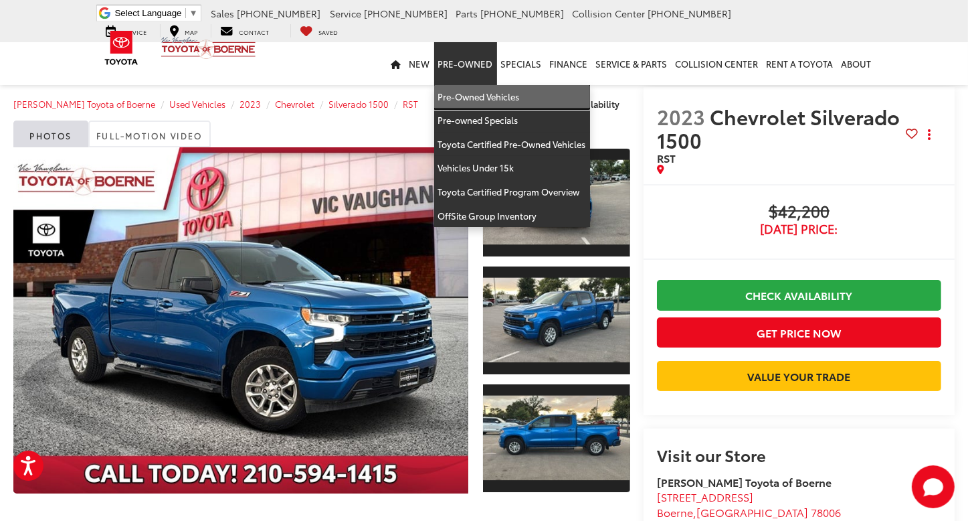
click at [487, 93] on link "Pre-Owned Vehicles" at bounding box center [512, 97] width 156 height 24
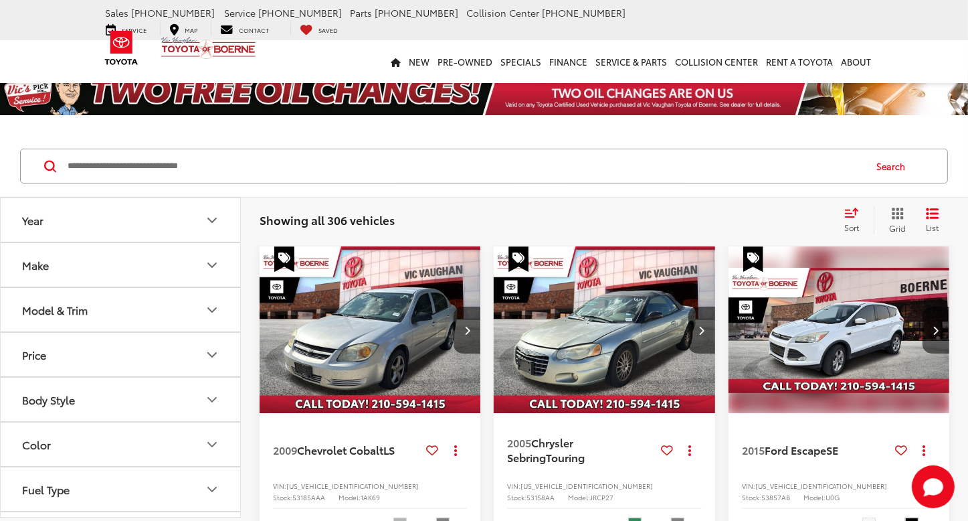
click at [198, 220] on button "Year" at bounding box center [121, 220] width 241 height 44
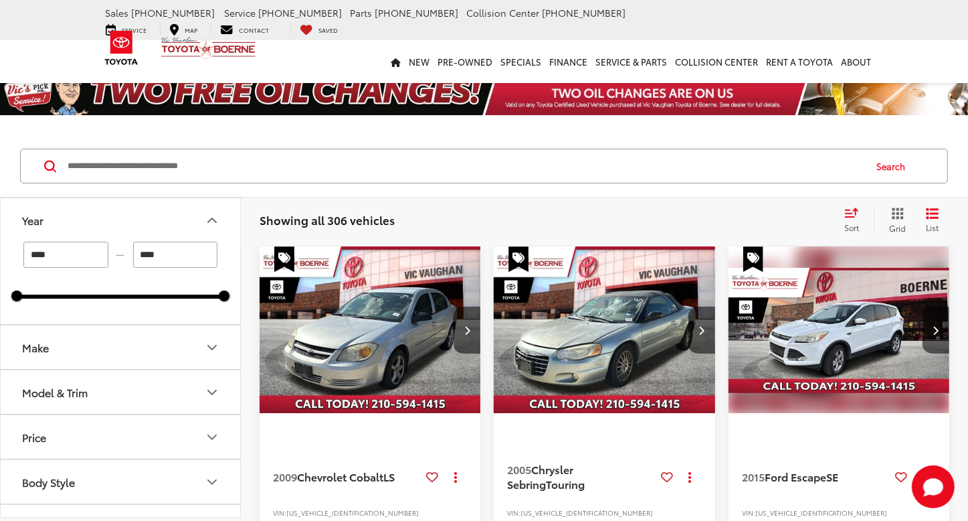
click at [75, 258] on input "****" at bounding box center [65, 255] width 85 height 26
click at [74, 258] on input "****" at bounding box center [65, 255] width 85 height 26
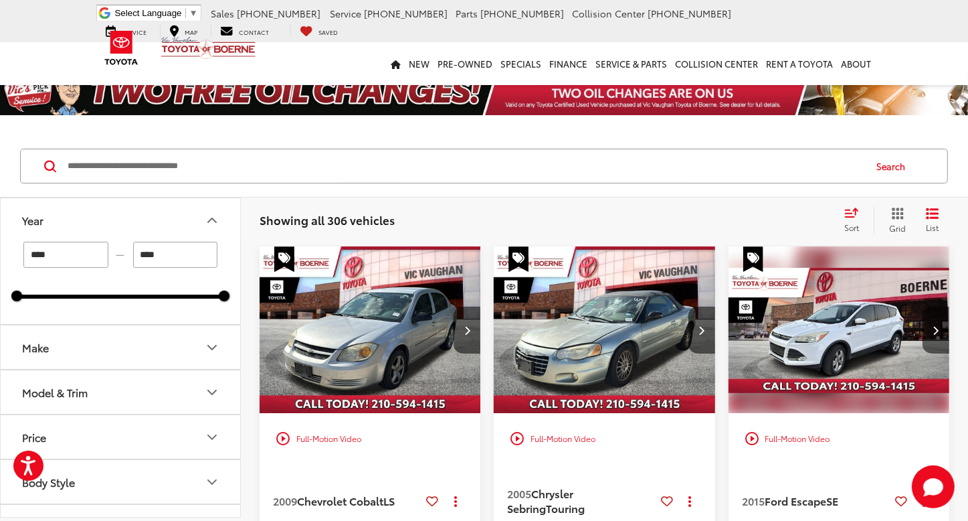
type input "****"
click at [217, 343] on icon "Make" at bounding box center [212, 347] width 16 height 16
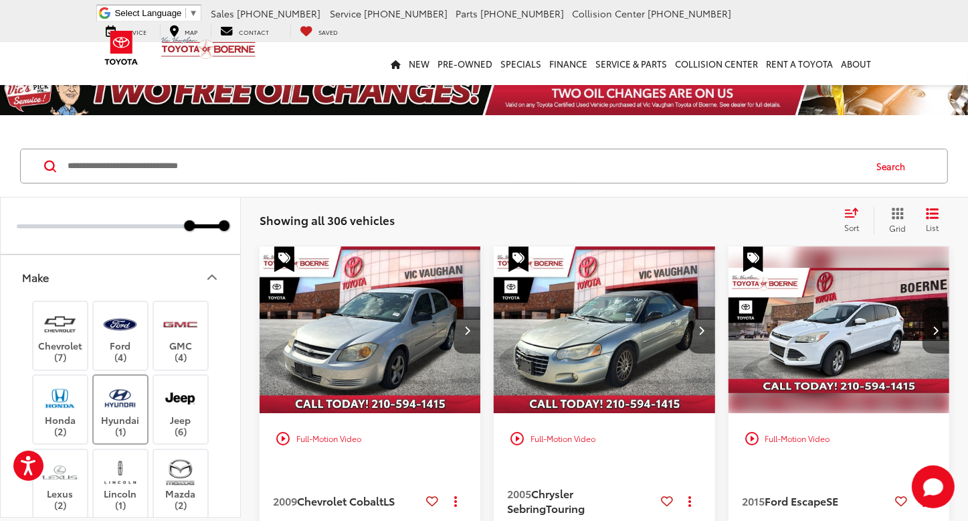
scroll to position [134, 0]
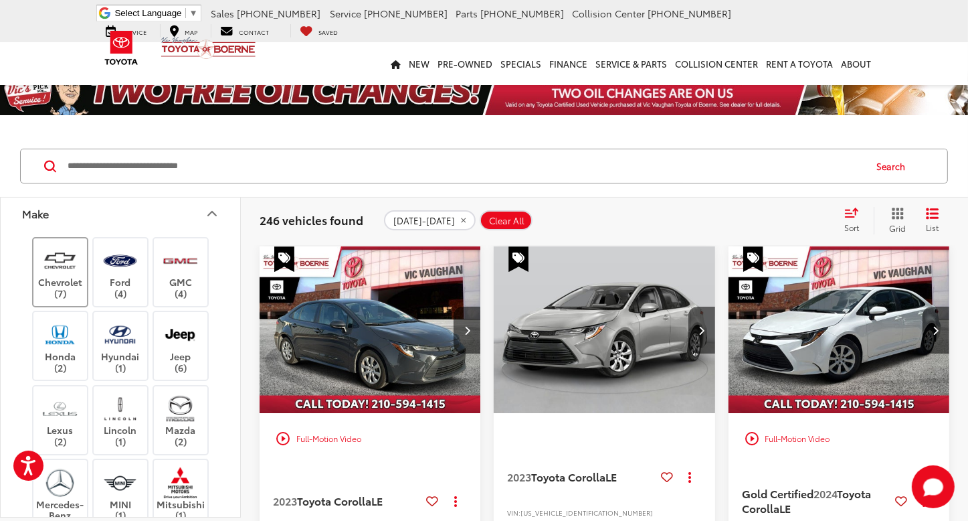
click at [69, 278] on label "Chevrolet (7)" at bounding box center [60, 272] width 54 height 54
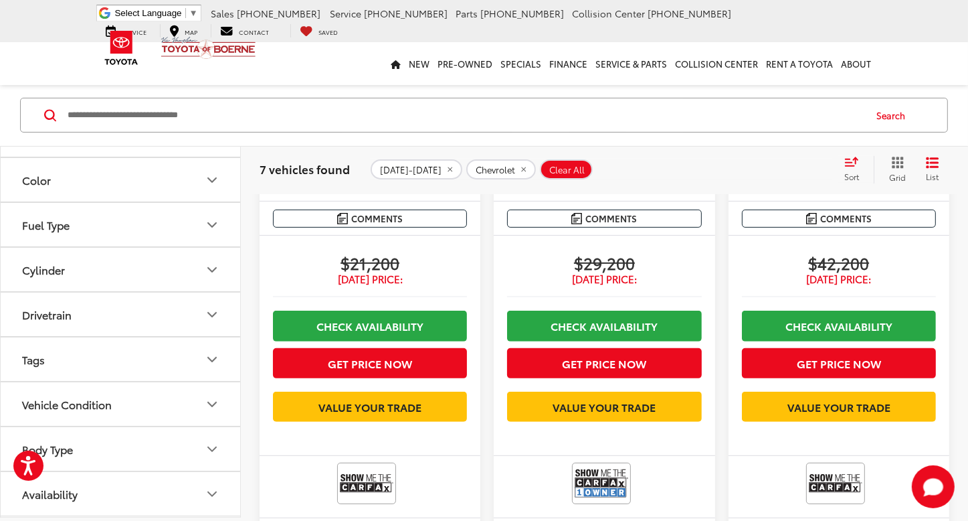
scroll to position [402, 0]
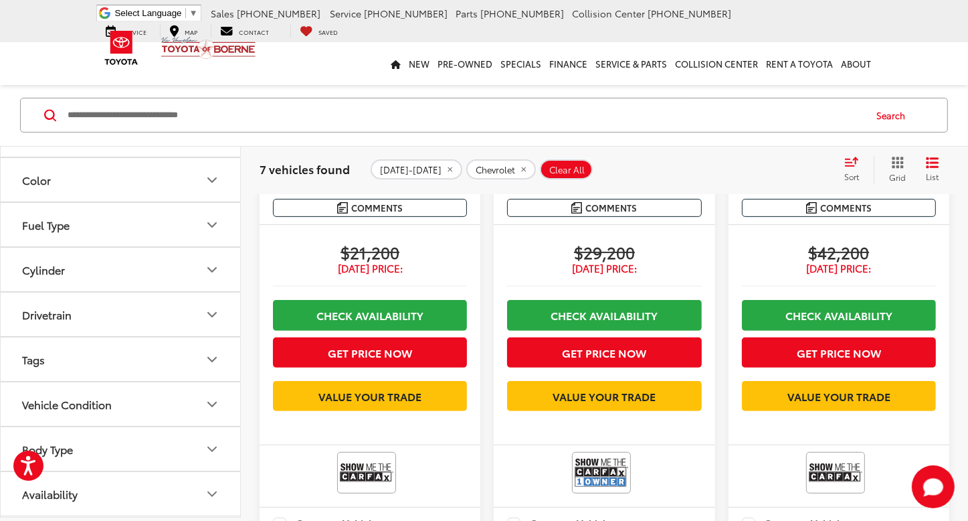
click at [211, 452] on icon "Body Type" at bounding box center [212, 449] width 16 height 16
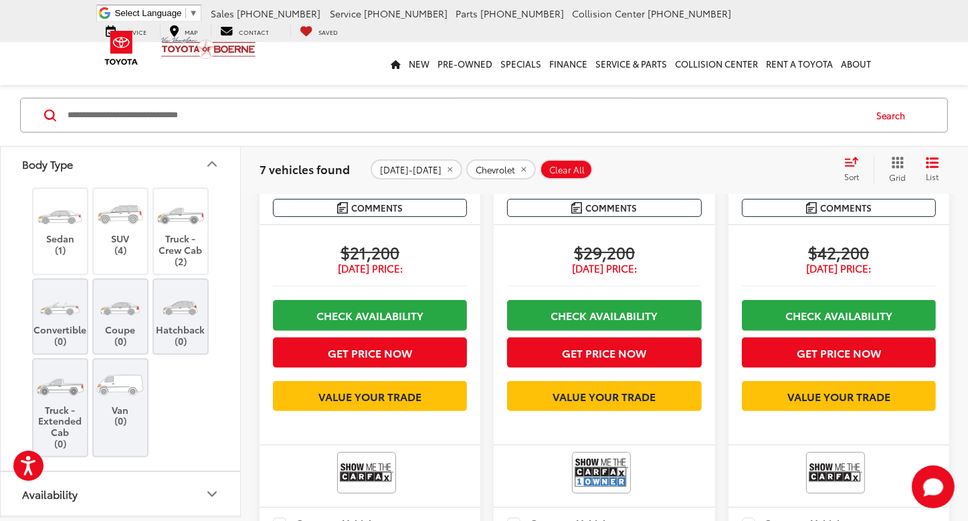
scroll to position [1095, 0]
click at [72, 418] on label "Truck - Extended Cab (0)" at bounding box center [60, 408] width 54 height 82
click at [197, 256] on label "Truck - Crew Cab (2)" at bounding box center [181, 231] width 54 height 72
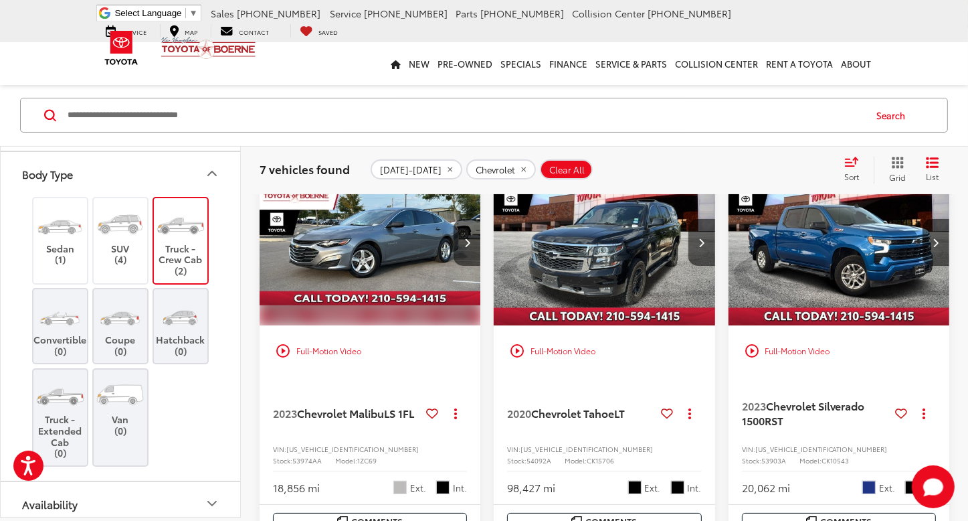
scroll to position [51, 0]
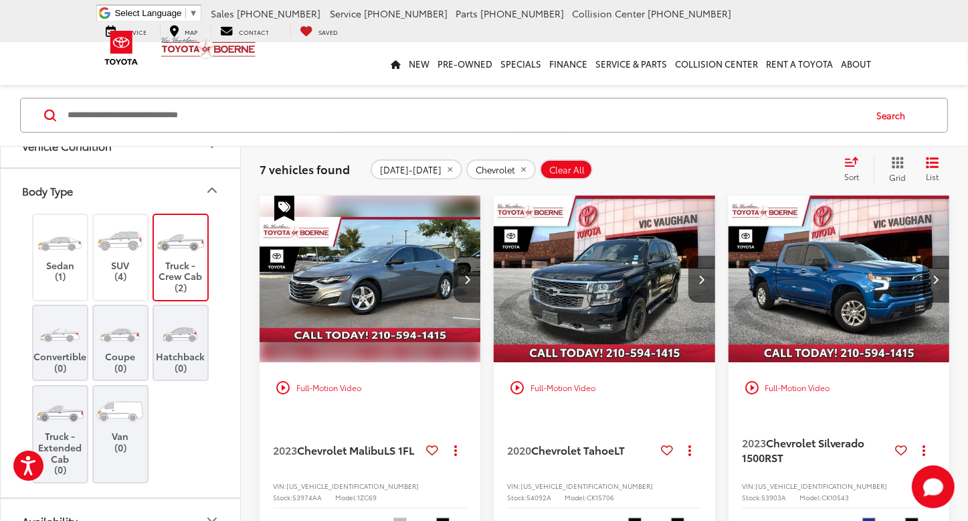
click at [63, 418] on label "Truck - Extended Cab (0)" at bounding box center [60, 434] width 54 height 82
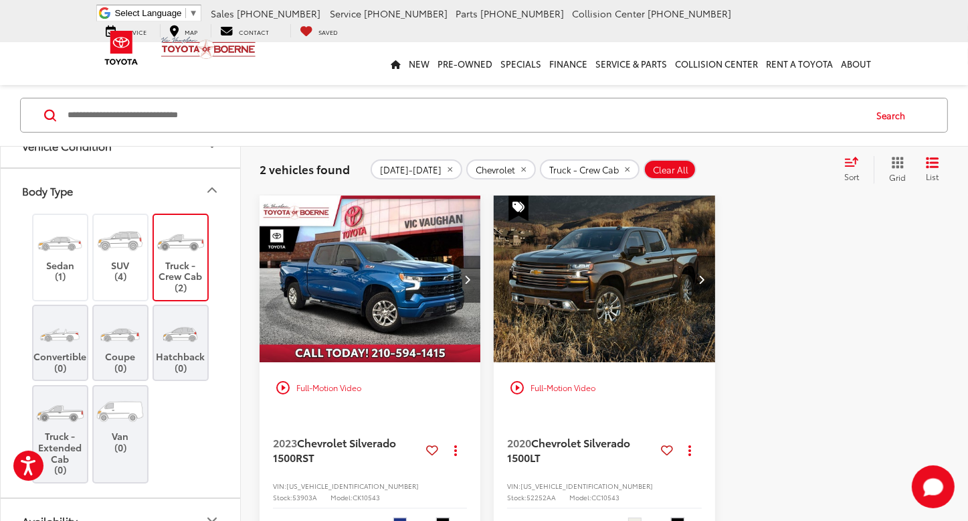
click at [64, 431] on label "Truck - Extended Cab (0)" at bounding box center [60, 434] width 54 height 82
click at [600, 298] on img "2020 Chevrolet Silverado 1500 LT 0" at bounding box center [604, 278] width 223 height 167
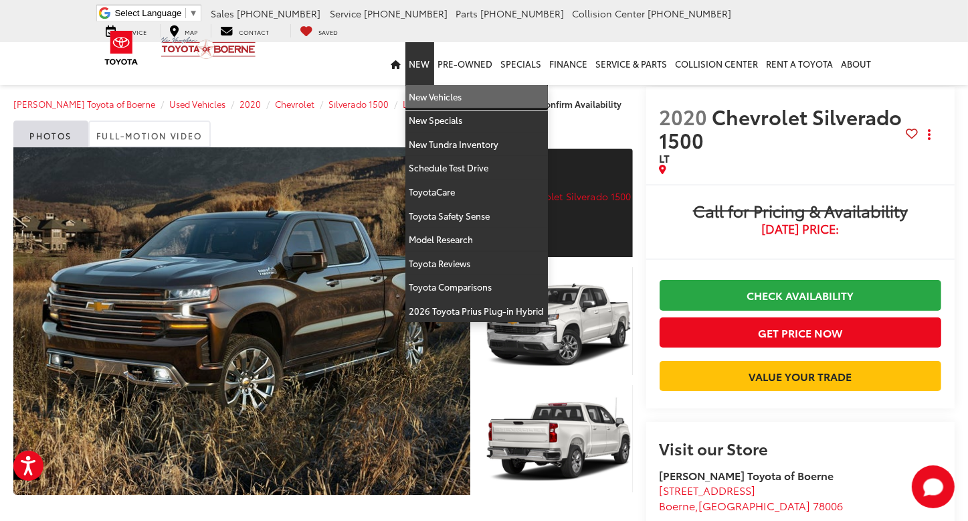
drag, startPoint x: 444, startPoint y: 97, endPoint x: 463, endPoint y: 100, distance: 18.9
click at [445, 98] on link "New Vehicles" at bounding box center [477, 97] width 143 height 24
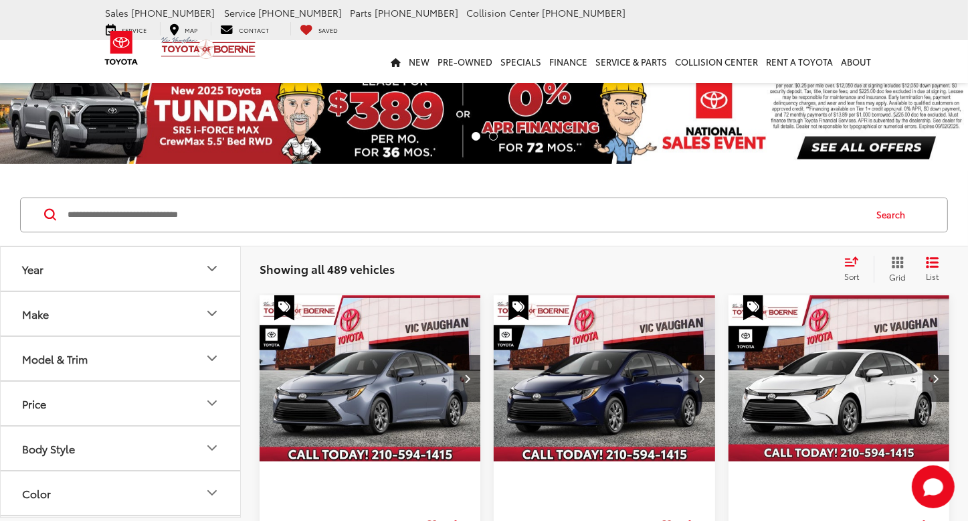
click at [206, 260] on icon "Year" at bounding box center [212, 268] width 16 height 16
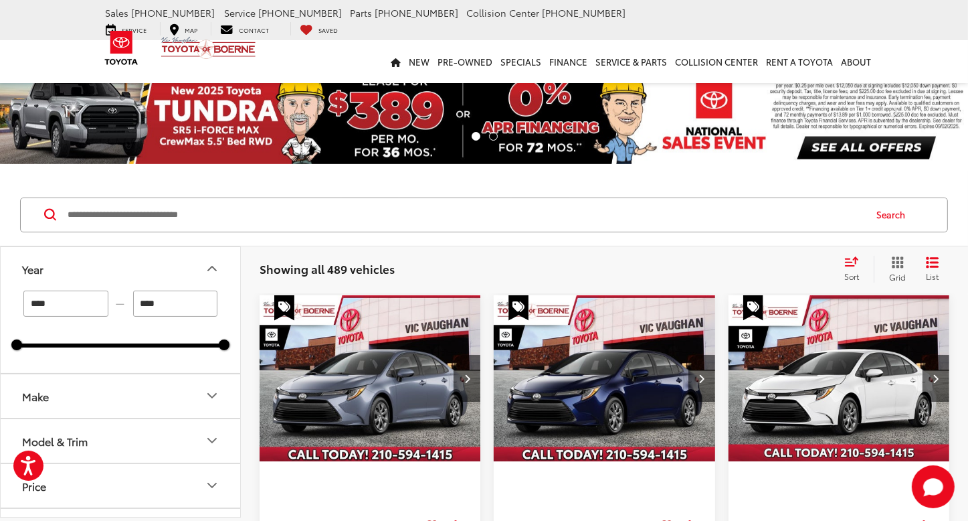
click at [218, 263] on icon "Year" at bounding box center [212, 268] width 16 height 16
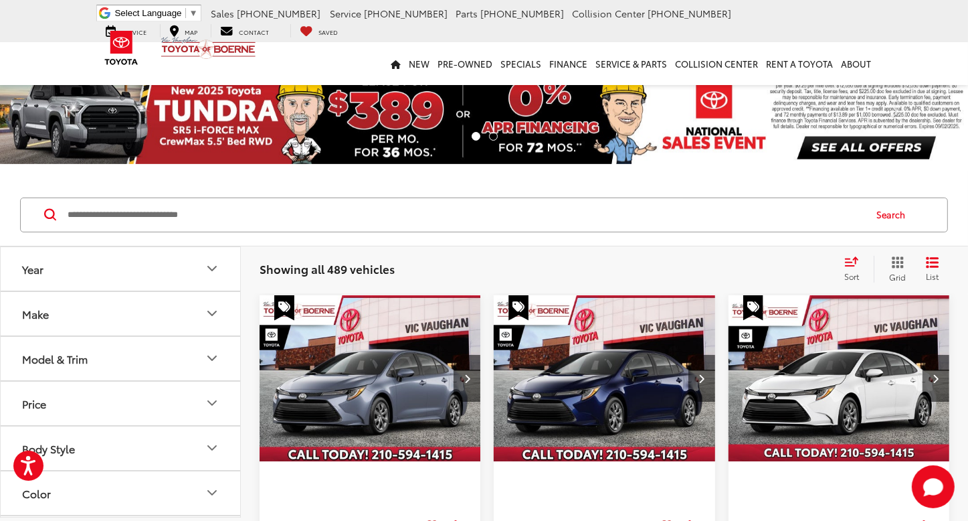
click at [210, 317] on icon "Make" at bounding box center [212, 313] width 16 height 16
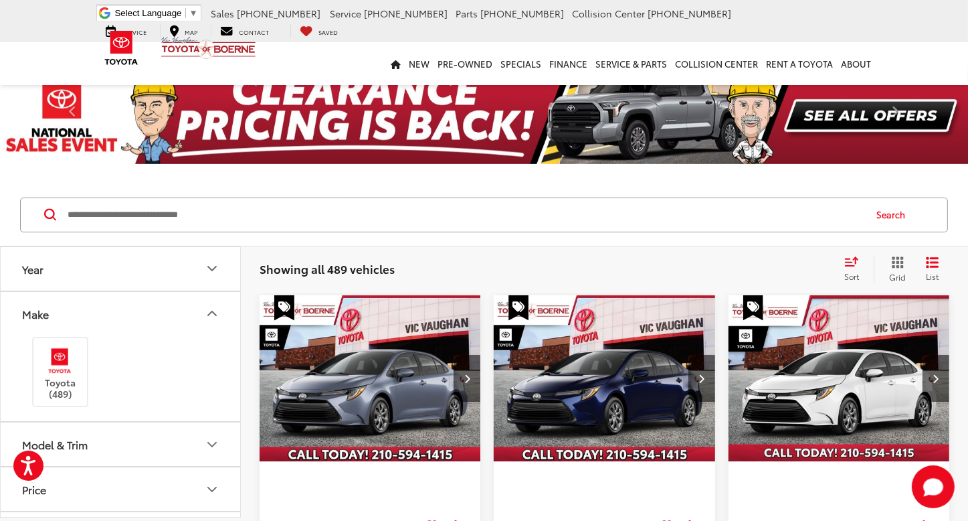
click at [217, 308] on icon "Make" at bounding box center [212, 313] width 16 height 16
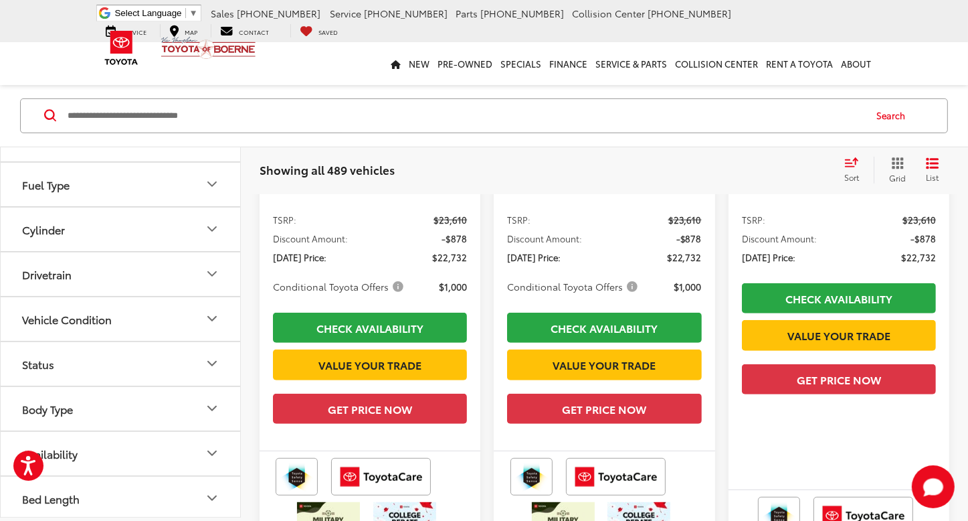
scroll to position [535, 0]
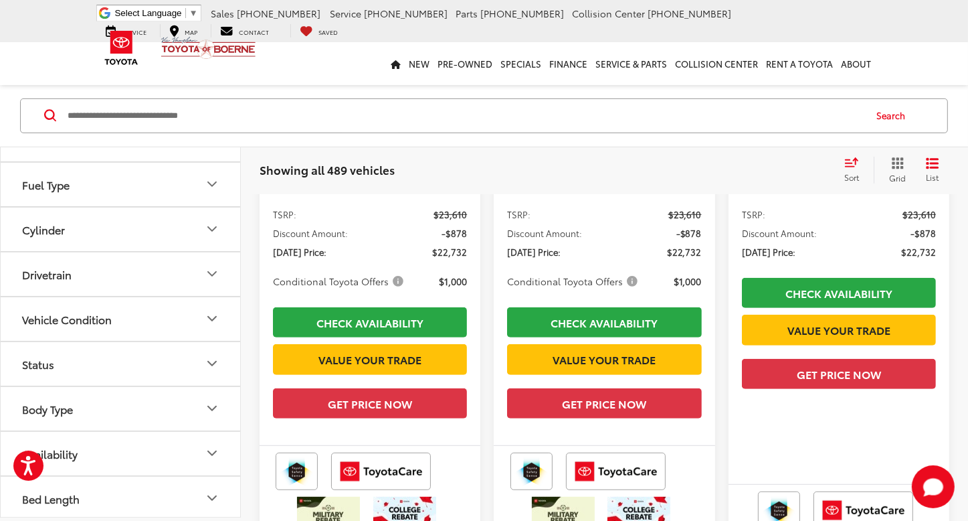
click at [179, 395] on button "Body Type" at bounding box center [121, 409] width 241 height 44
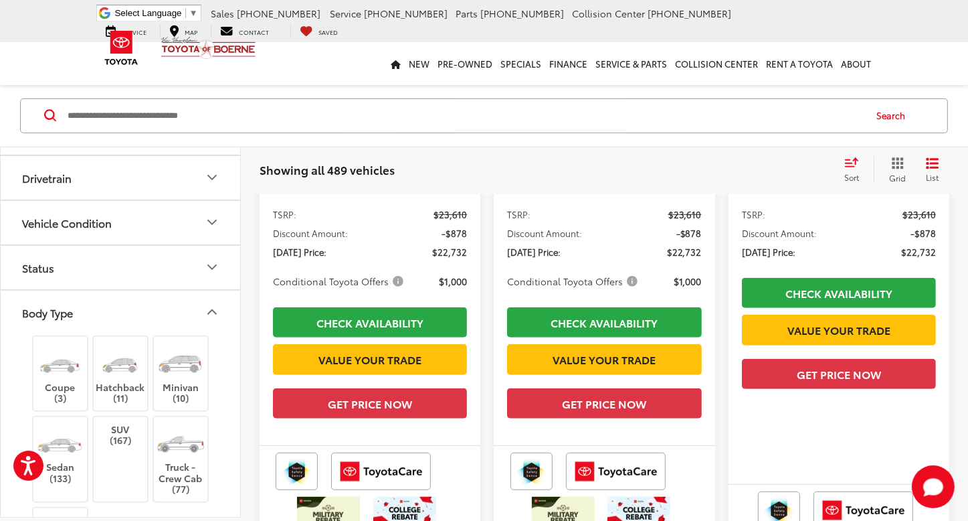
scroll to position [505, 0]
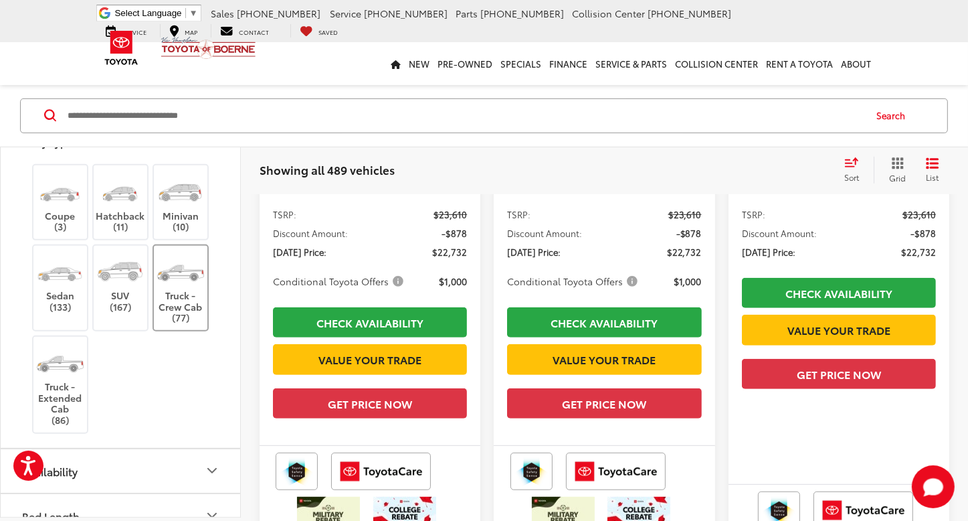
click at [189, 287] on label "Truck - Crew Cab (77)" at bounding box center [181, 288] width 54 height 72
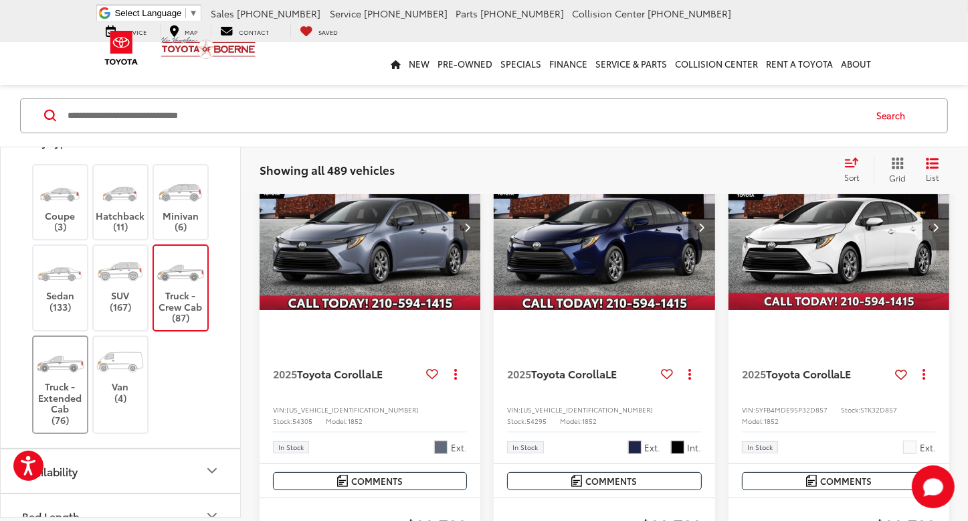
scroll to position [99, 0]
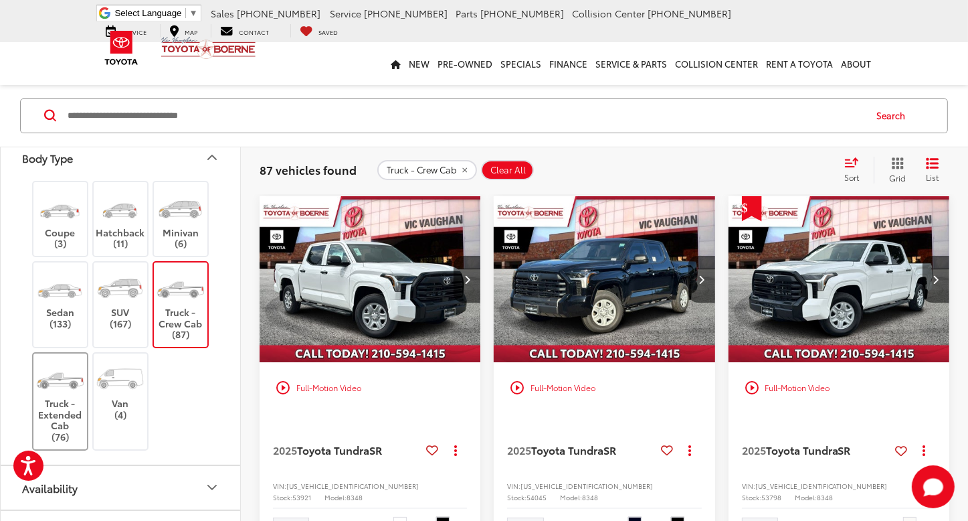
drag, startPoint x: 58, startPoint y: 400, endPoint x: 66, endPoint y: 387, distance: 15.4
click at [57, 400] on label "Truck - Extended Cab (76)" at bounding box center [60, 401] width 54 height 82
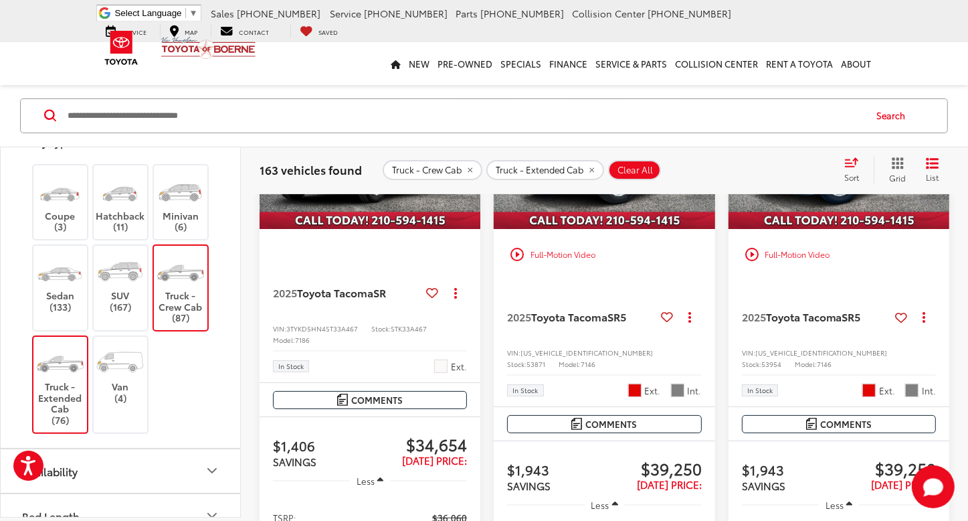
scroll to position [99, 0]
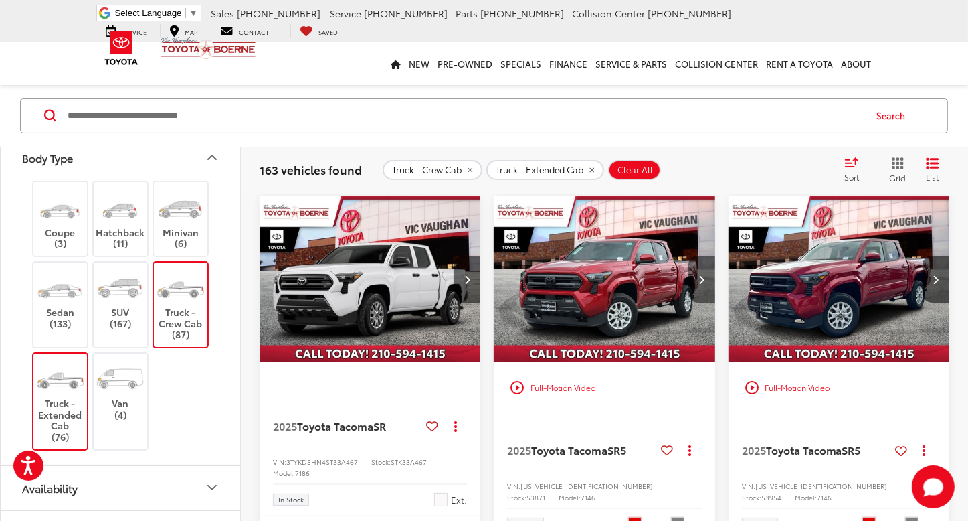
click at [711, 273] on button "Next image" at bounding box center [702, 279] width 27 height 47
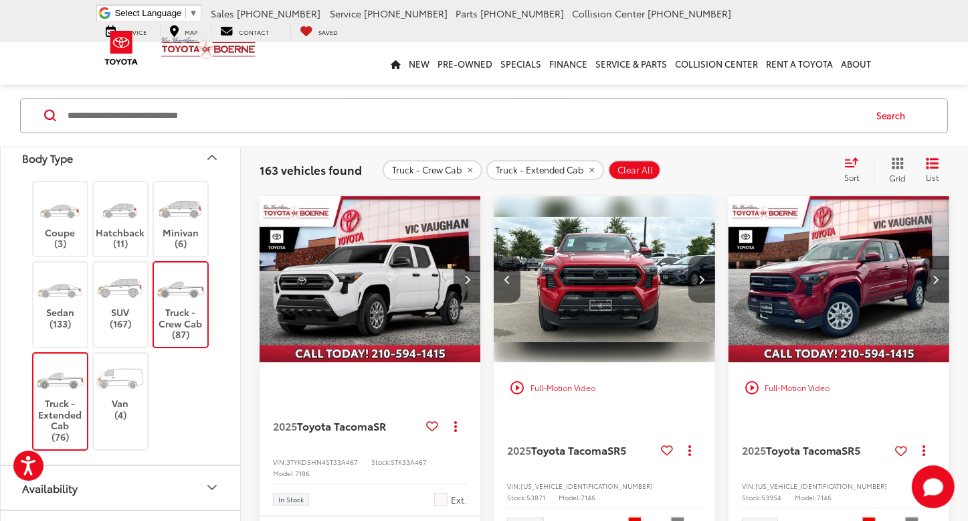
click at [711, 273] on button "Next image" at bounding box center [702, 279] width 27 height 47
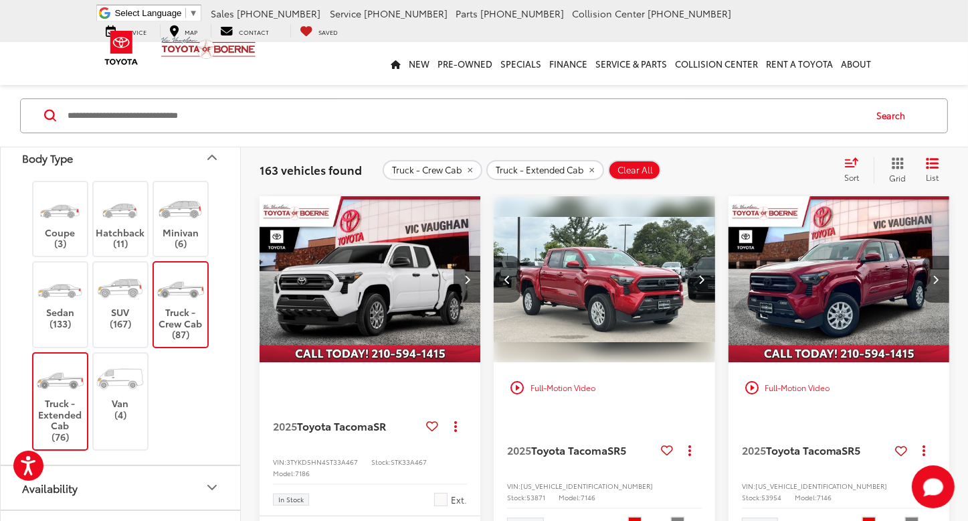
click at [711, 273] on button "Next image" at bounding box center [702, 279] width 27 height 47
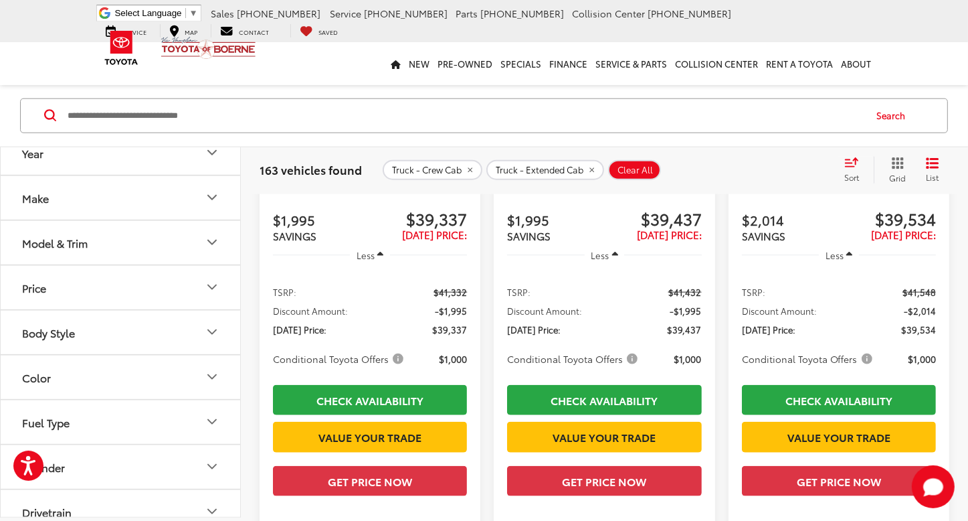
scroll to position [1237, 0]
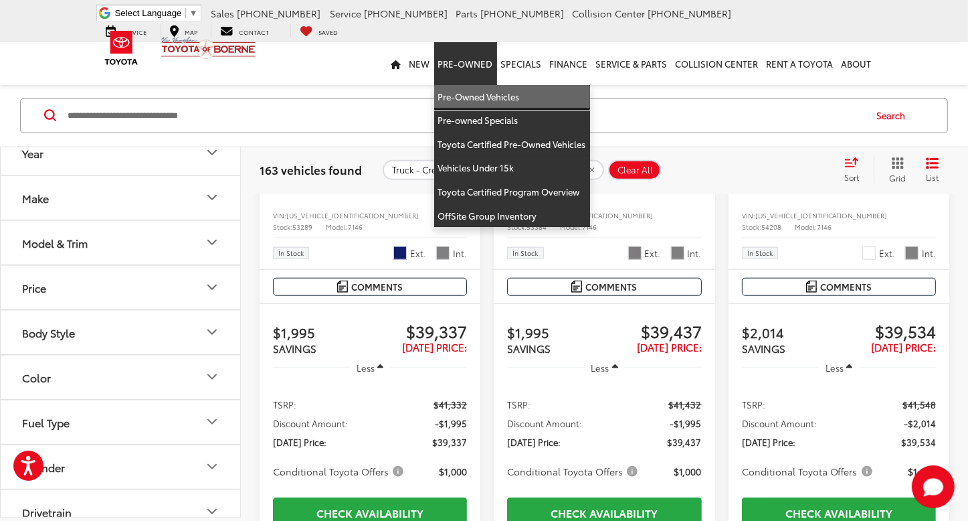
click at [478, 89] on link "Pre-Owned Vehicles" at bounding box center [512, 97] width 156 height 24
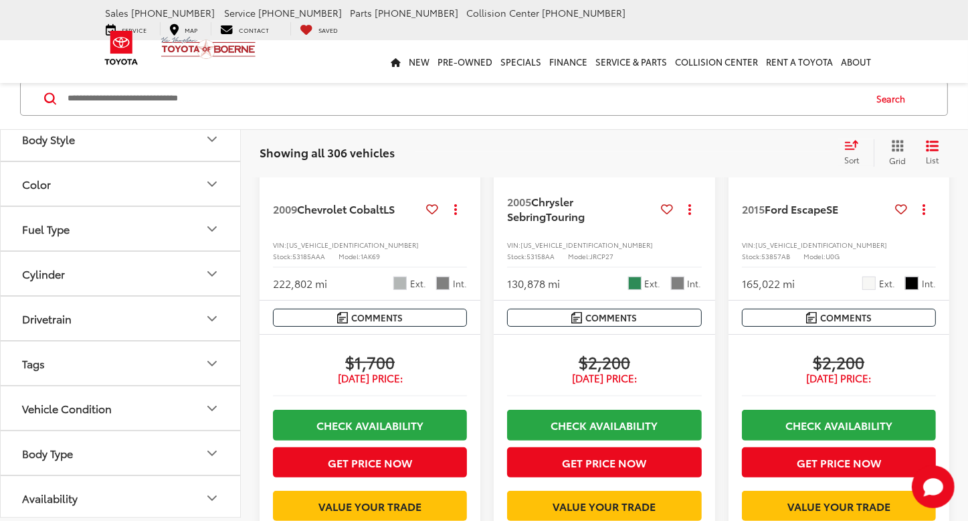
scroll to position [335, 0]
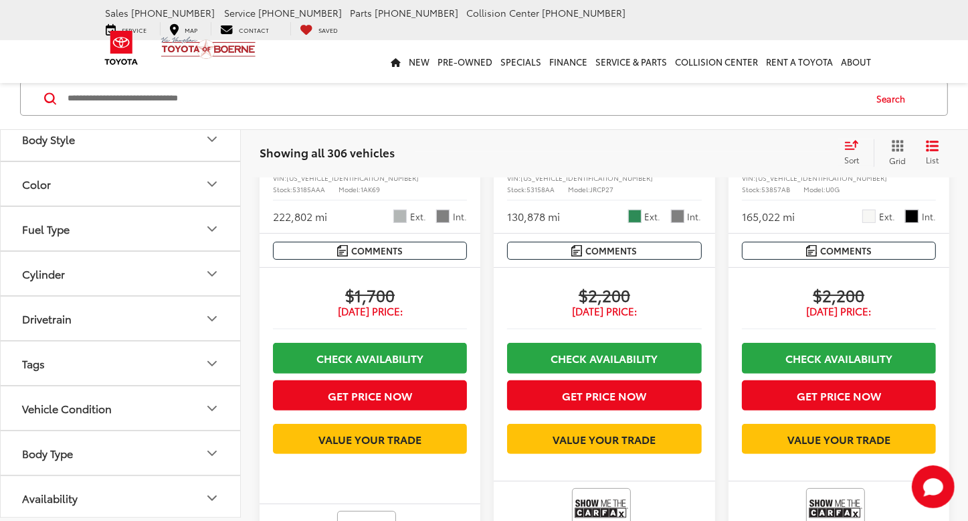
click at [209, 451] on icon "Body Type" at bounding box center [212, 453] width 16 height 16
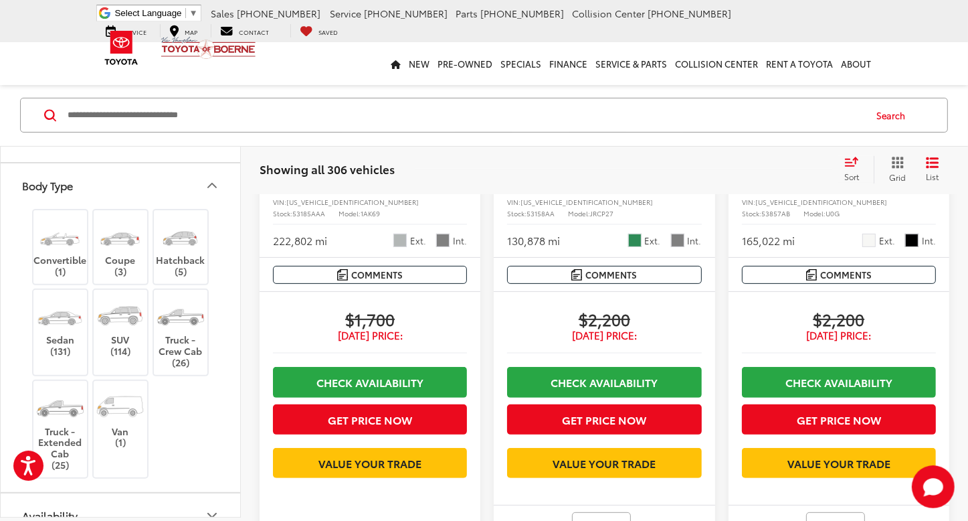
scroll to position [0, 0]
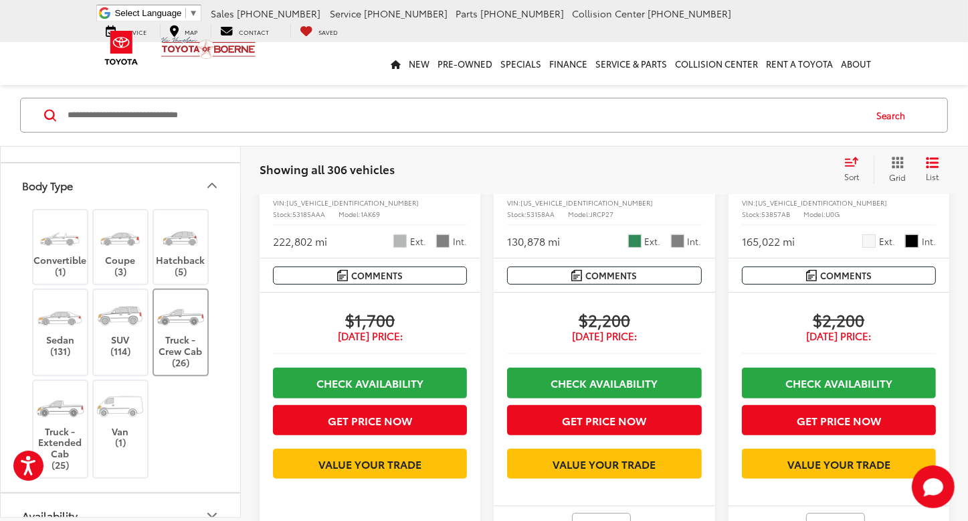
click at [190, 351] on label "Truck - Crew Cab (26)" at bounding box center [181, 332] width 54 height 72
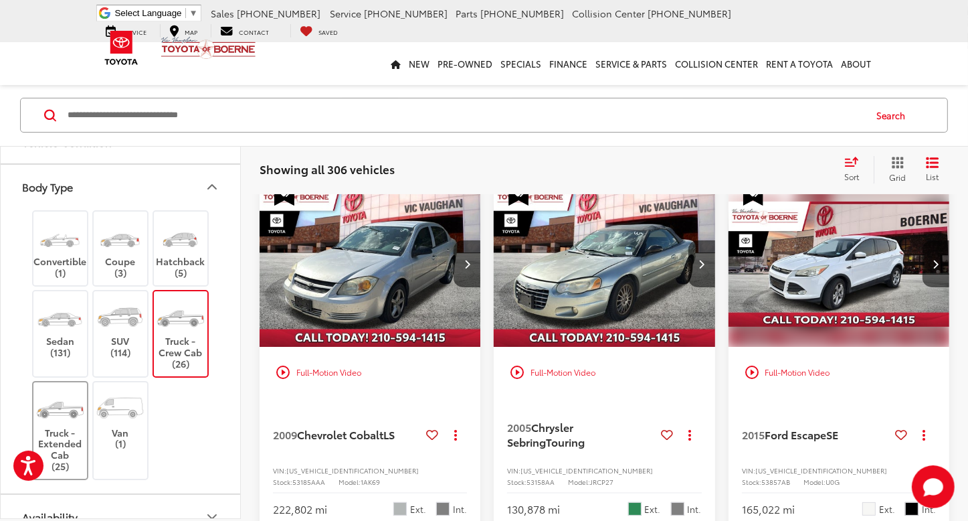
scroll to position [51, 0]
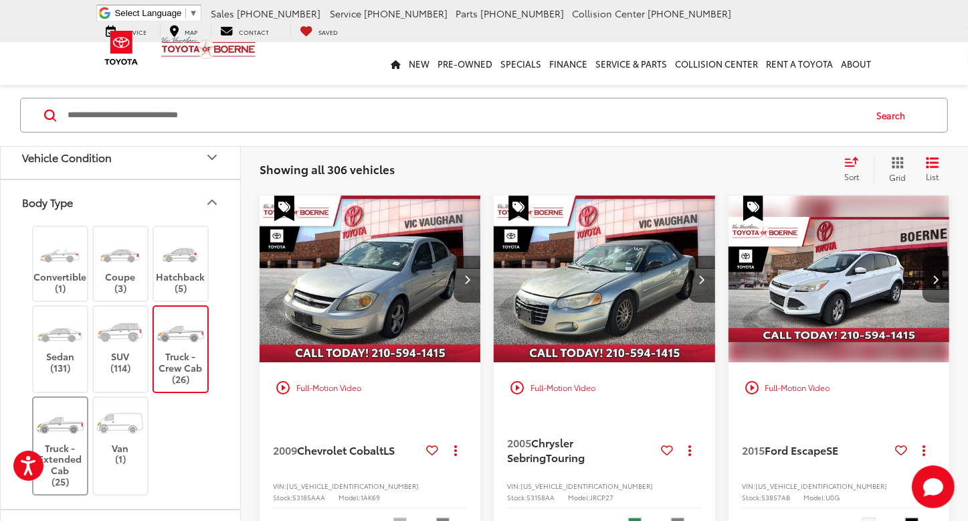
click at [41, 416] on img at bounding box center [60, 422] width 50 height 37
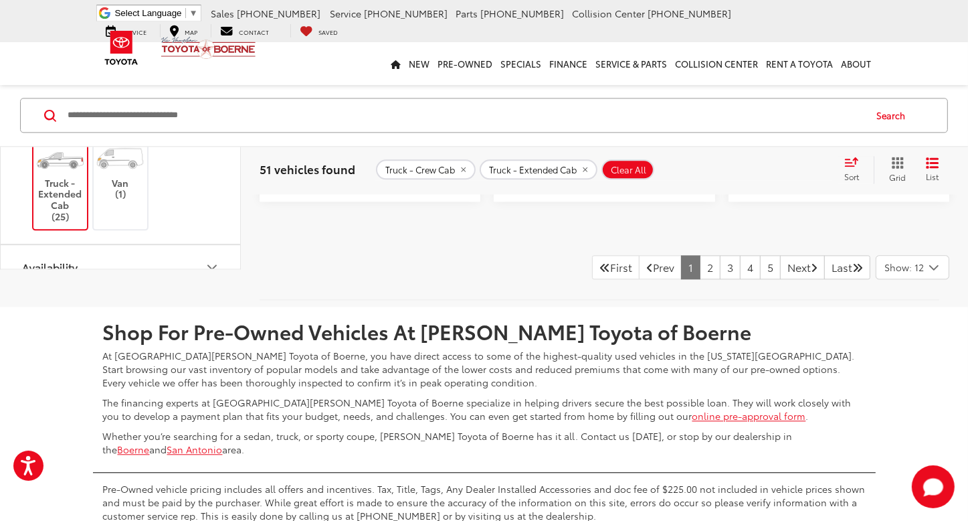
scroll to position [2862, 0]
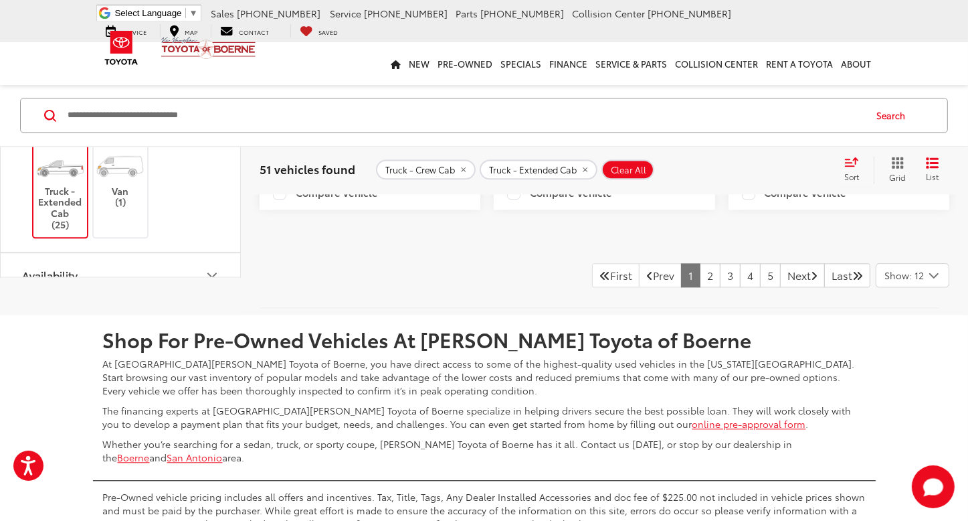
click at [938, 284] on icon "Select number of vehicles per page" at bounding box center [934, 275] width 16 height 17
click at [892, 388] on button "Show: 96" at bounding box center [913, 376] width 72 height 24
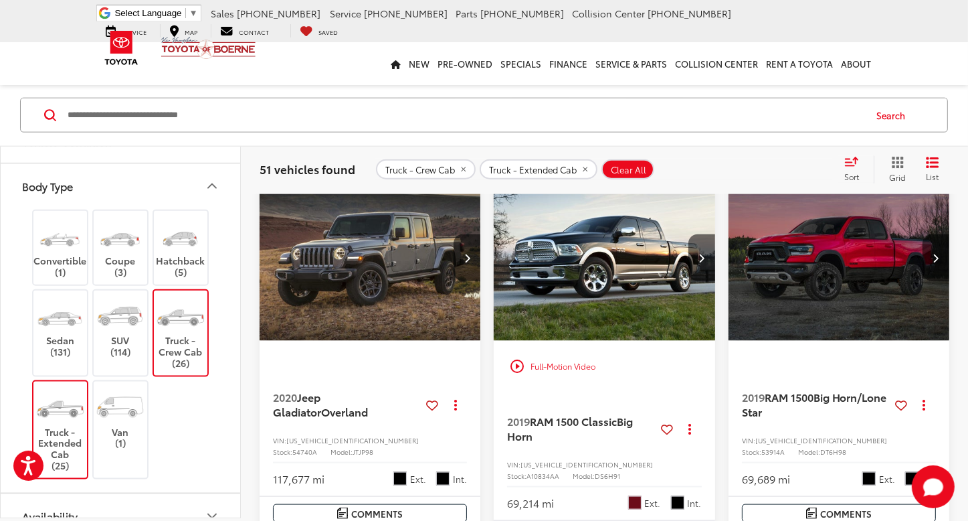
scroll to position [1456, 0]
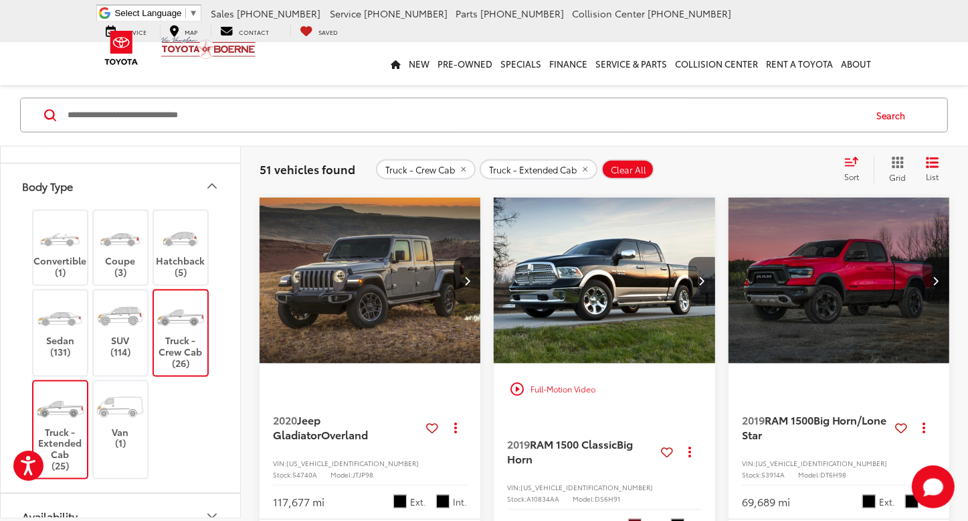
click at [928, 304] on button "Next image" at bounding box center [936, 280] width 27 height 47
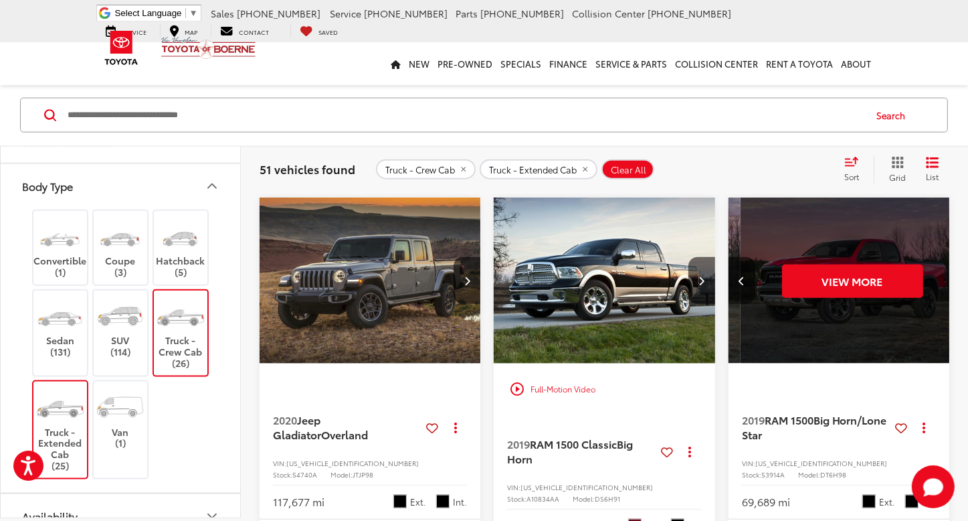
scroll to position [0, 446]
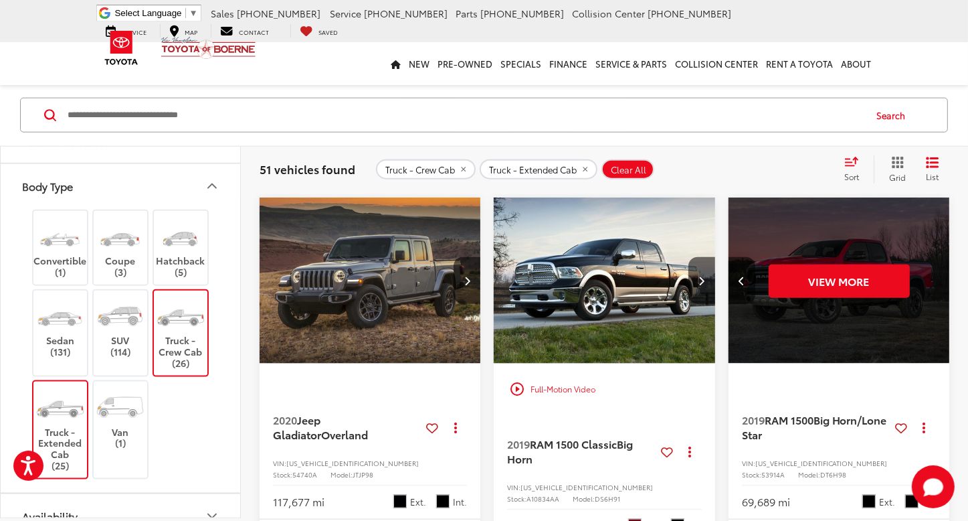
click at [928, 311] on div "View More" at bounding box center [839, 280] width 223 height 167
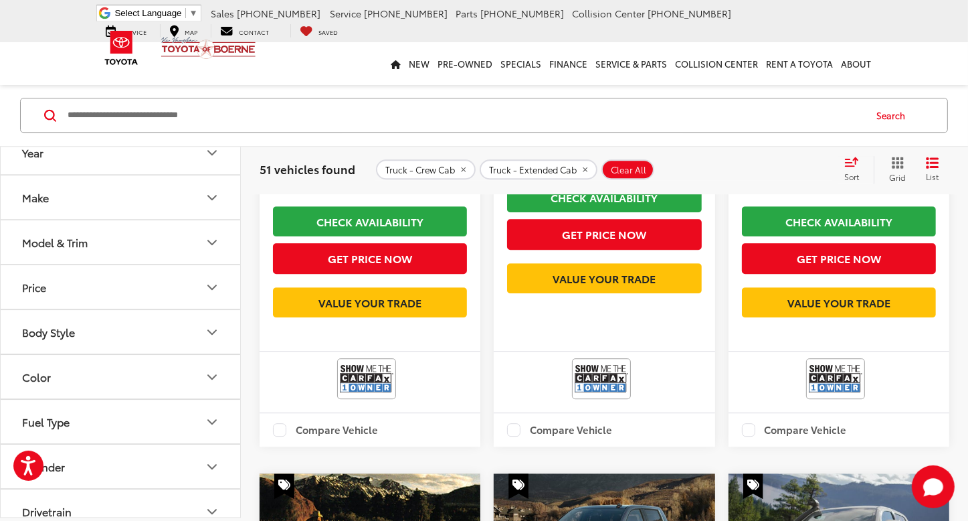
scroll to position [8340, 0]
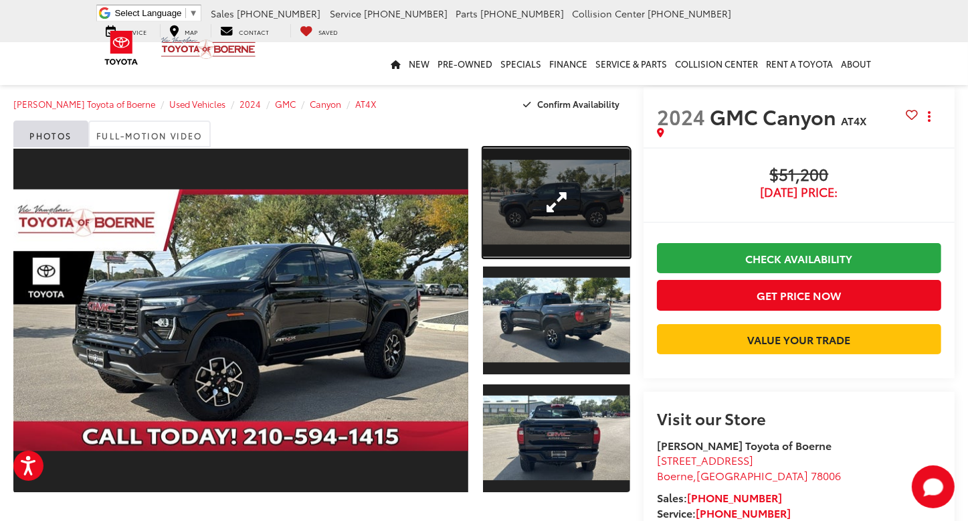
click at [568, 208] on link "Expand Photo 1" at bounding box center [556, 202] width 147 height 110
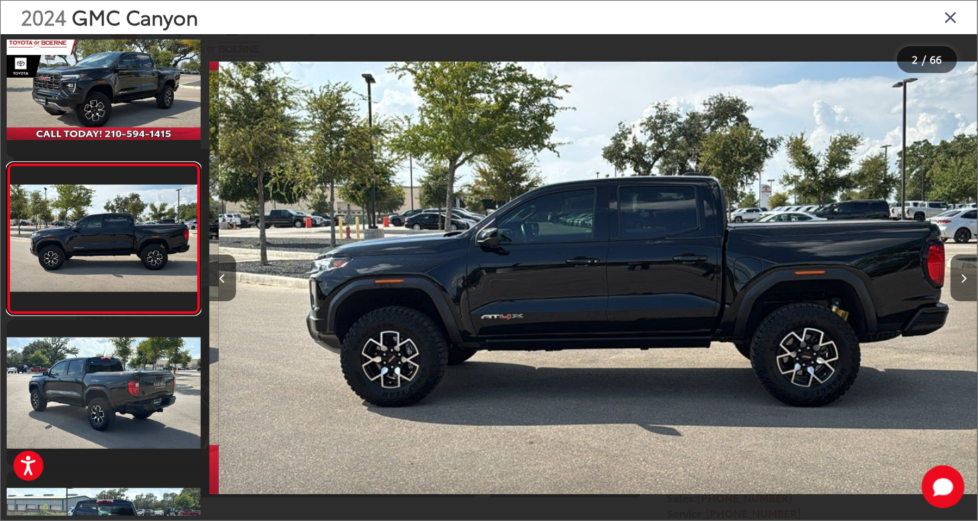
scroll to position [0, 768]
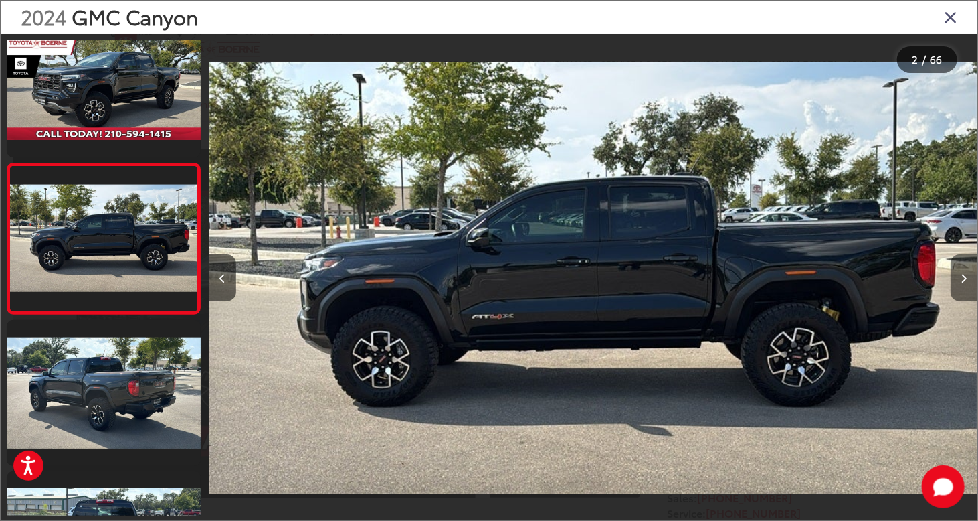
click at [968, 275] on button "Next image" at bounding box center [964, 277] width 27 height 47
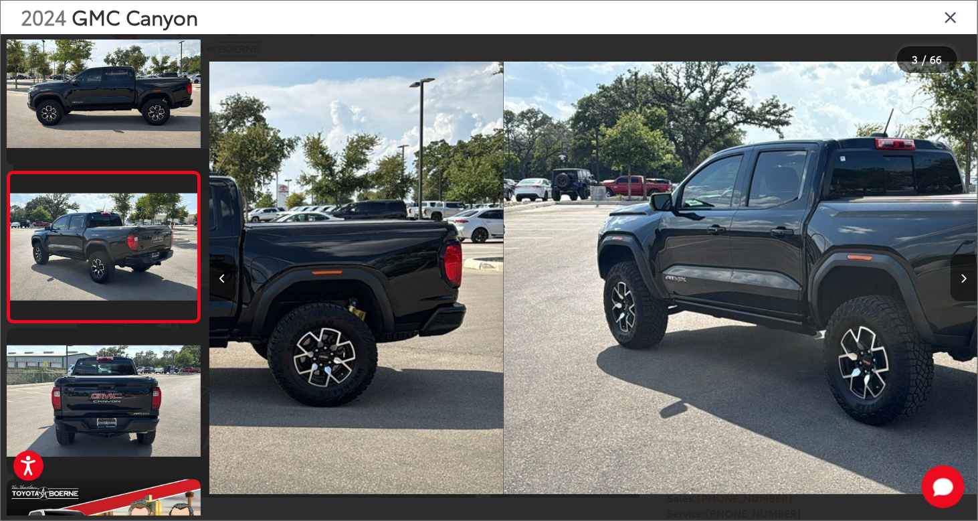
scroll to position [179, 0]
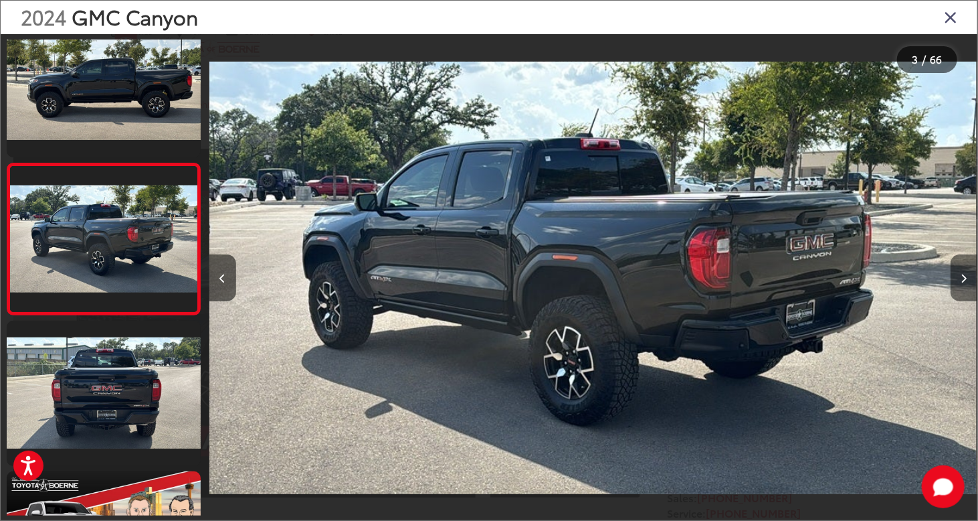
click at [968, 275] on button "Next image" at bounding box center [964, 277] width 27 height 47
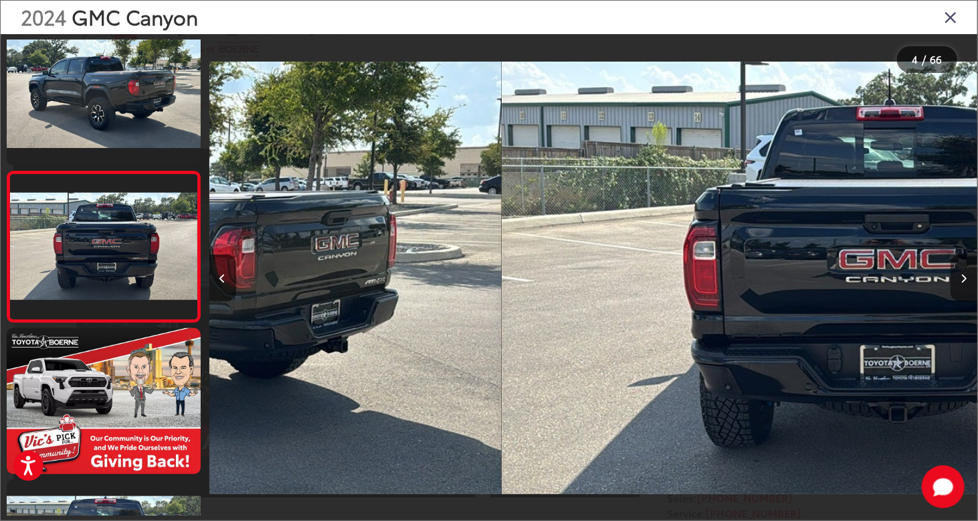
scroll to position [331, 0]
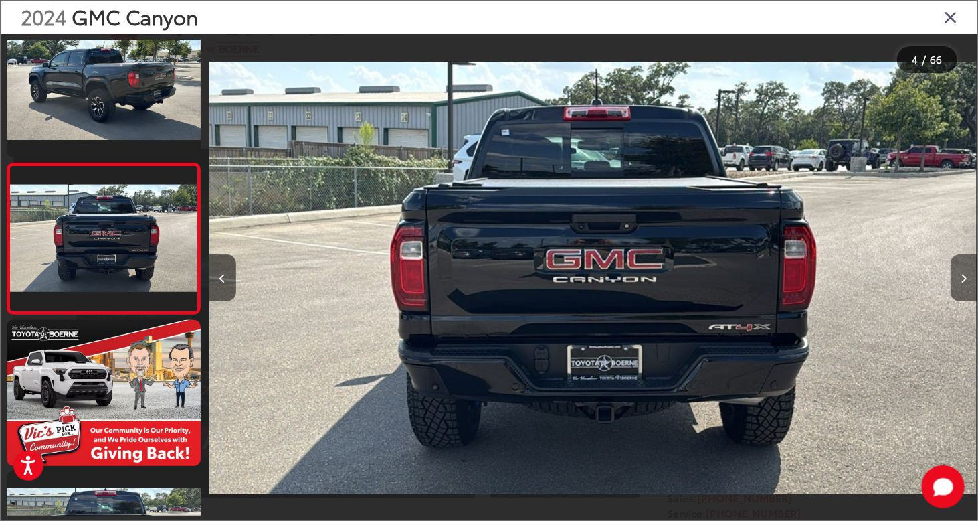
click at [968, 275] on button "Next image" at bounding box center [964, 277] width 27 height 47
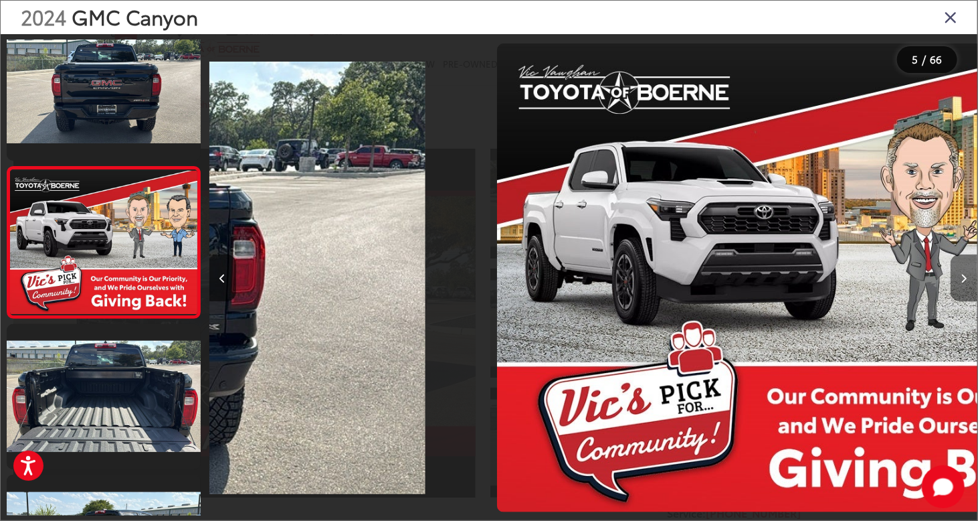
scroll to position [481, 0]
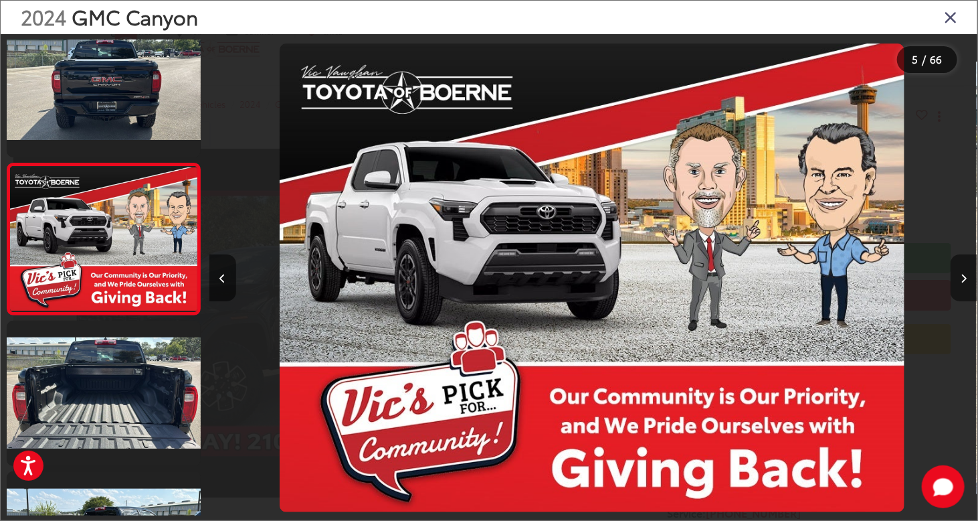
click at [968, 275] on button "Next image" at bounding box center [964, 277] width 27 height 47
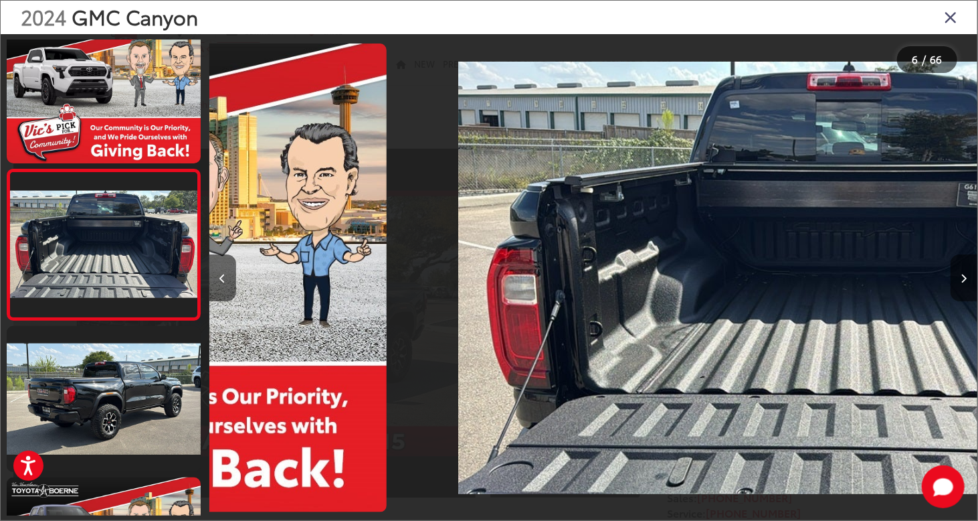
scroll to position [632, 0]
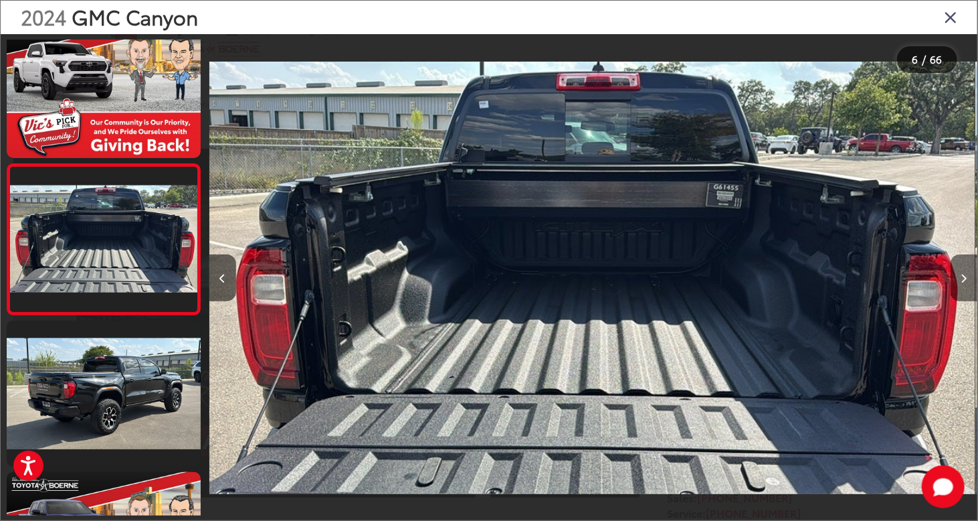
click at [968, 274] on button "Next image" at bounding box center [964, 277] width 27 height 47
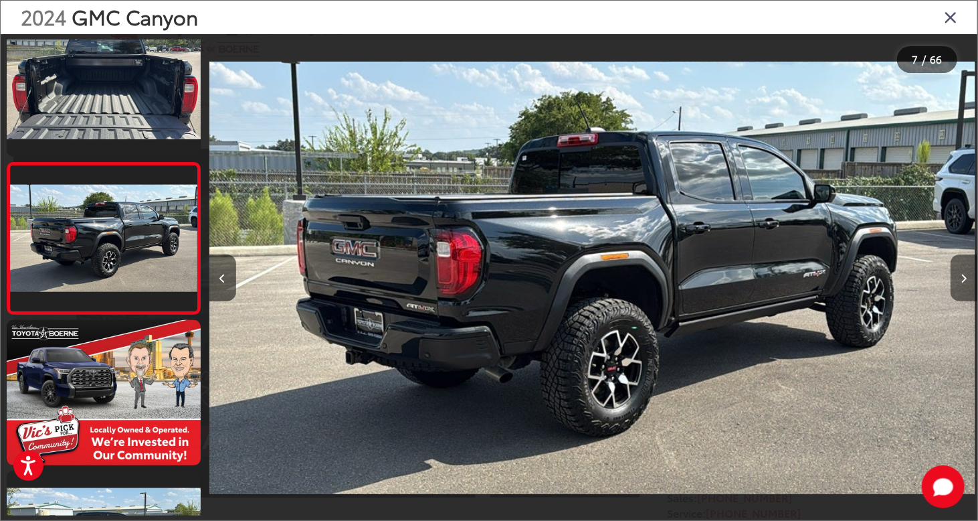
scroll to position [0, 4613]
click at [966, 282] on icon "Next image" at bounding box center [965, 278] width 6 height 9
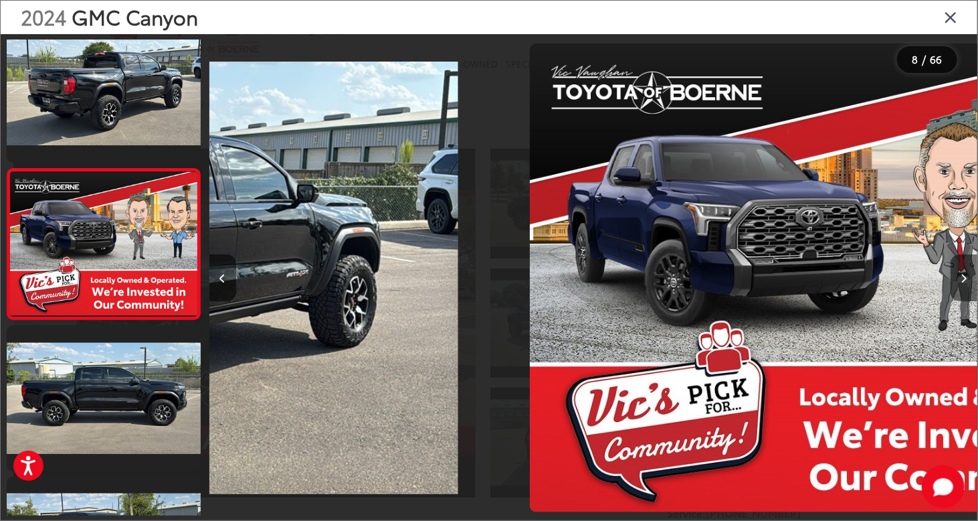
scroll to position [934, 0]
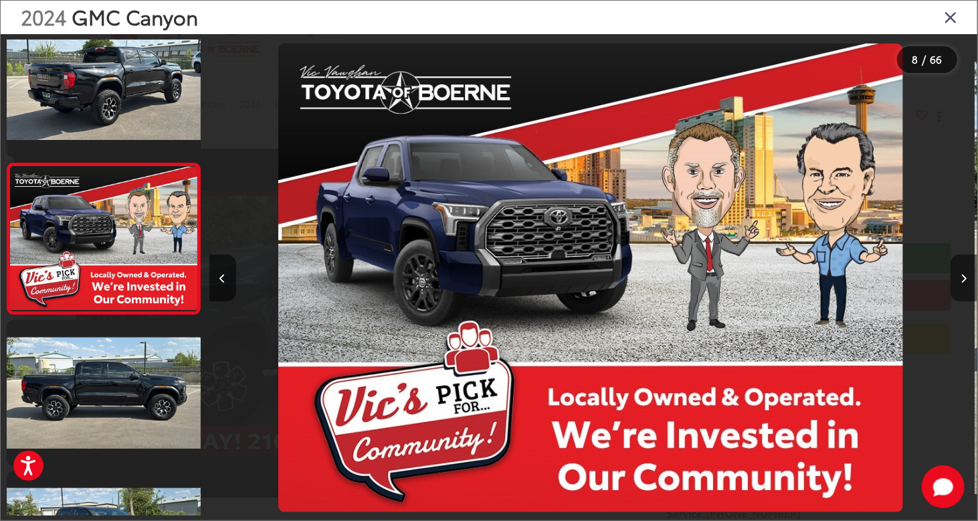
click at [966, 282] on icon "Next image" at bounding box center [965, 278] width 6 height 9
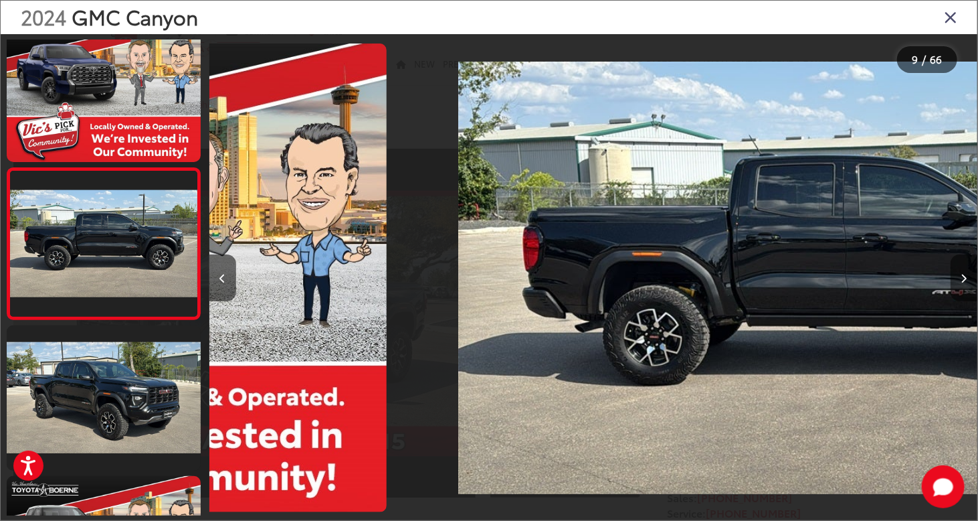
scroll to position [1086, 0]
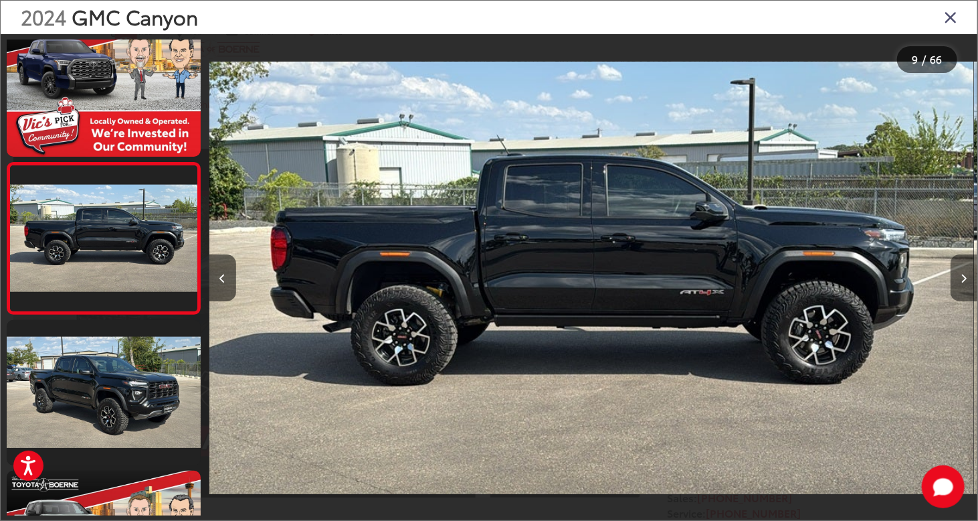
click at [966, 286] on button "Next image" at bounding box center [964, 277] width 27 height 47
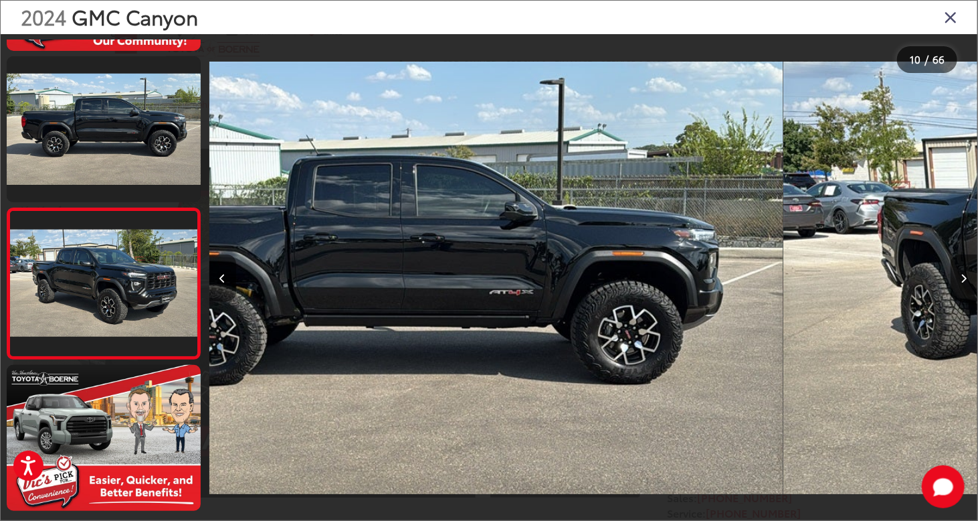
scroll to position [0, 0]
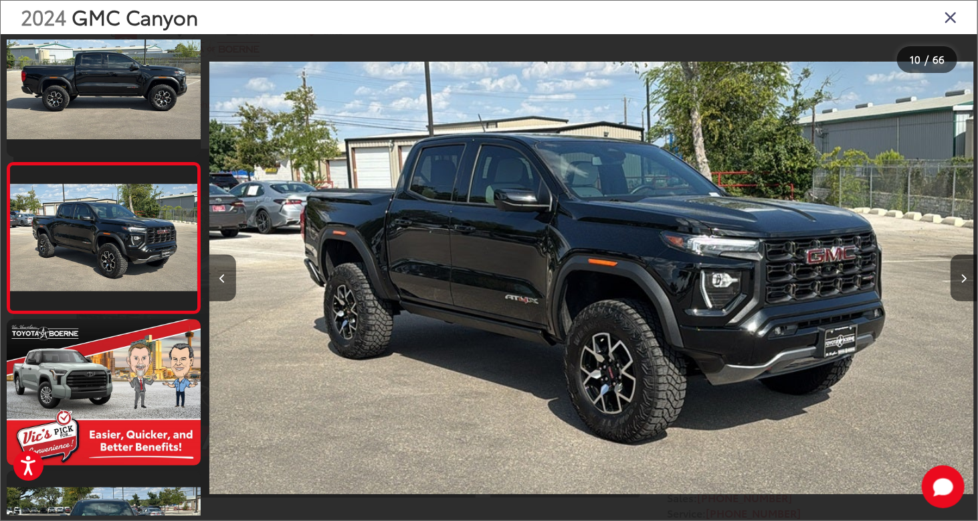
click at [945, 14] on icon "Close gallery" at bounding box center [950, 16] width 13 height 17
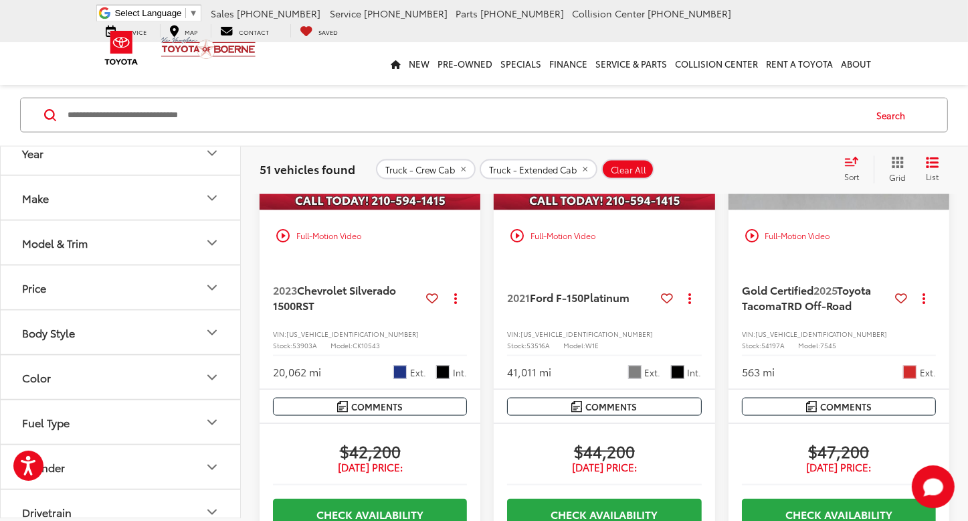
scroll to position [6934, 0]
